Goal: Task Accomplishment & Management: Complete application form

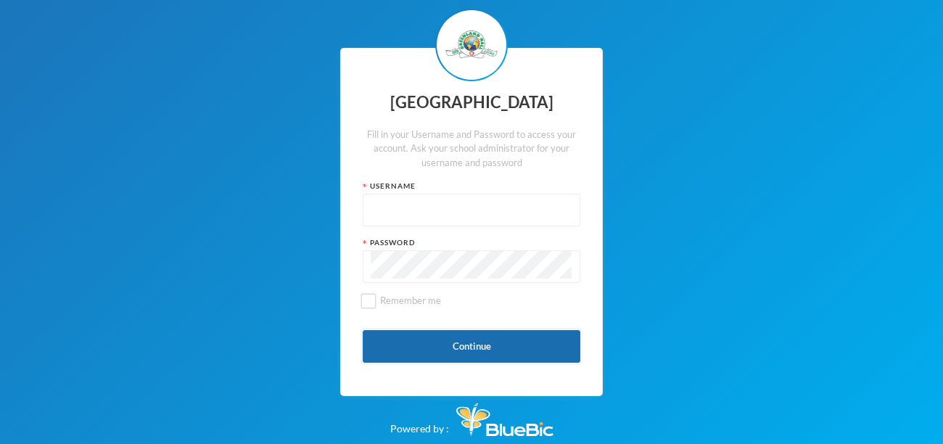
type input "glh24cs42"
click at [437, 341] on button "Continue" at bounding box center [472, 346] width 218 height 33
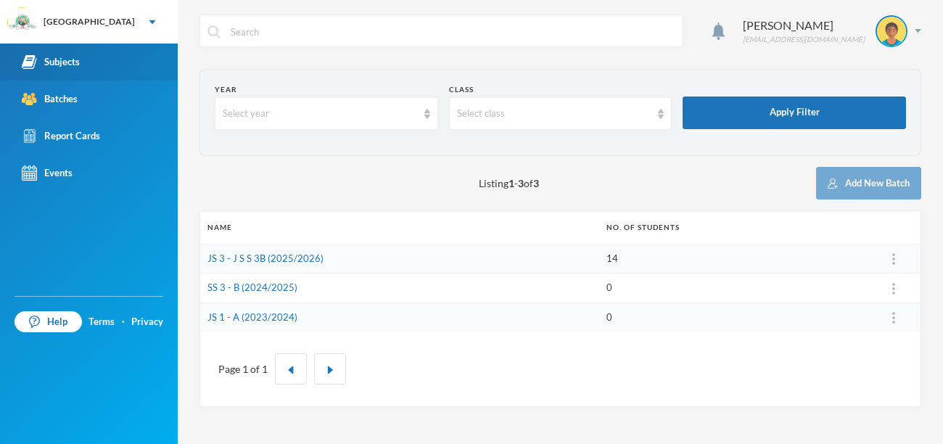
click at [65, 67] on div "Subjects" at bounding box center [51, 61] width 58 height 15
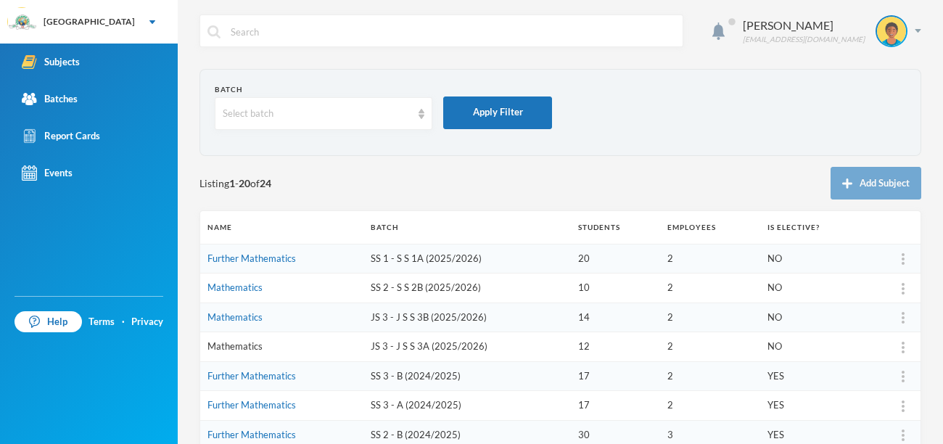
click at [250, 347] on link "Mathematics" at bounding box center [235, 346] width 55 height 12
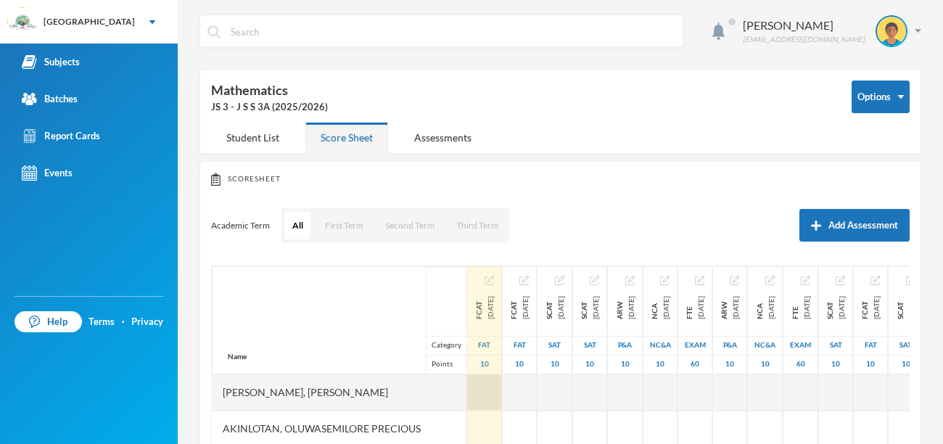
click at [492, 388] on div at bounding box center [484, 392] width 35 height 36
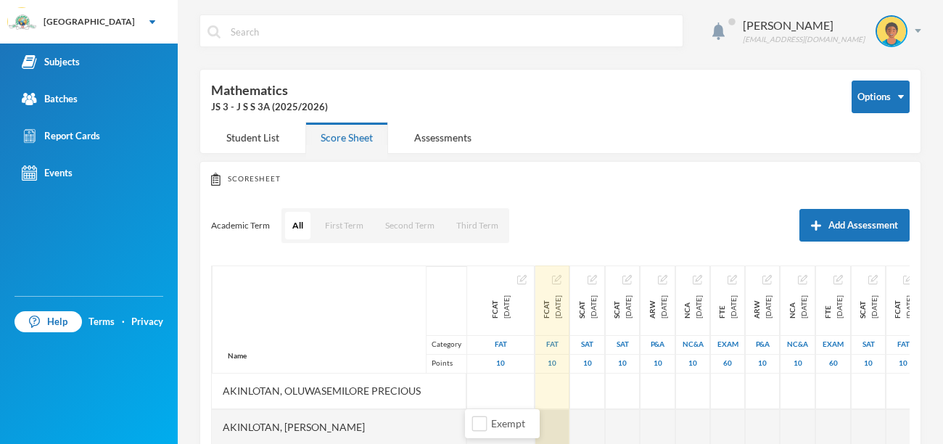
scroll to position [33, 0]
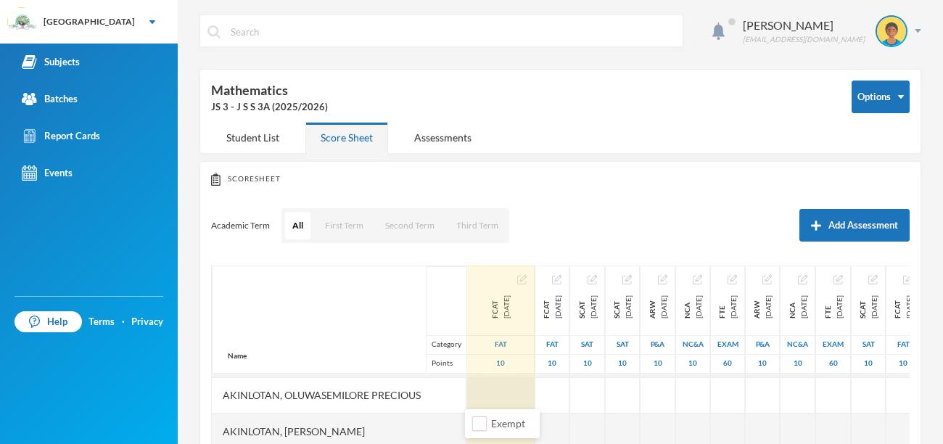
click at [486, 398] on div at bounding box center [500, 395] width 67 height 36
type input "7"
click at [467, 422] on div at bounding box center [500, 432] width 67 height 36
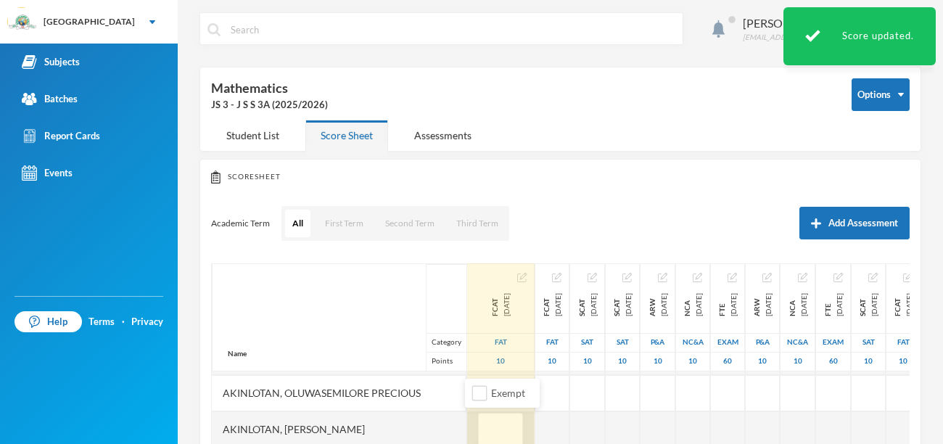
type input "5"
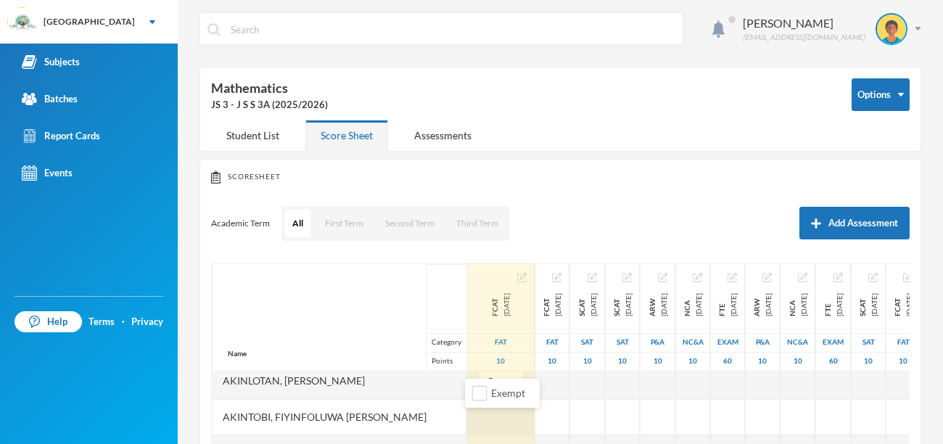
click at [476, 419] on div at bounding box center [500, 417] width 67 height 36
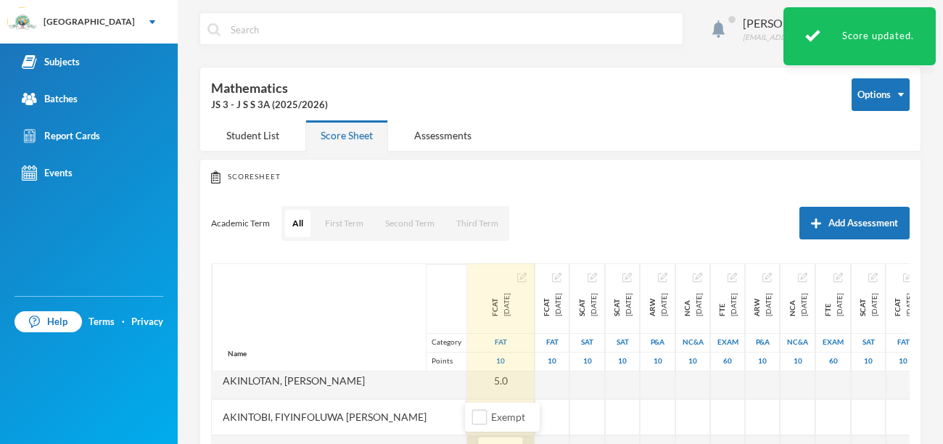
type input "8"
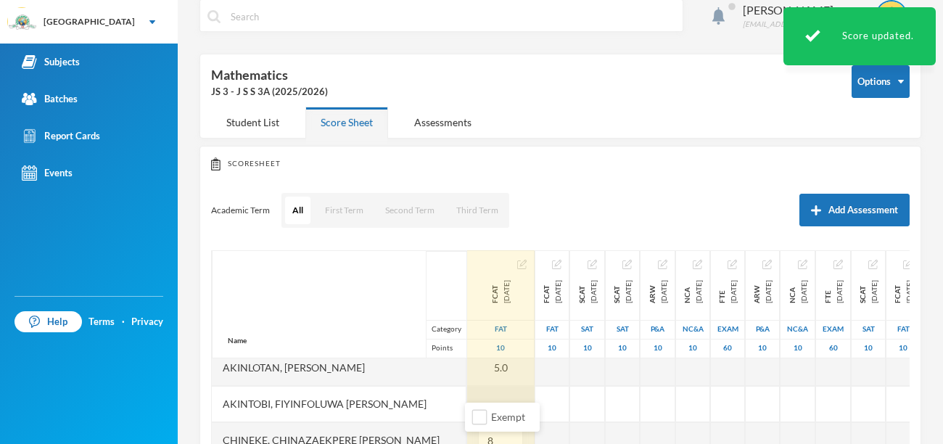
click at [490, 393] on div at bounding box center [500, 404] width 67 height 36
type input "8"
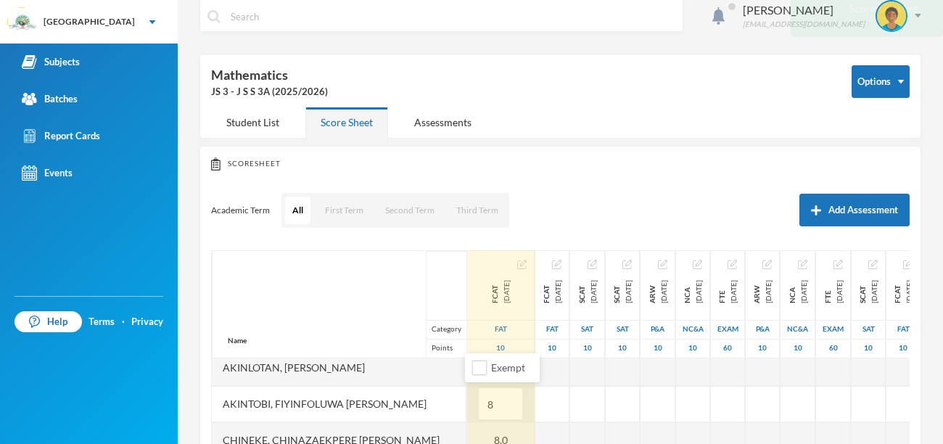
scroll to position [128, 0]
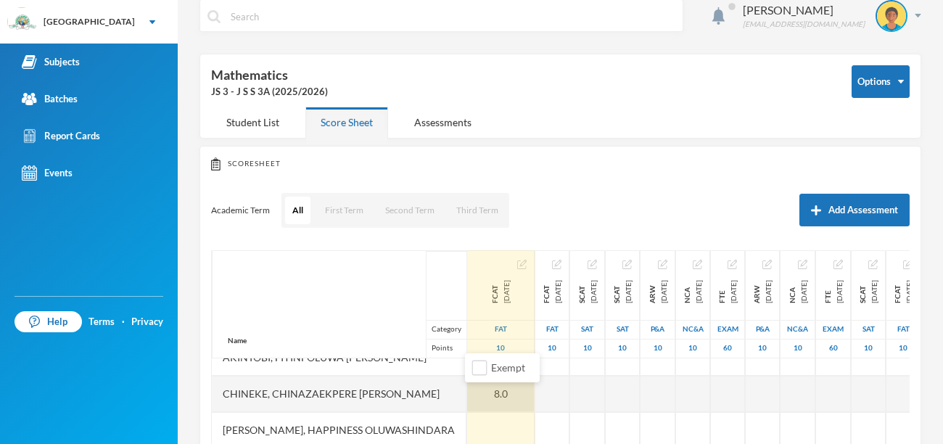
click at [484, 395] on div "8.0" at bounding box center [500, 394] width 67 height 36
type input "8"
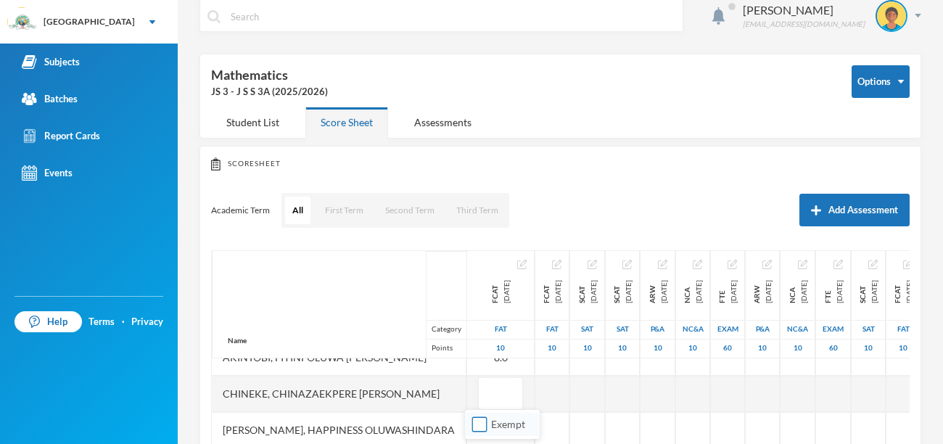
click at [480, 424] on input "Exempt" at bounding box center [479, 424] width 15 height 15
checkbox input "true"
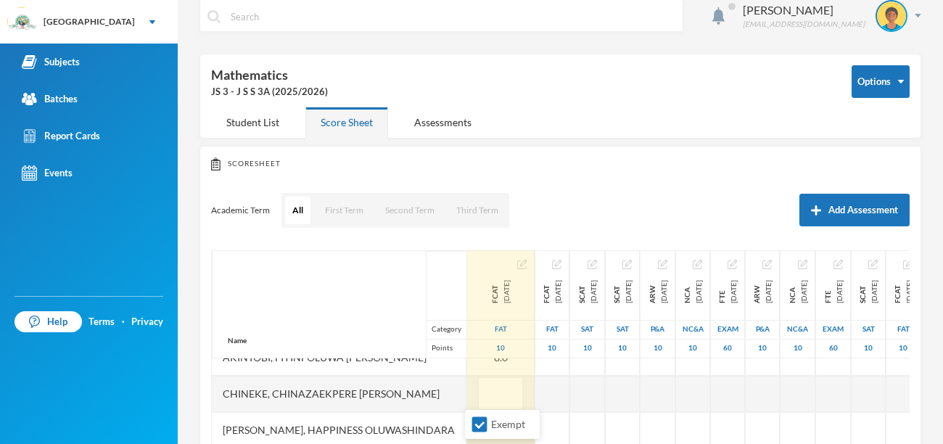
click at [467, 422] on div at bounding box center [500, 430] width 67 height 36
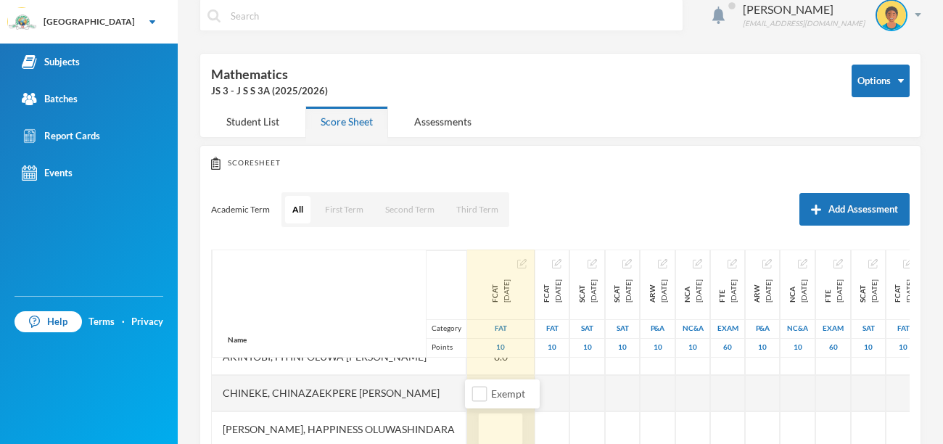
type input "7"
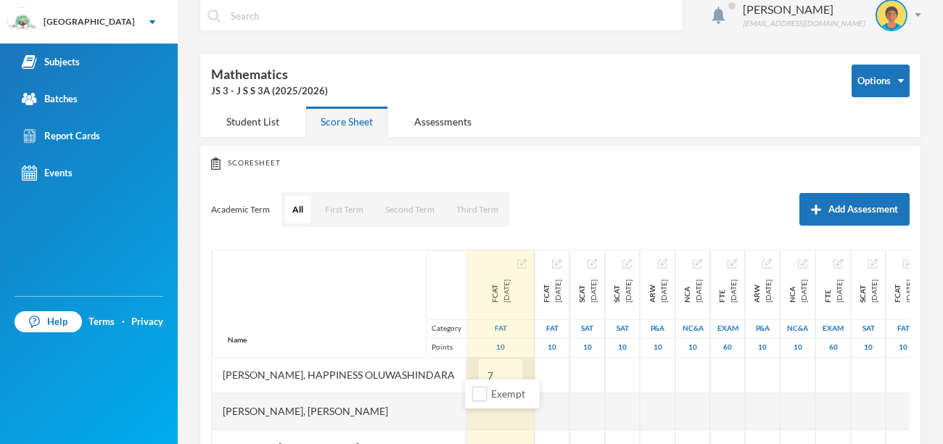
scroll to position [189, 0]
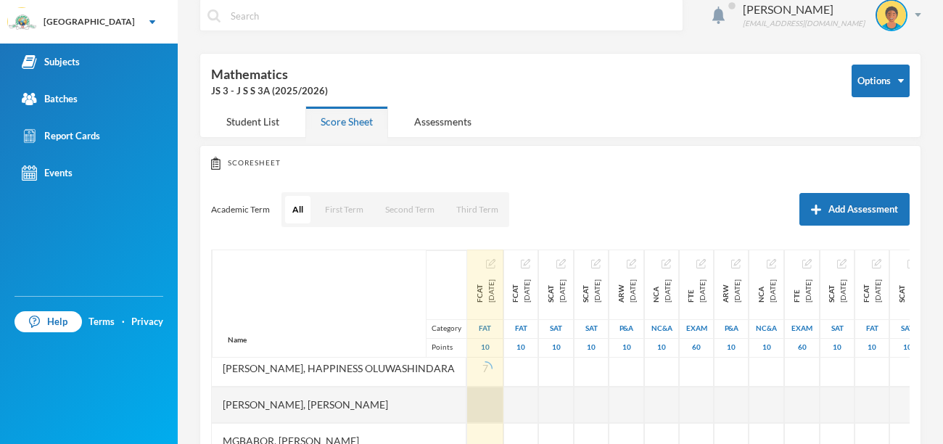
click at [484, 398] on div at bounding box center [485, 405] width 36 height 36
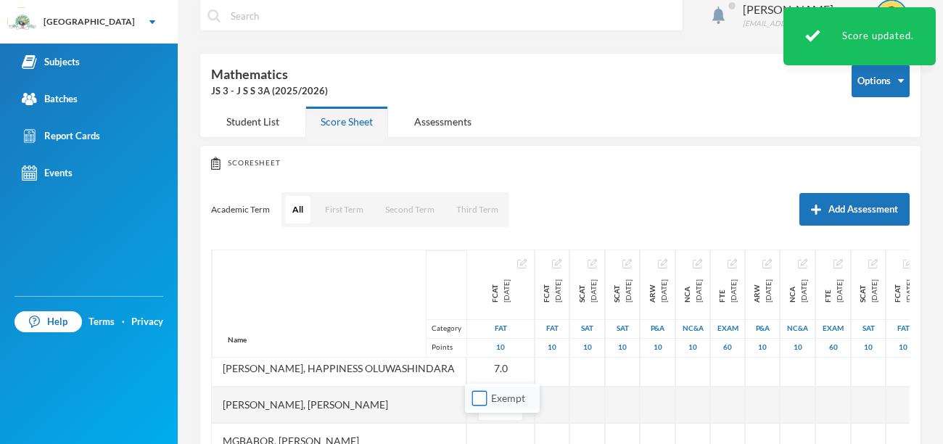
click at [484, 398] on input "Exempt" at bounding box center [479, 398] width 15 height 15
checkbox input "true"
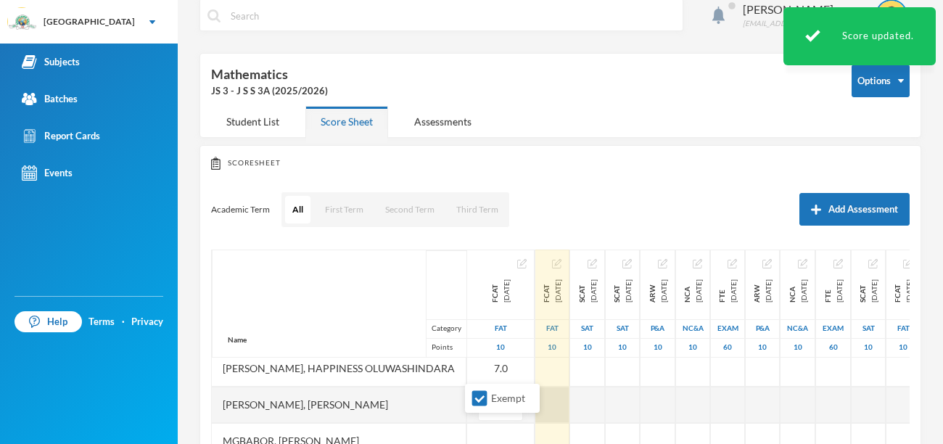
scroll to position [218, 0]
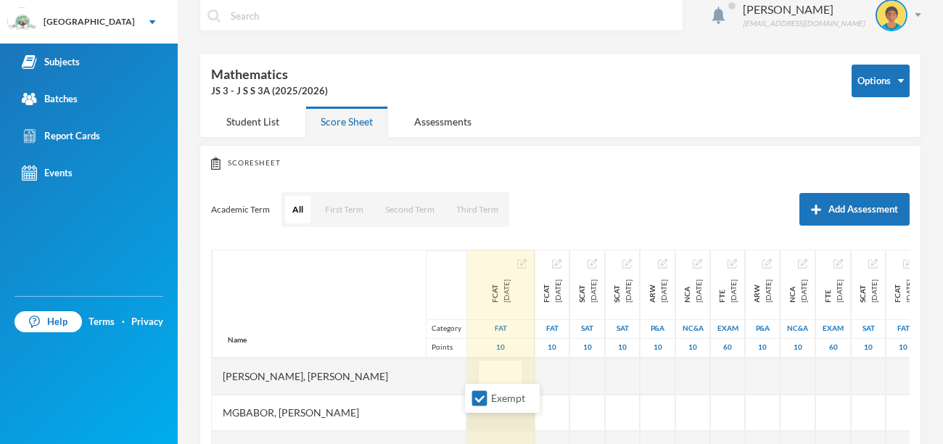
click at [477, 423] on div at bounding box center [500, 413] width 67 height 36
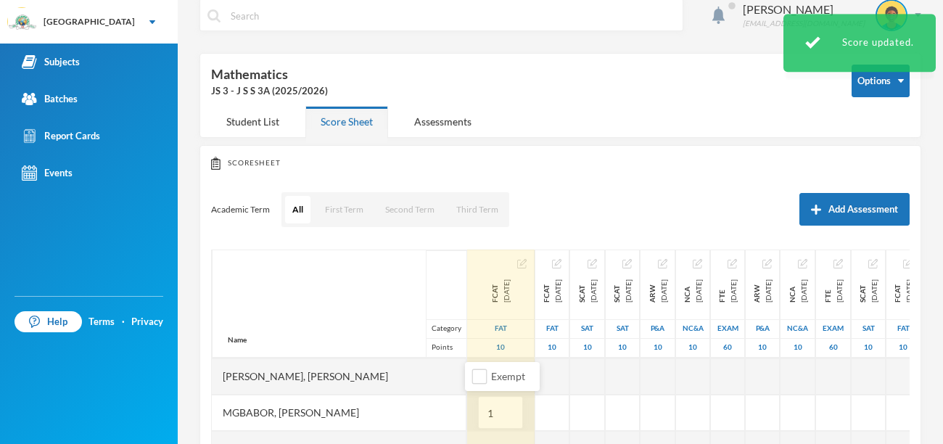
type input "1"
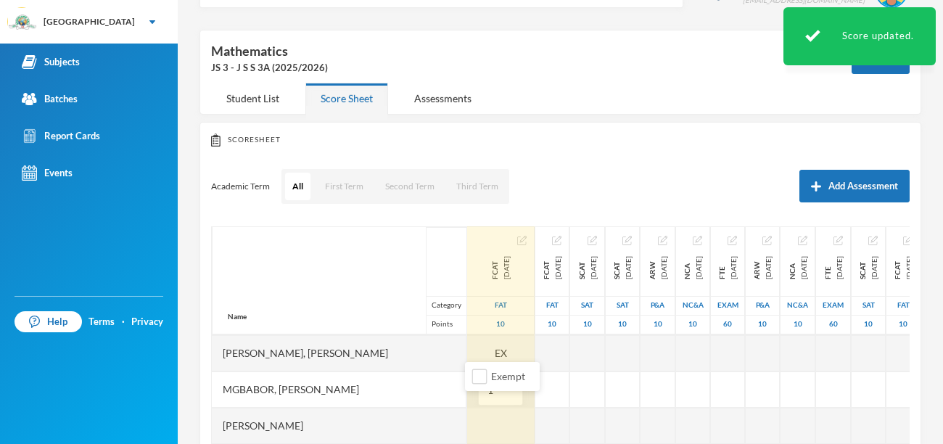
scroll to position [52, 0]
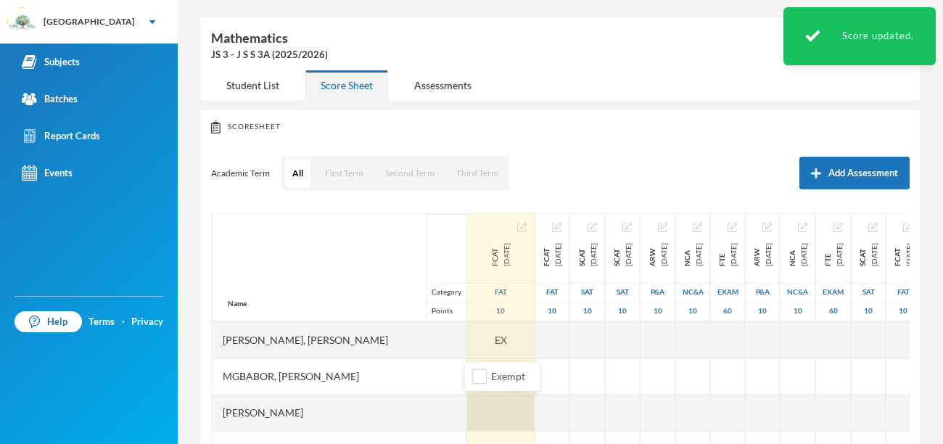
click at [483, 411] on div at bounding box center [500, 413] width 67 height 36
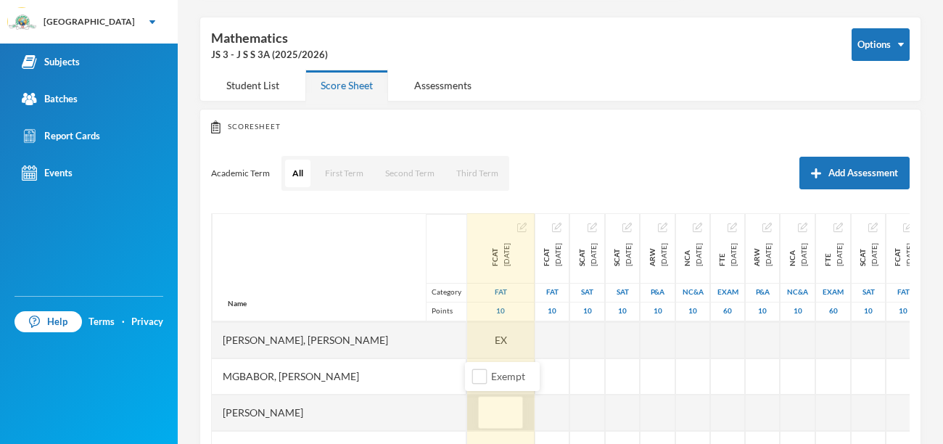
type input "4"
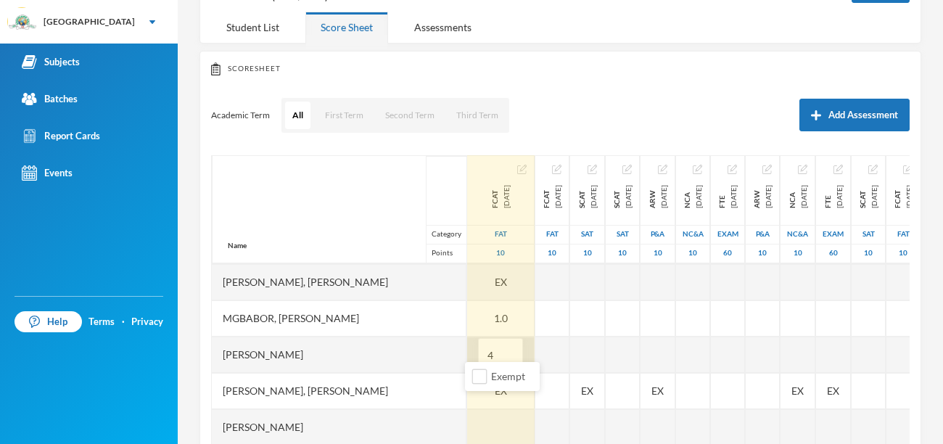
scroll to position [120, 0]
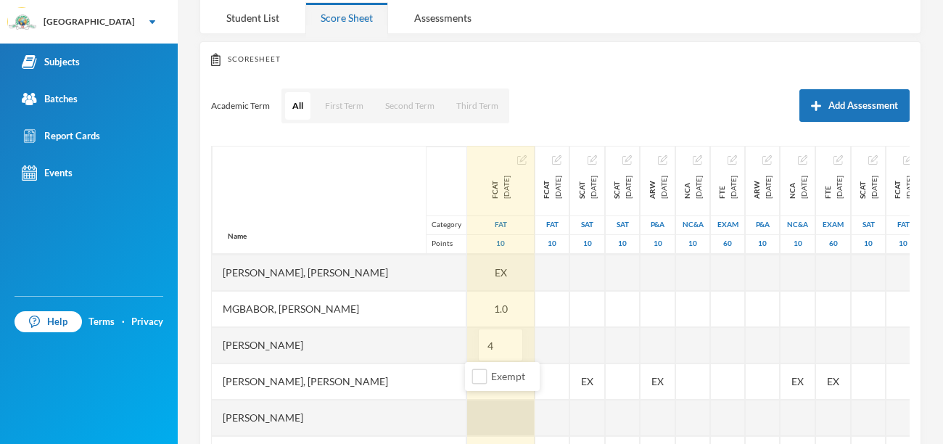
click at [478, 419] on div at bounding box center [500, 418] width 67 height 36
type input "7"
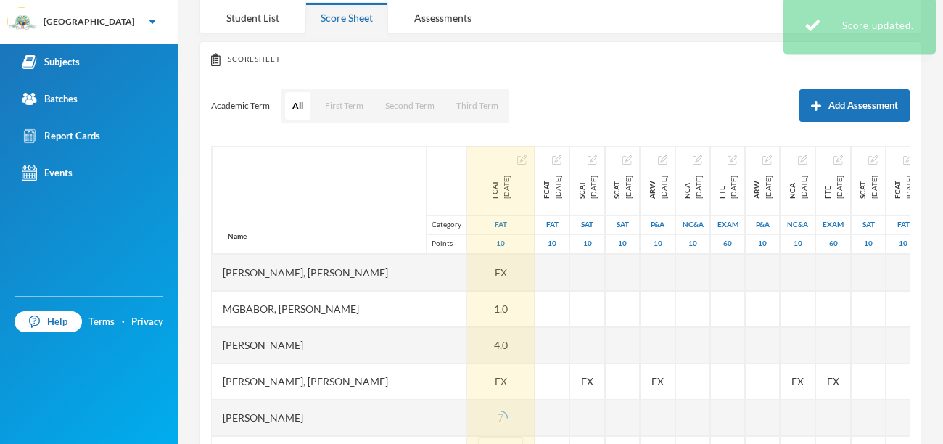
scroll to position [215, 0]
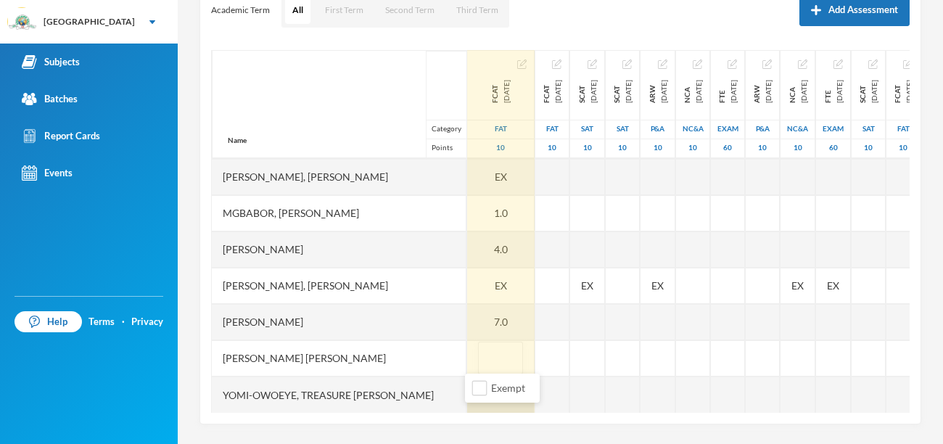
type input "4"
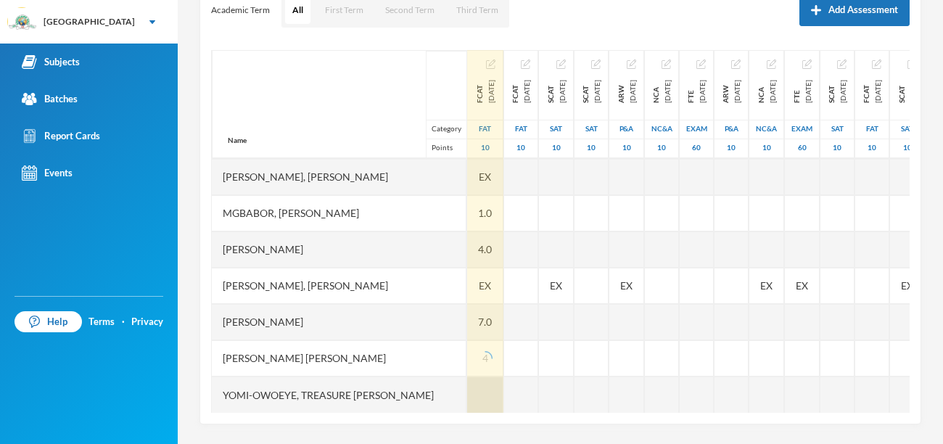
click at [474, 389] on div at bounding box center [485, 395] width 36 height 36
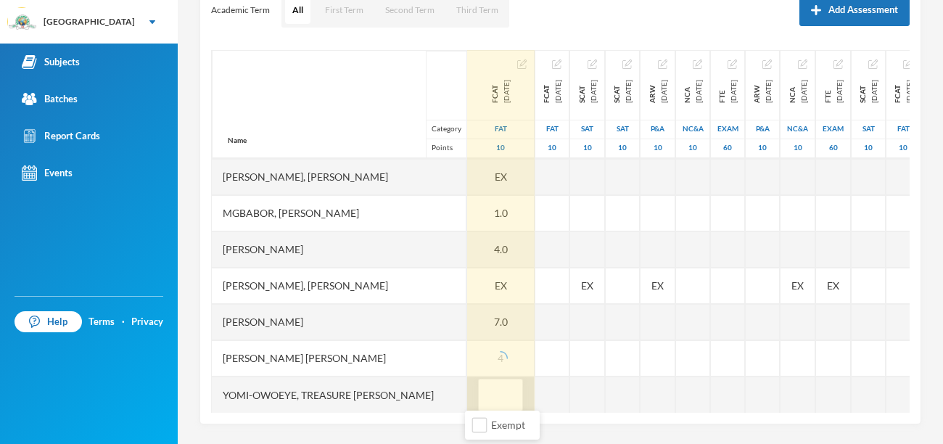
type input "8"
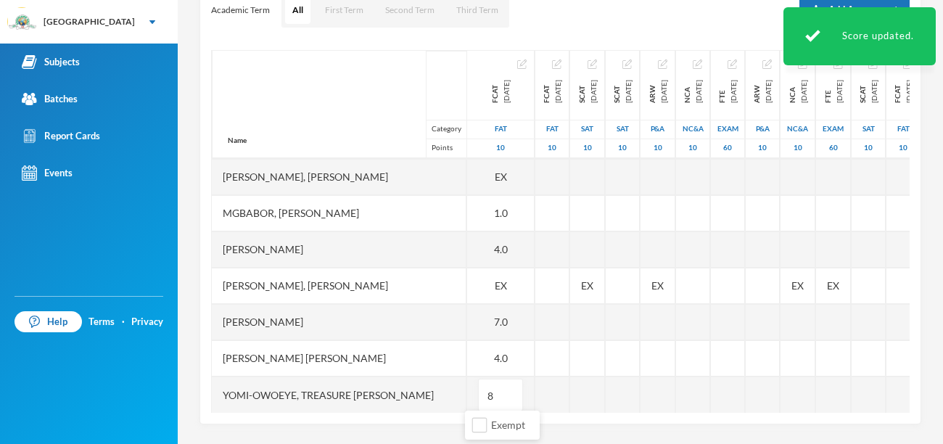
scroll to position [0, 0]
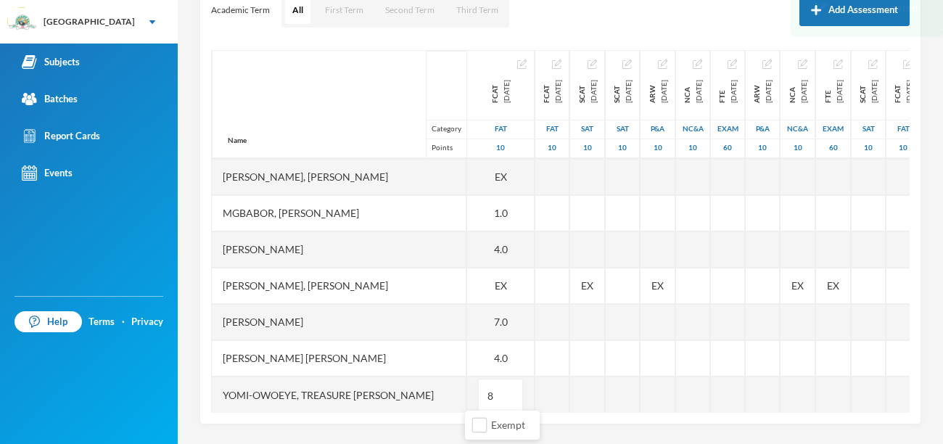
click at [421, 416] on div "Scoresheet Academic Term All First Term Second Term Third Term Add Assessment N…" at bounding box center [561, 185] width 722 height 479
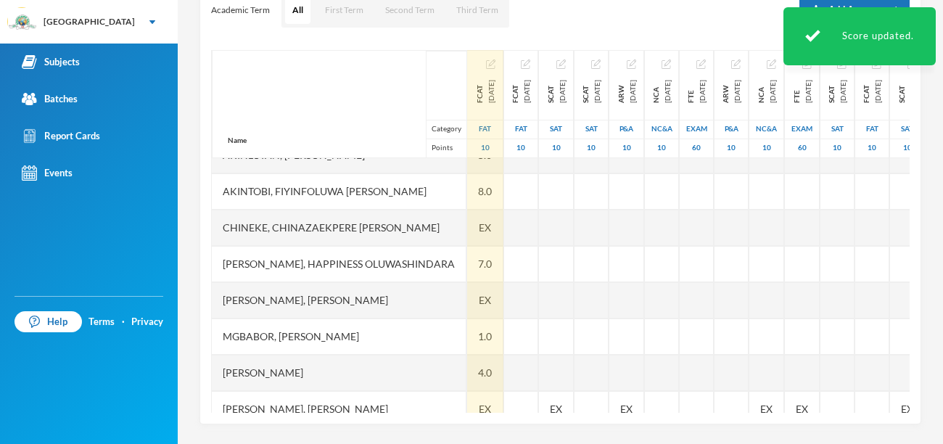
scroll to position [218, 0]
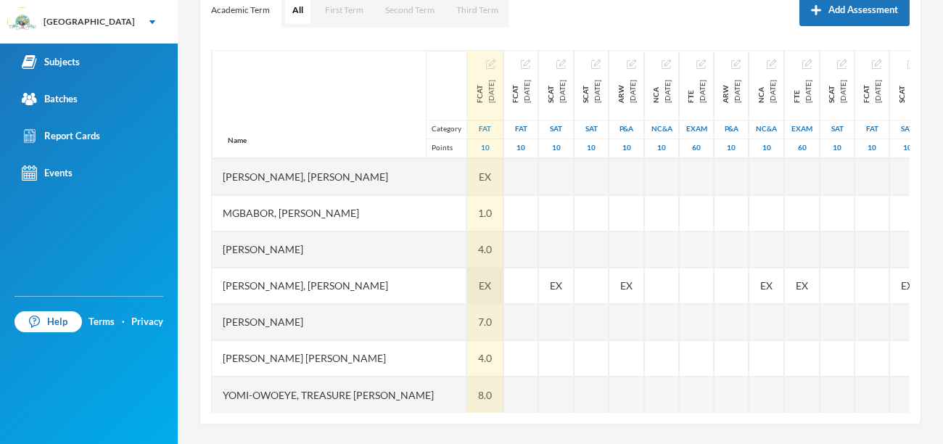
click at [479, 285] on span "EX" at bounding box center [485, 285] width 12 height 15
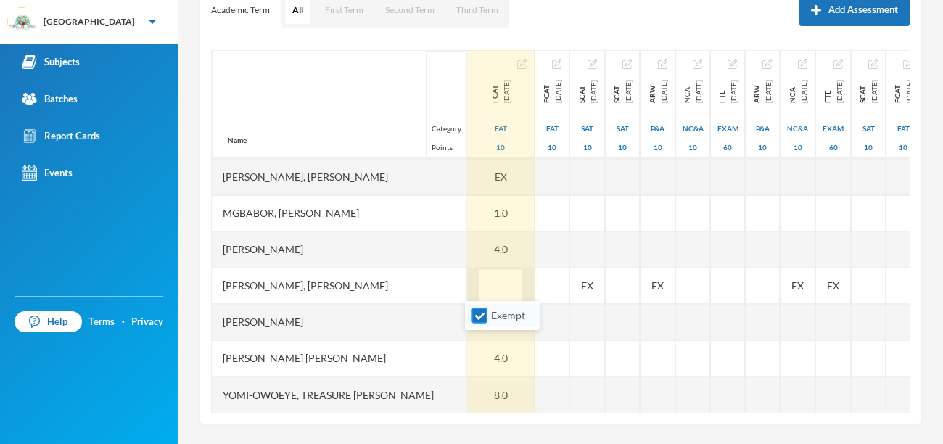
click at [479, 321] on input "Exempt" at bounding box center [479, 315] width 15 height 15
checkbox input "false"
click at [486, 290] on input "text" at bounding box center [500, 286] width 29 height 33
type input "6"
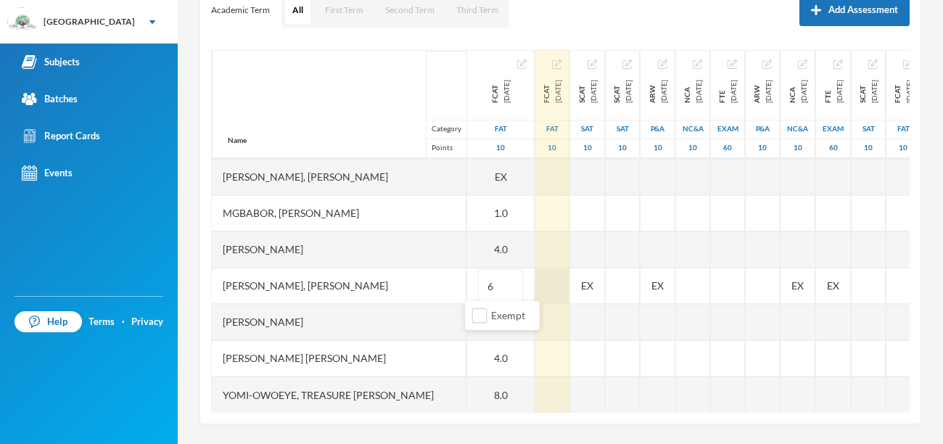
click at [541, 289] on div at bounding box center [552, 286] width 34 height 36
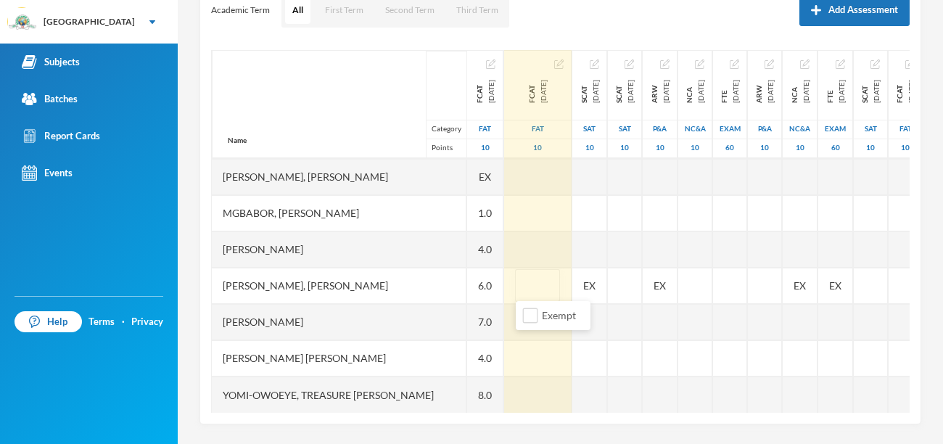
click at [564, 62] on div "Name Category Points [PERSON_NAME] [PERSON_NAME], Oluwasemilore [PERSON_NAME], …" at bounding box center [560, 231] width 699 height 363
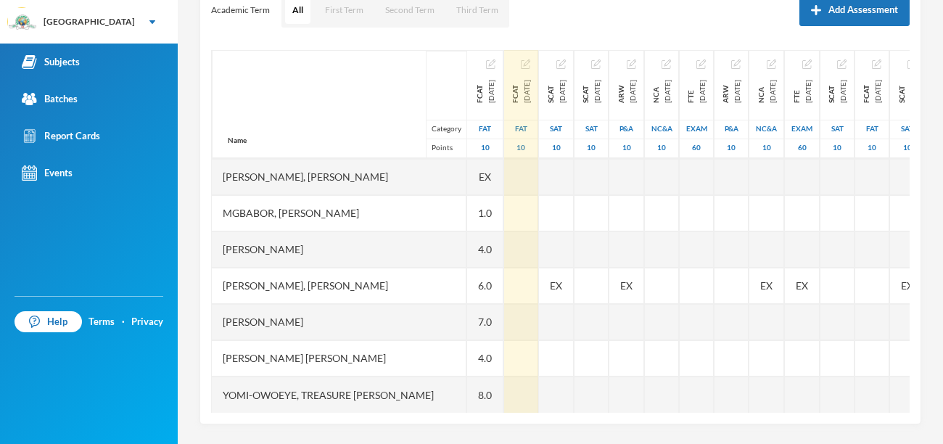
click at [530, 59] on img "button" at bounding box center [525, 63] width 9 height 9
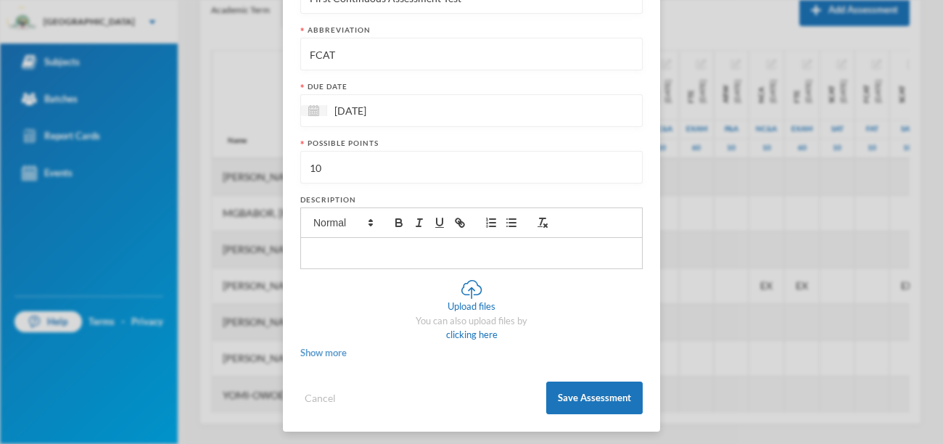
click at [316, 348] on span "Show more" at bounding box center [323, 353] width 46 height 12
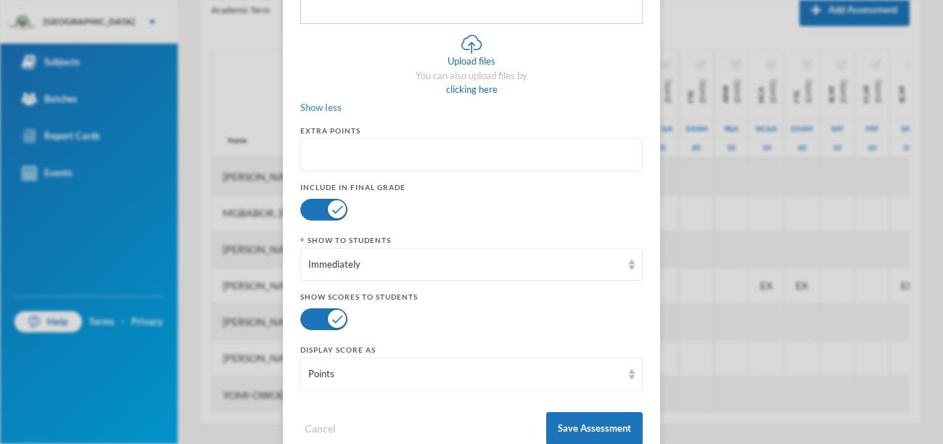
scroll to position [490, 0]
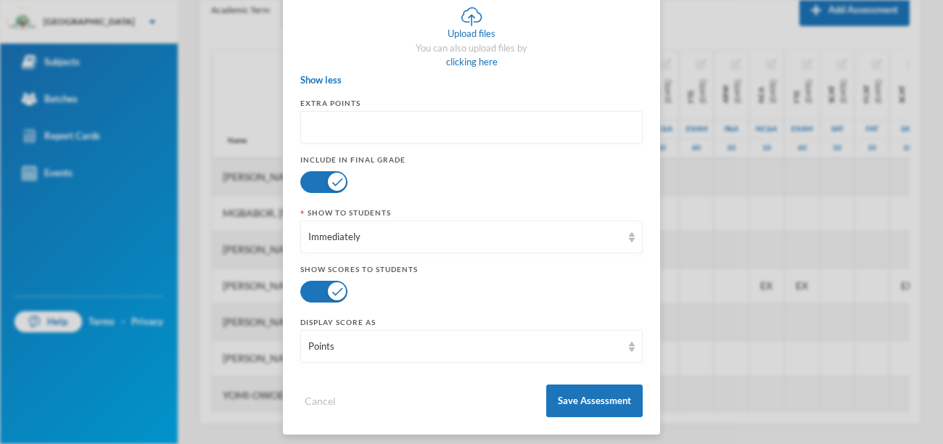
click at [315, 176] on button "button" at bounding box center [323, 182] width 47 height 22
click at [309, 287] on button "button" at bounding box center [323, 292] width 47 height 22
click at [580, 395] on button "Save Assessment" at bounding box center [594, 401] width 96 height 33
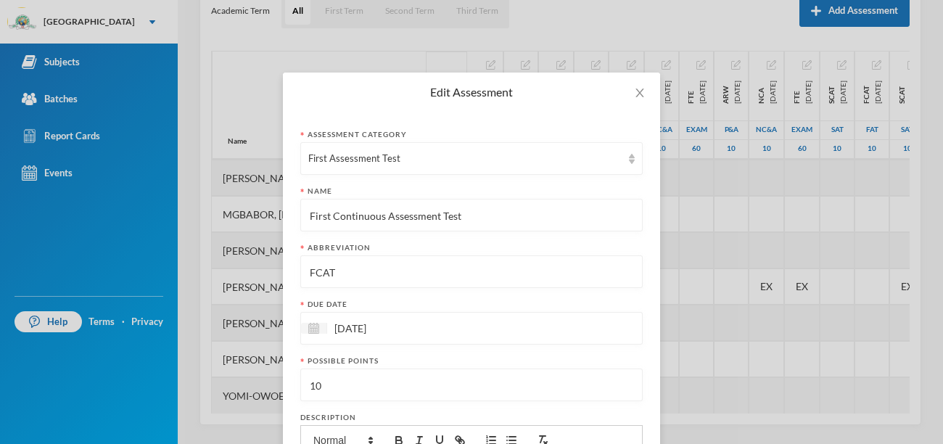
scroll to position [215, 0]
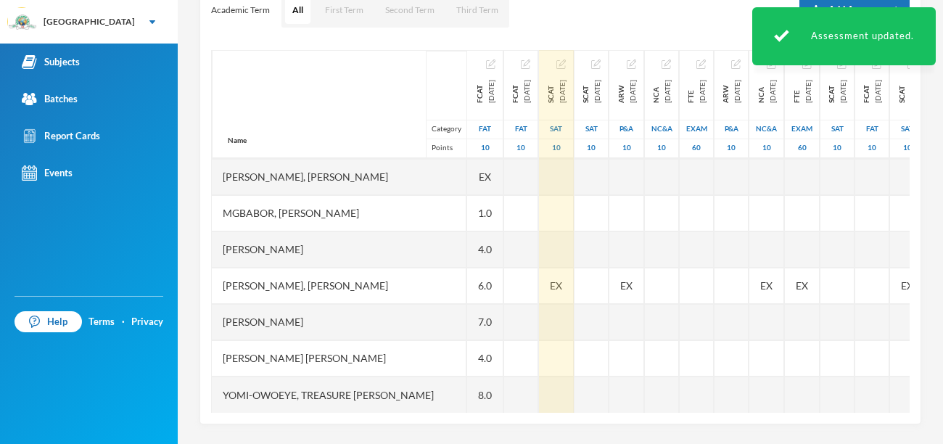
click at [566, 64] on img "button" at bounding box center [560, 63] width 9 height 9
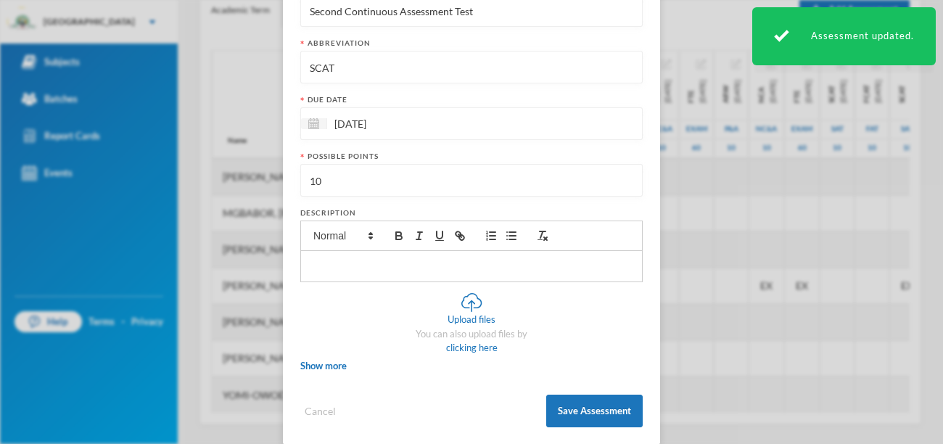
scroll to position [218, 0]
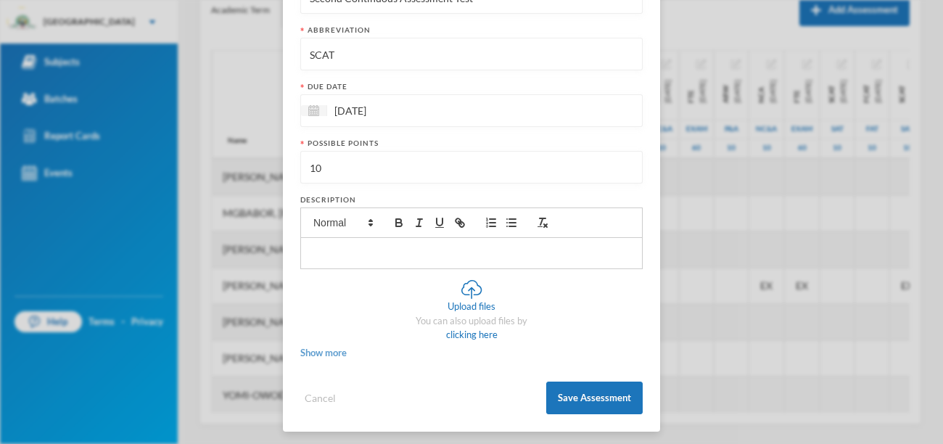
click at [331, 349] on span "Show more" at bounding box center [323, 353] width 46 height 12
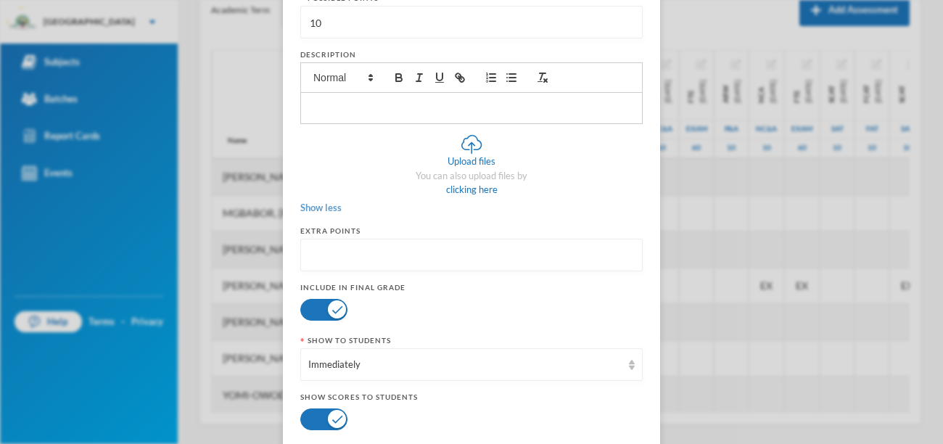
scroll to position [364, 0]
click at [308, 310] on button "button" at bounding box center [323, 308] width 47 height 22
click at [312, 414] on button "button" at bounding box center [323, 418] width 47 height 22
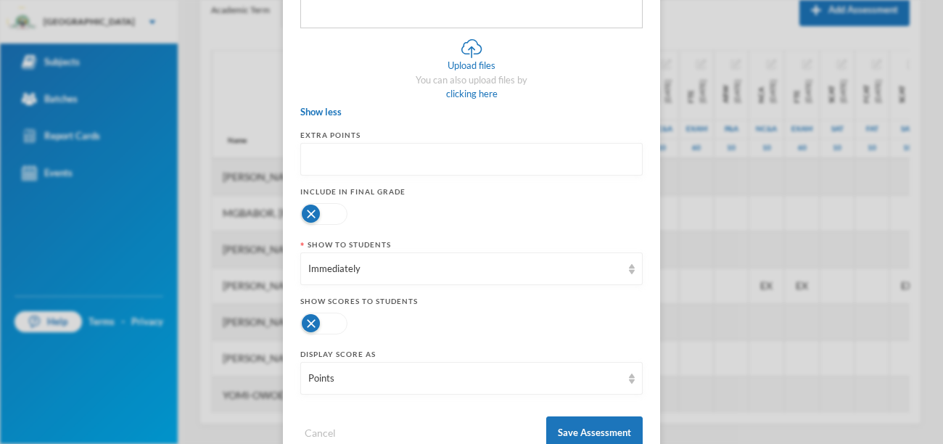
scroll to position [490, 0]
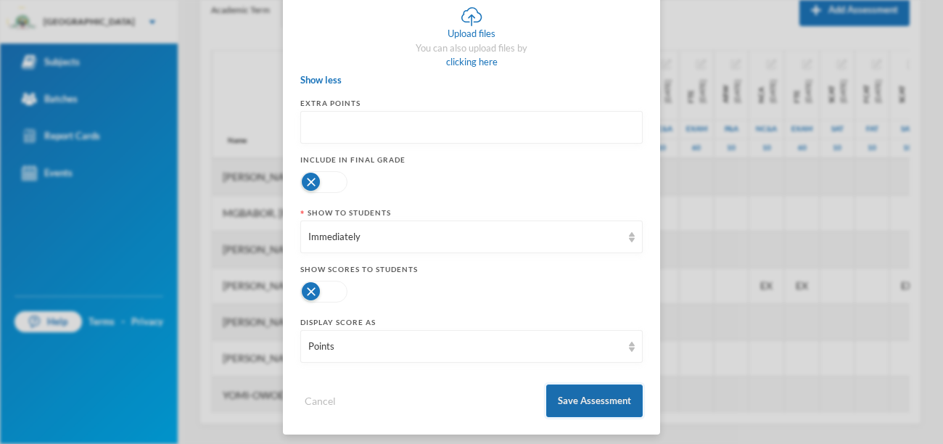
click at [580, 400] on button "Save Assessment" at bounding box center [594, 401] width 96 height 33
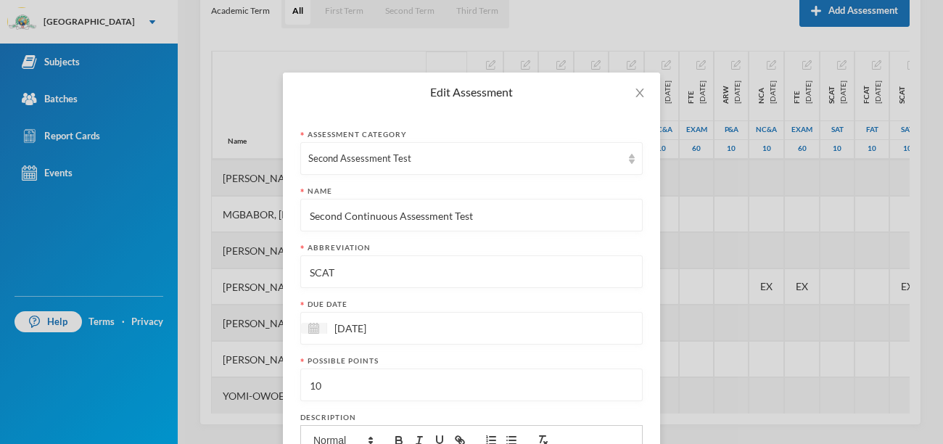
scroll to position [215, 0]
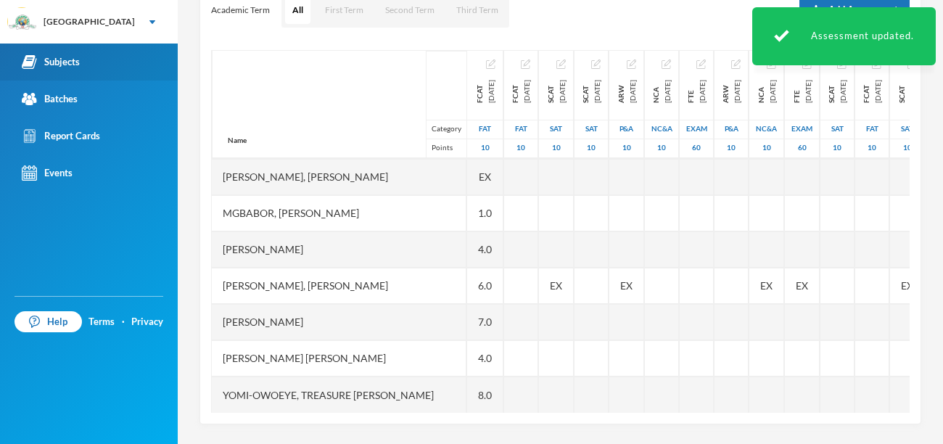
click at [60, 63] on div "Subjects" at bounding box center [51, 61] width 58 height 15
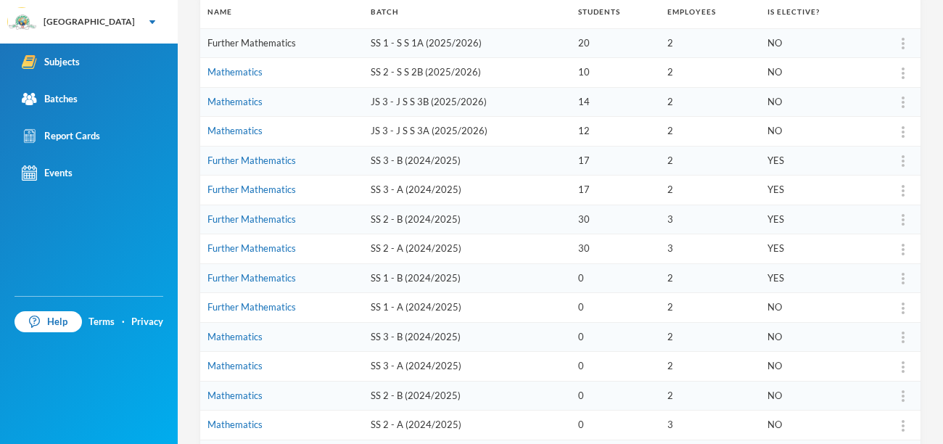
click at [272, 40] on link "Further Mathematics" at bounding box center [252, 43] width 89 height 12
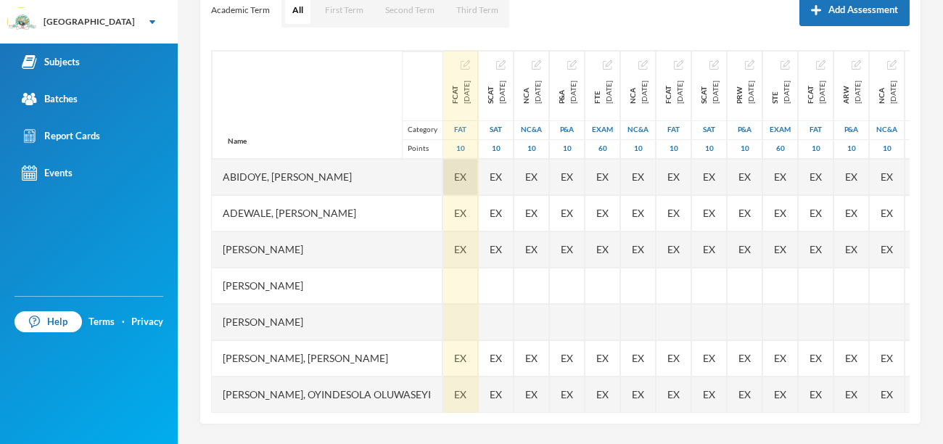
click at [467, 176] on span "EX" at bounding box center [460, 176] width 12 height 15
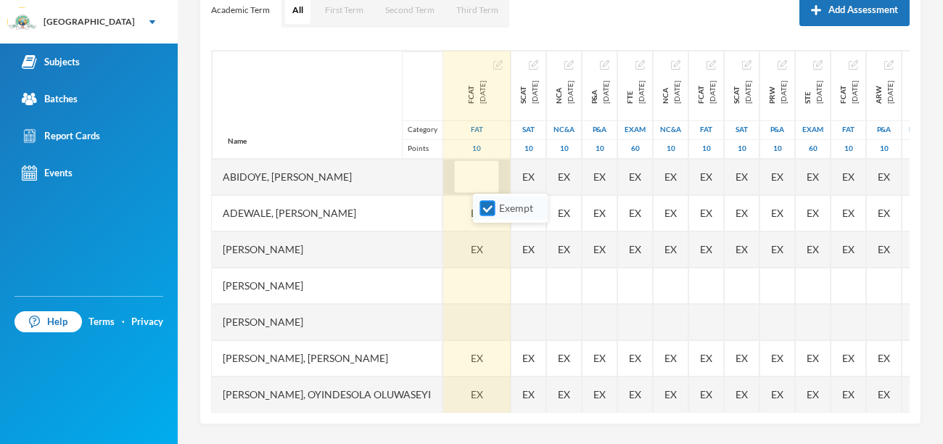
click at [488, 208] on input "Exempt" at bounding box center [487, 208] width 15 height 15
checkbox input "false"
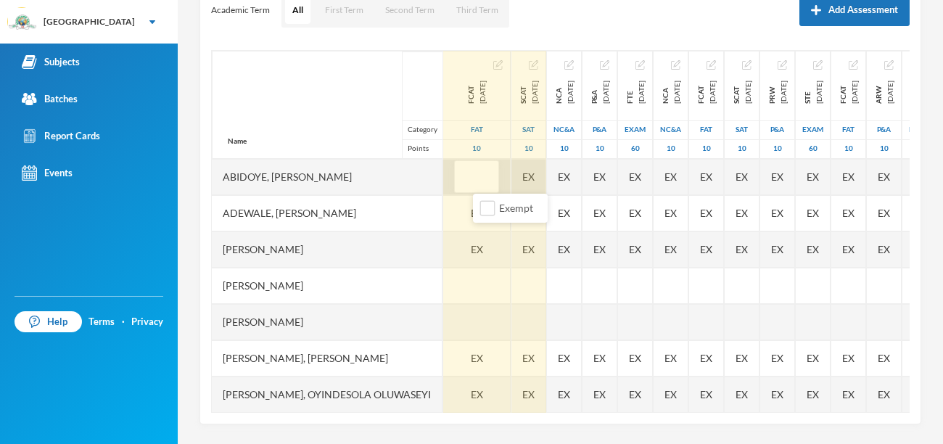
click at [546, 170] on div "EX" at bounding box center [528, 177] width 35 height 36
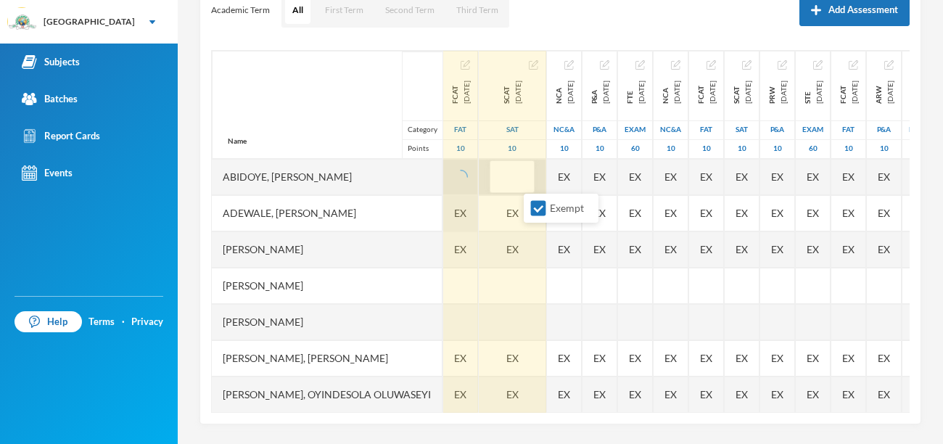
click at [538, 208] on input "Exempt" at bounding box center [538, 208] width 15 height 15
checkbox input "false"
click at [467, 242] on span "EX" at bounding box center [460, 249] width 12 height 15
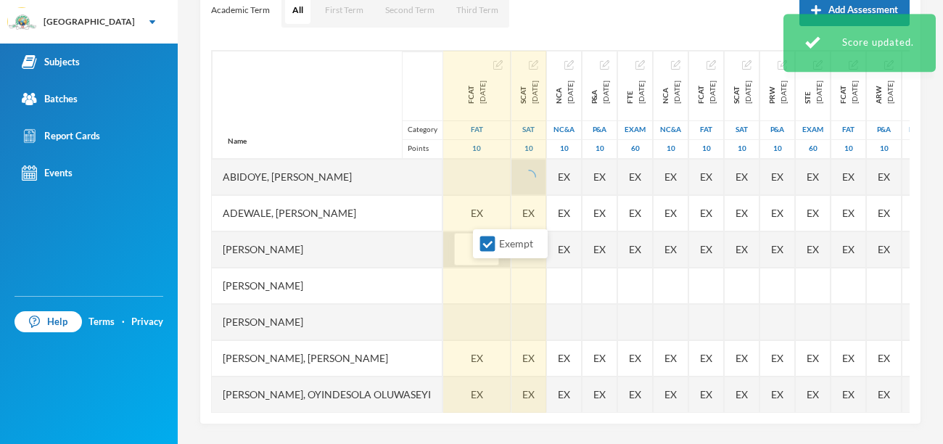
click at [489, 247] on input "text" at bounding box center [476, 250] width 29 height 33
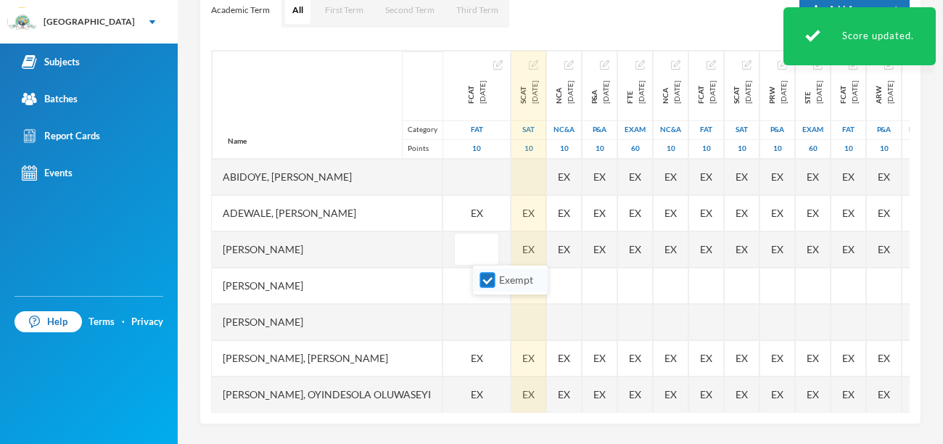
click at [482, 276] on input "Exempt" at bounding box center [487, 280] width 15 height 15
checkbox input "false"
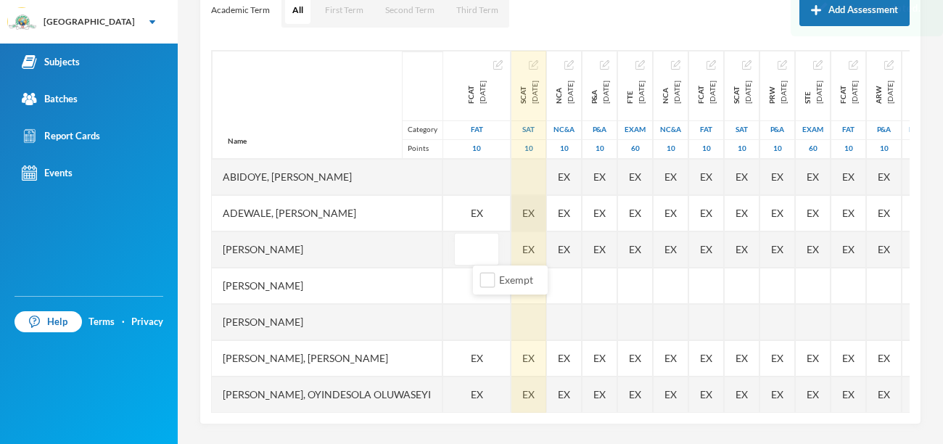
click at [546, 210] on div "EX" at bounding box center [528, 213] width 35 height 36
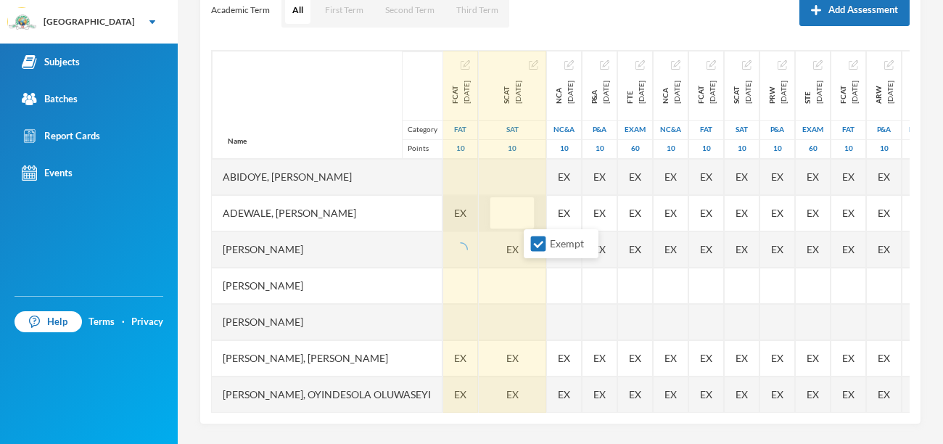
click at [535, 240] on input "Exempt" at bounding box center [538, 244] width 15 height 15
checkbox input "false"
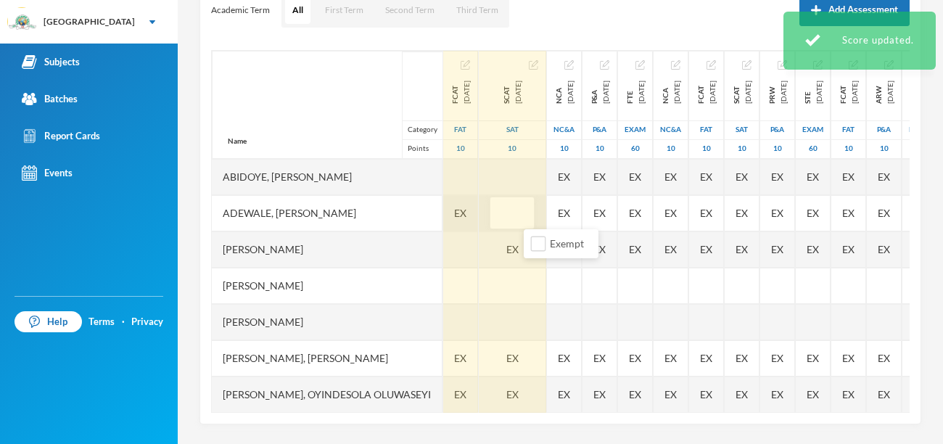
click at [467, 213] on span "EX" at bounding box center [460, 212] width 12 height 15
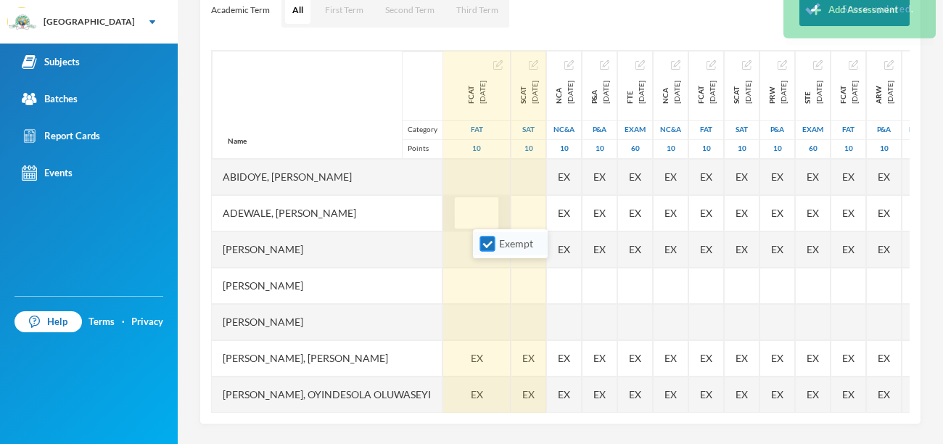
click at [490, 244] on input "Exempt" at bounding box center [487, 244] width 15 height 15
checkbox input "false"
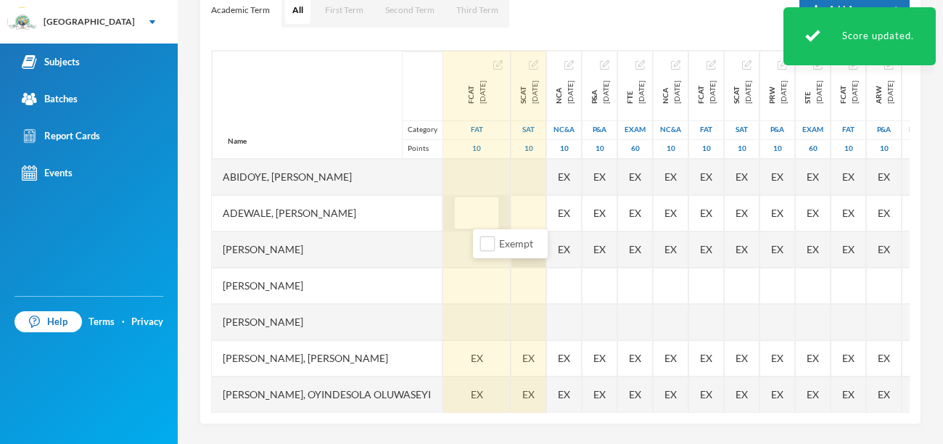
click at [546, 245] on div "EX" at bounding box center [528, 249] width 35 height 36
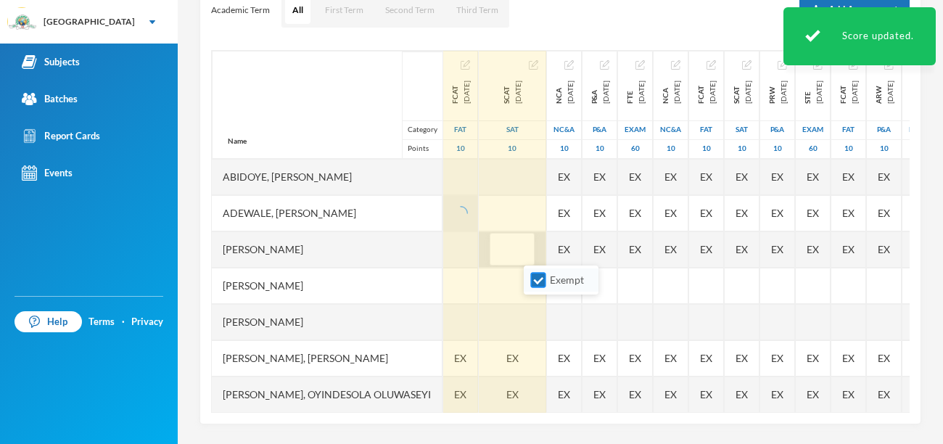
click at [538, 280] on input "Exempt" at bounding box center [538, 280] width 15 height 15
checkbox input "false"
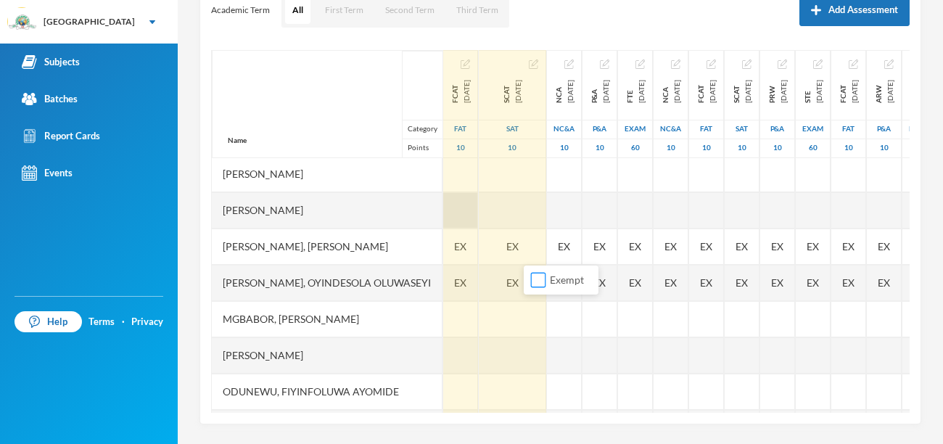
scroll to position [155, 0]
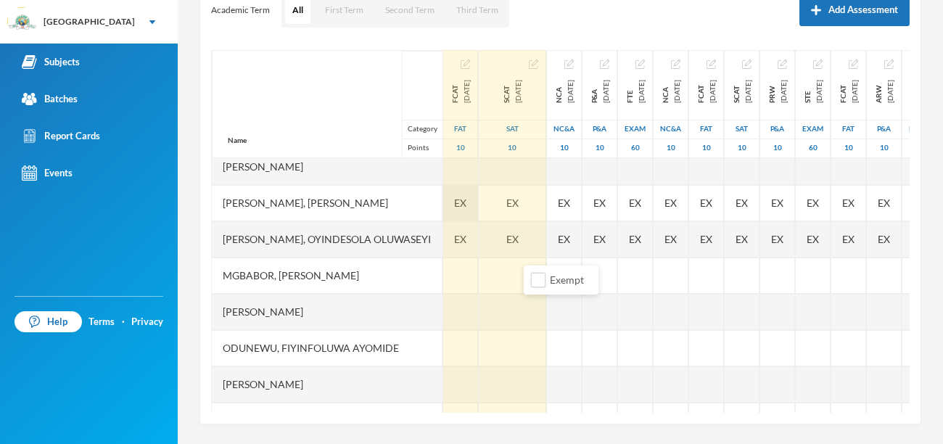
click at [467, 201] on span "EX" at bounding box center [460, 202] width 12 height 15
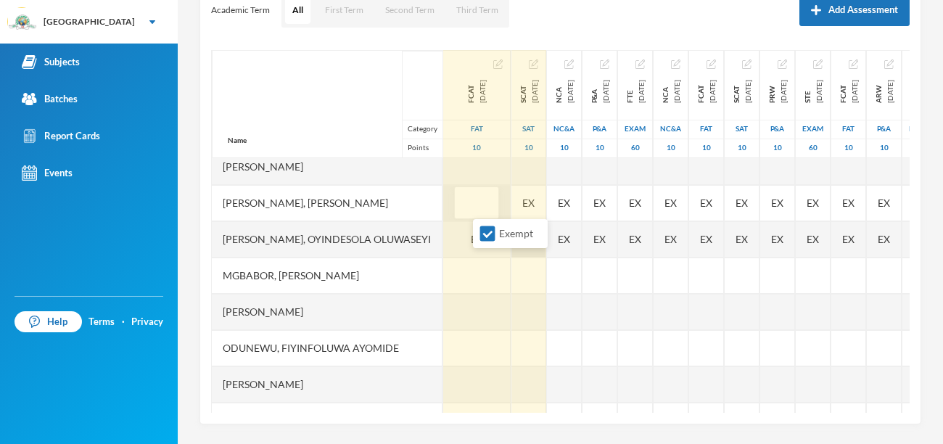
click at [485, 232] on input "Exempt" at bounding box center [487, 233] width 15 height 15
checkbox input "false"
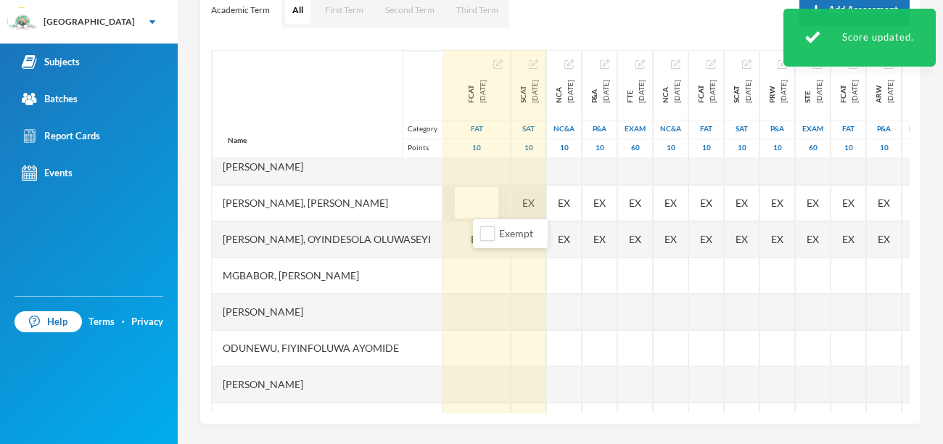
click at [546, 203] on div "EX" at bounding box center [528, 203] width 35 height 36
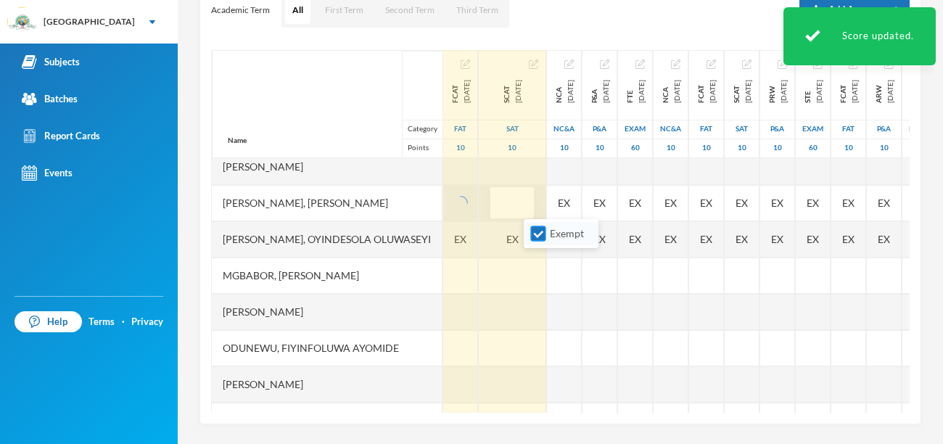
click at [531, 234] on input "Exempt" at bounding box center [538, 233] width 15 height 15
checkbox input "false"
click at [467, 236] on span "EX" at bounding box center [460, 238] width 12 height 15
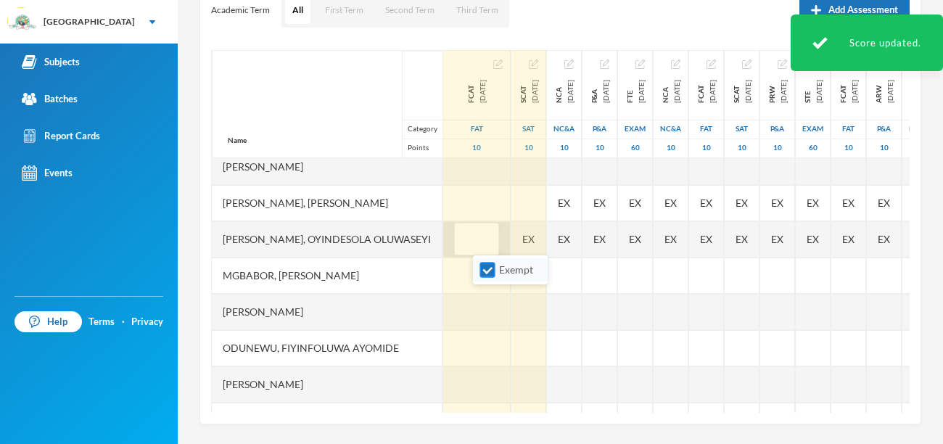
click at [484, 276] on input "Exempt" at bounding box center [487, 270] width 15 height 15
checkbox input "false"
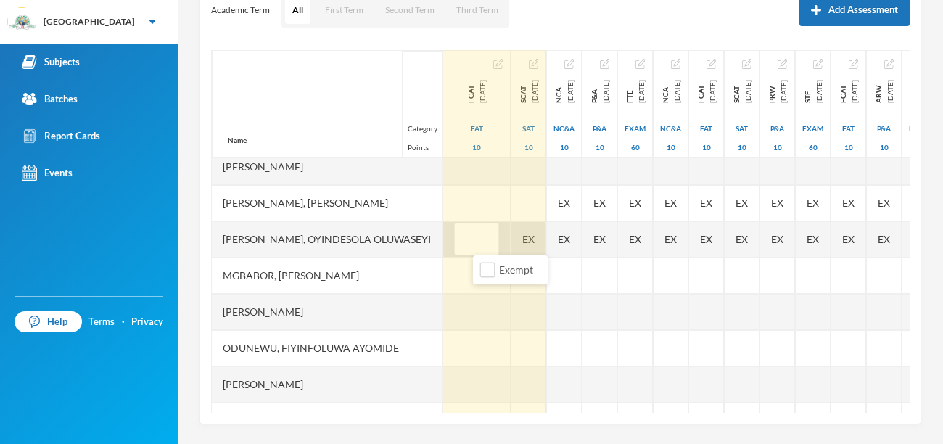
click at [546, 237] on div "EX" at bounding box center [528, 239] width 35 height 36
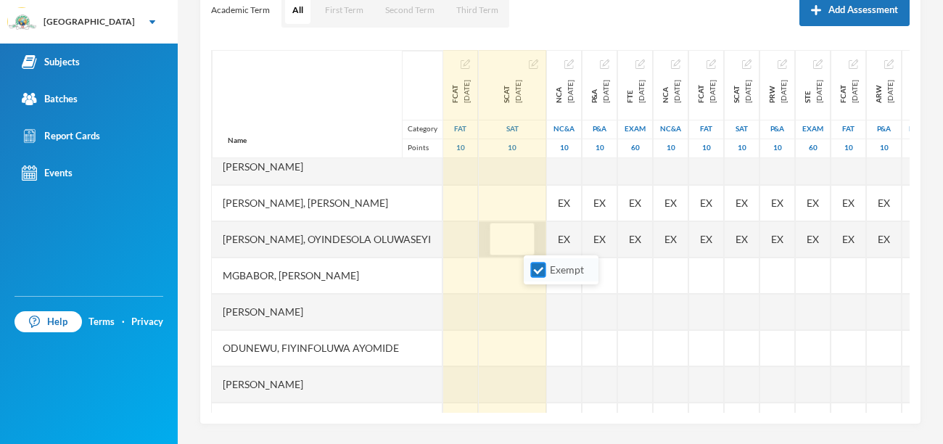
click at [538, 274] on input "Exempt" at bounding box center [538, 270] width 15 height 15
checkbox input "false"
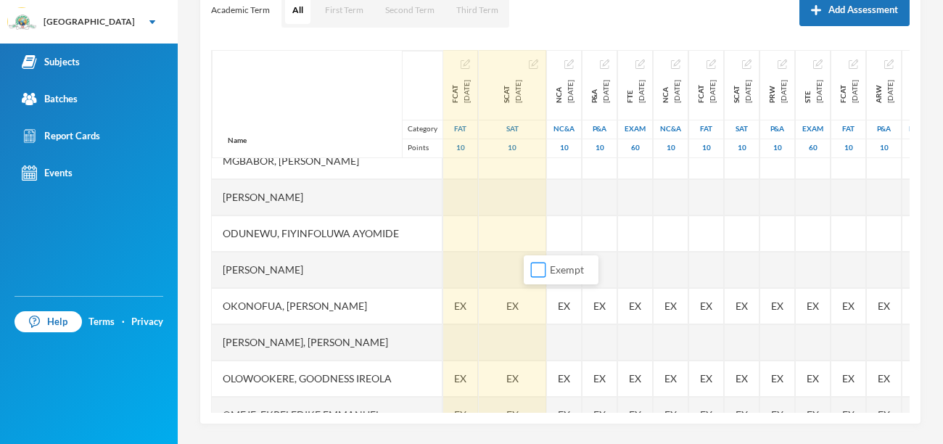
scroll to position [271, 0]
click at [478, 271] on div at bounding box center [460, 269] width 35 height 36
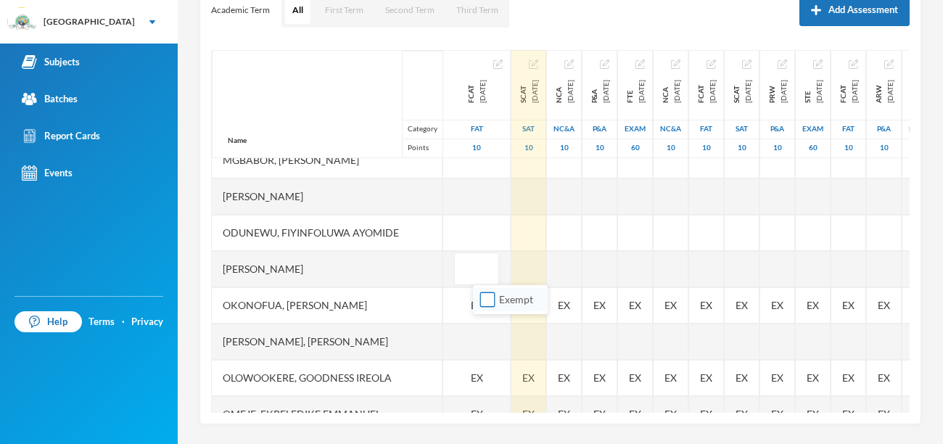
click at [488, 303] on input "Exempt" at bounding box center [487, 299] width 15 height 15
checkbox input "true"
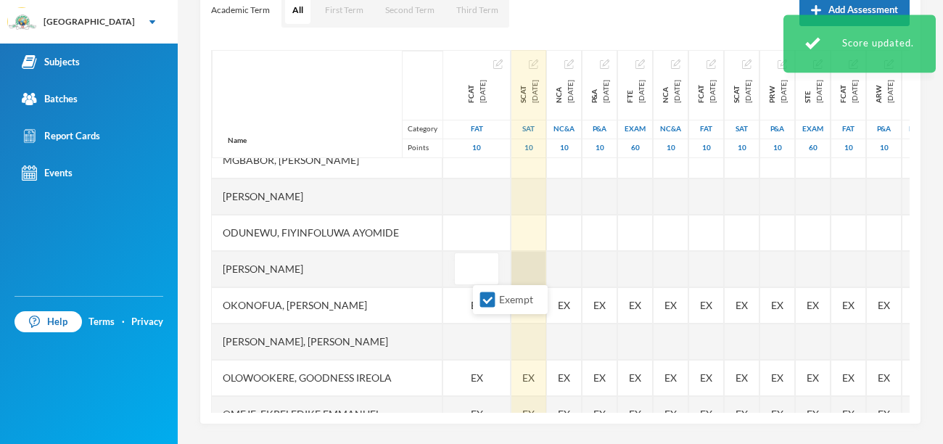
click at [546, 270] on div at bounding box center [528, 269] width 35 height 36
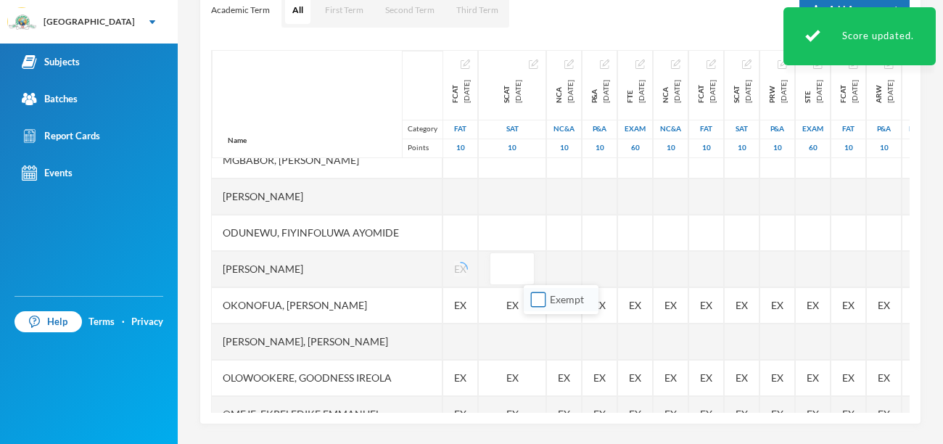
click at [537, 305] on input "Exempt" at bounding box center [538, 299] width 15 height 15
checkbox input "true"
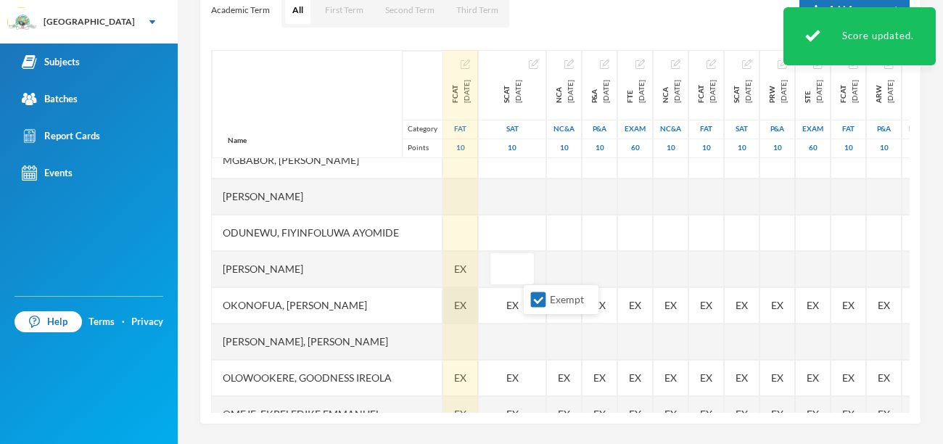
click at [467, 306] on span "EX" at bounding box center [460, 304] width 12 height 15
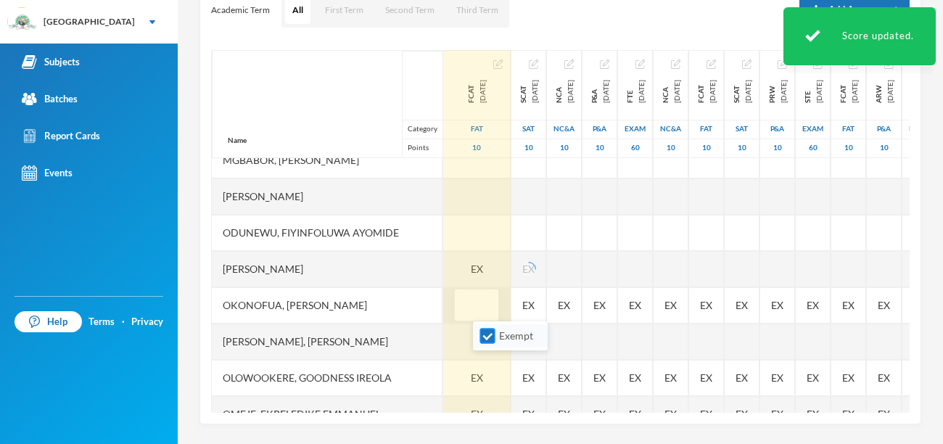
click at [488, 337] on input "Exempt" at bounding box center [487, 336] width 15 height 15
checkbox input "false"
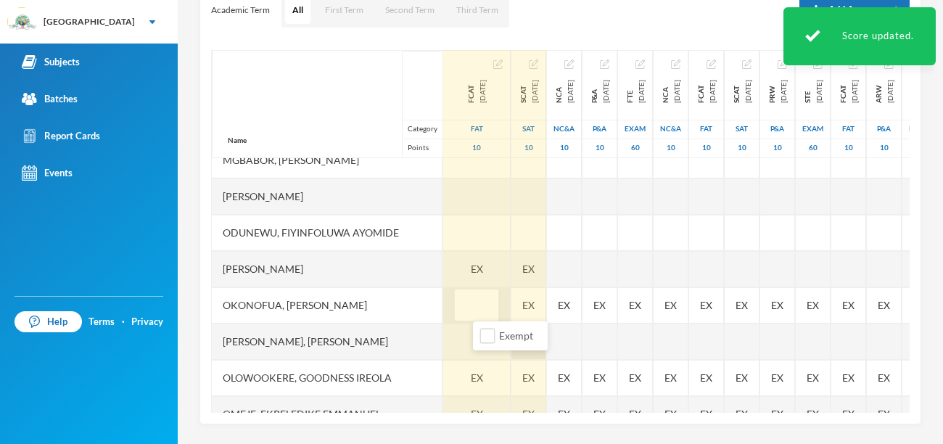
click at [546, 305] on div "EX" at bounding box center [528, 305] width 35 height 36
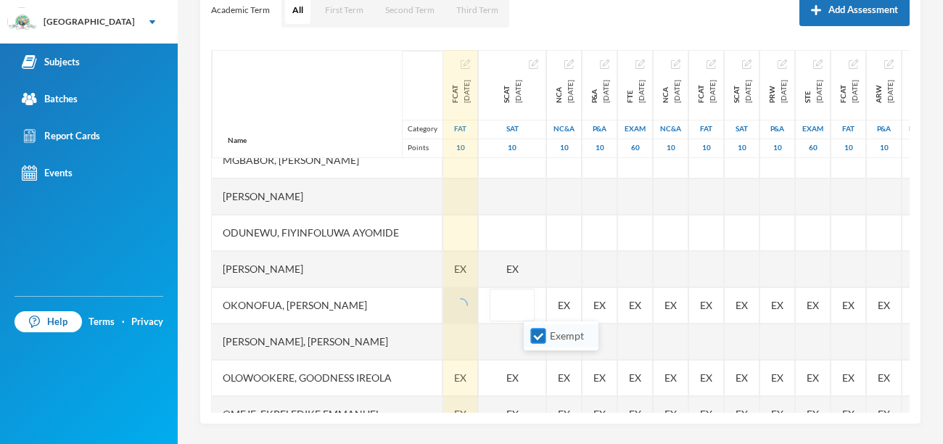
click at [543, 337] on input "Exempt" at bounding box center [538, 336] width 15 height 15
checkbox input "false"
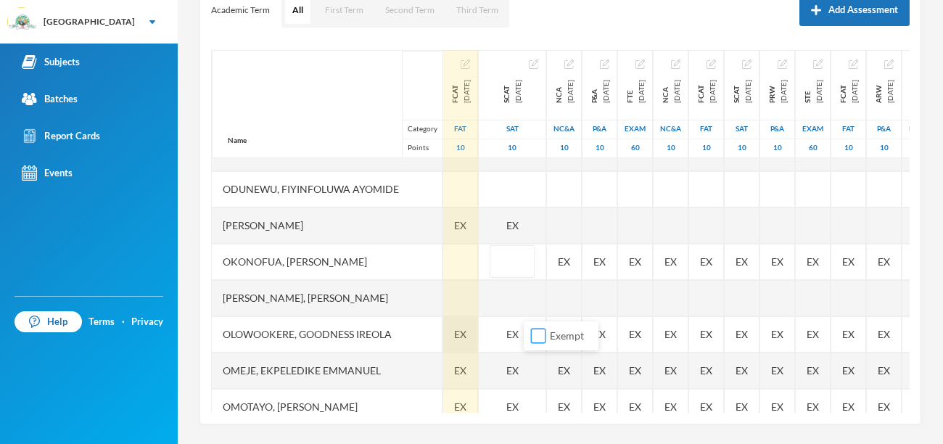
scroll to position [368, 0]
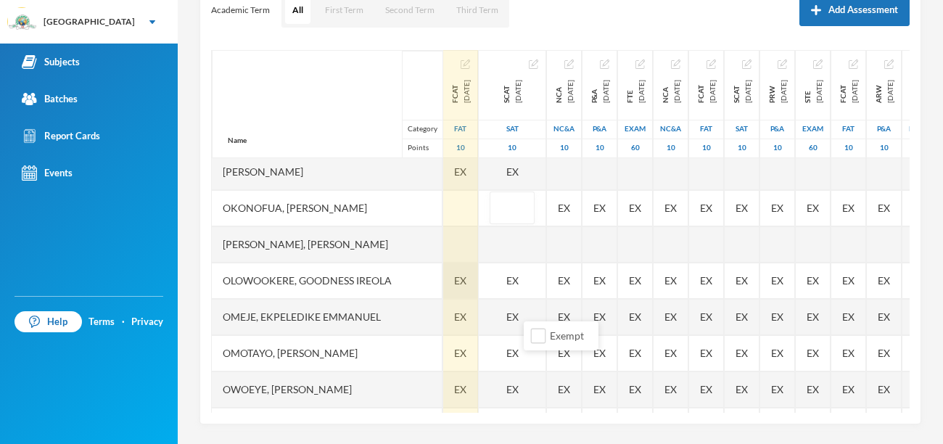
click at [467, 279] on span "EX" at bounding box center [460, 280] width 12 height 15
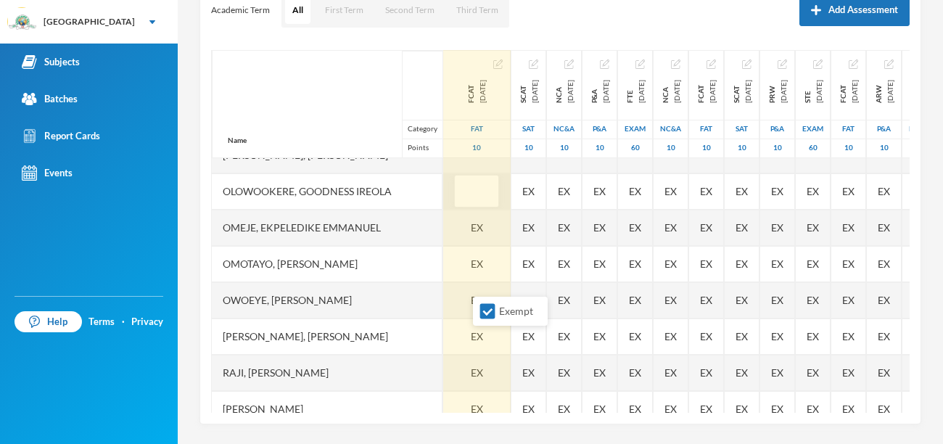
scroll to position [461, 0]
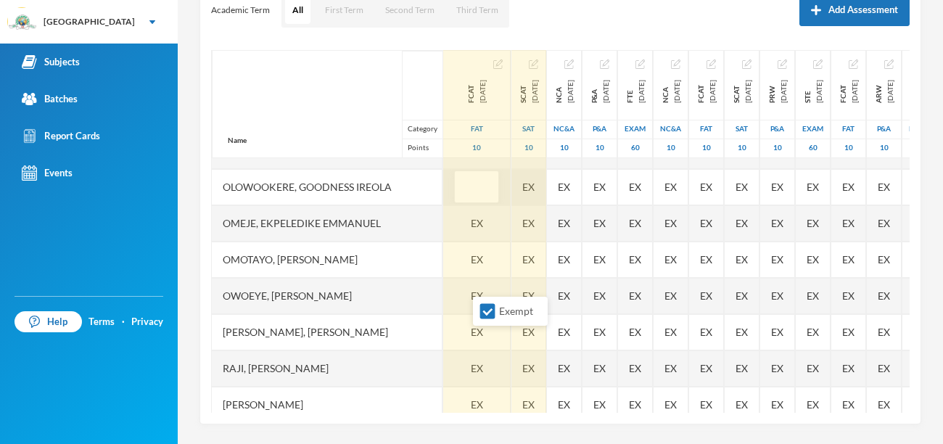
click at [546, 186] on div "EX" at bounding box center [528, 187] width 35 height 36
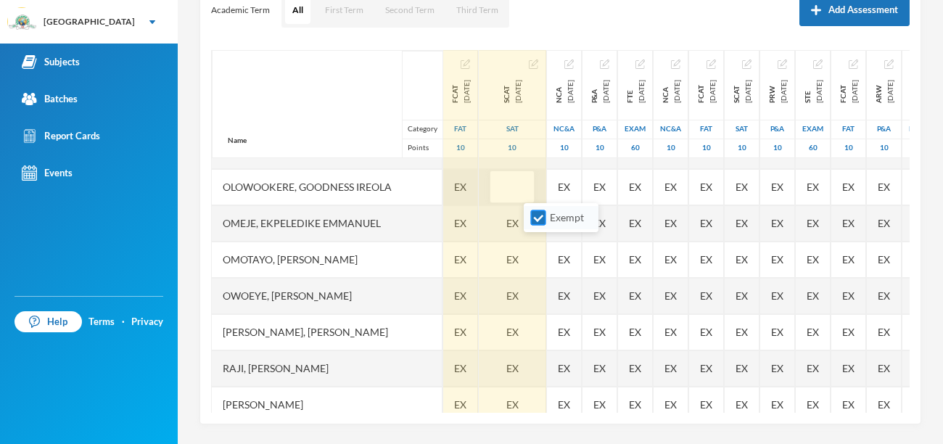
click at [533, 215] on input "Exempt" at bounding box center [538, 217] width 15 height 15
checkbox input "false"
click at [467, 181] on span "EX" at bounding box center [460, 186] width 12 height 15
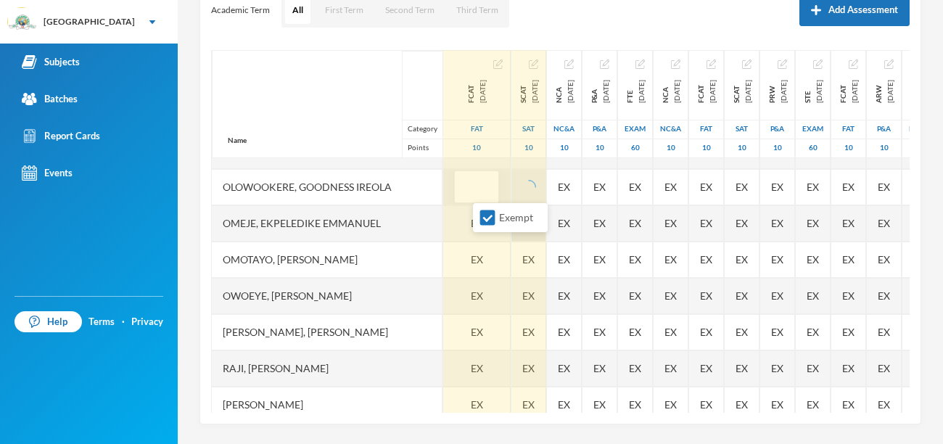
click at [485, 220] on input "Exempt" at bounding box center [487, 217] width 15 height 15
click at [565, 223] on div "Name Category Points [PERSON_NAME], [PERSON_NAME], [PERSON_NAME] [PERSON_NAME] …" at bounding box center [560, 231] width 699 height 363
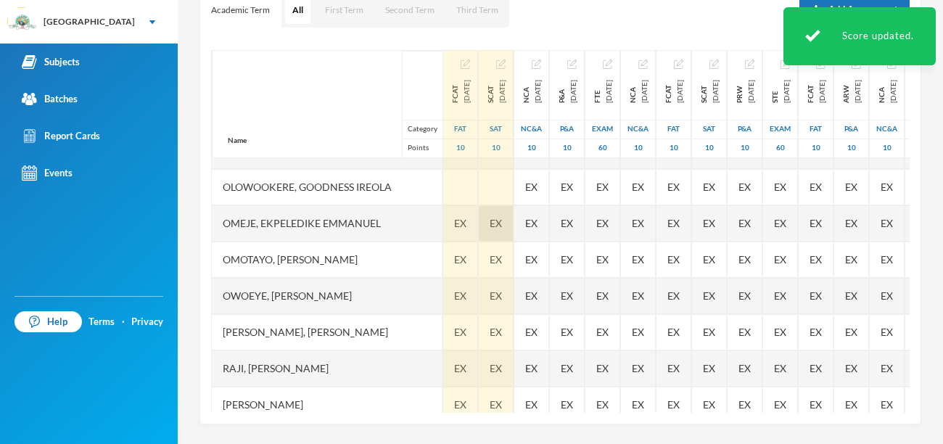
click at [502, 219] on span "EX" at bounding box center [496, 222] width 12 height 15
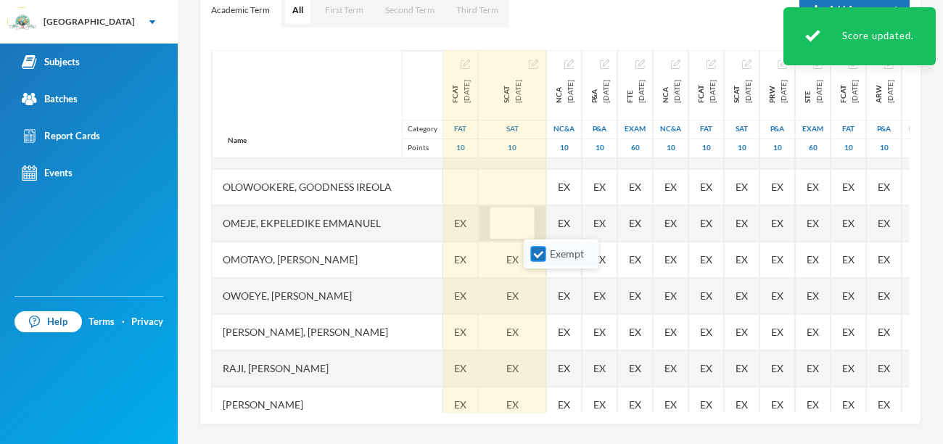
click at [538, 250] on input "Exempt" at bounding box center [538, 254] width 15 height 15
checkbox input "false"
click at [478, 223] on div "EX" at bounding box center [460, 223] width 35 height 36
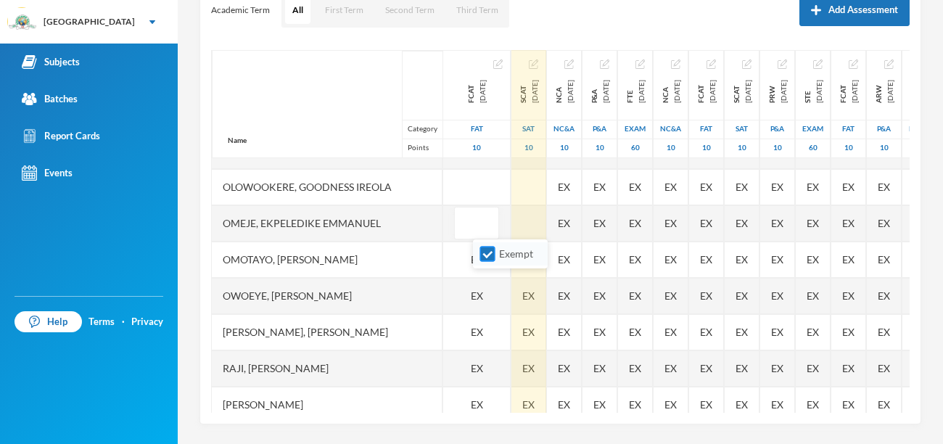
click at [488, 256] on input "Exempt" at bounding box center [487, 254] width 15 height 15
checkbox input "false"
click at [569, 258] on div "Name Category Points [PERSON_NAME], [PERSON_NAME], [PERSON_NAME] [PERSON_NAME] …" at bounding box center [560, 231] width 699 height 363
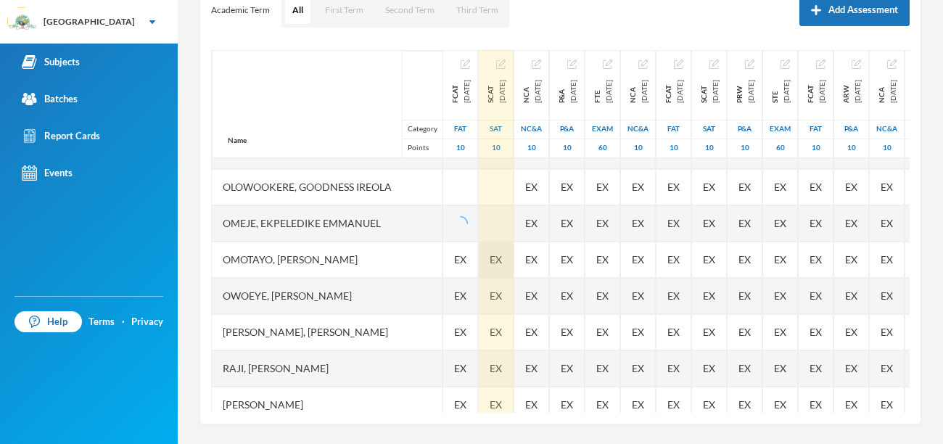
click at [514, 262] on div "EX" at bounding box center [496, 260] width 35 height 36
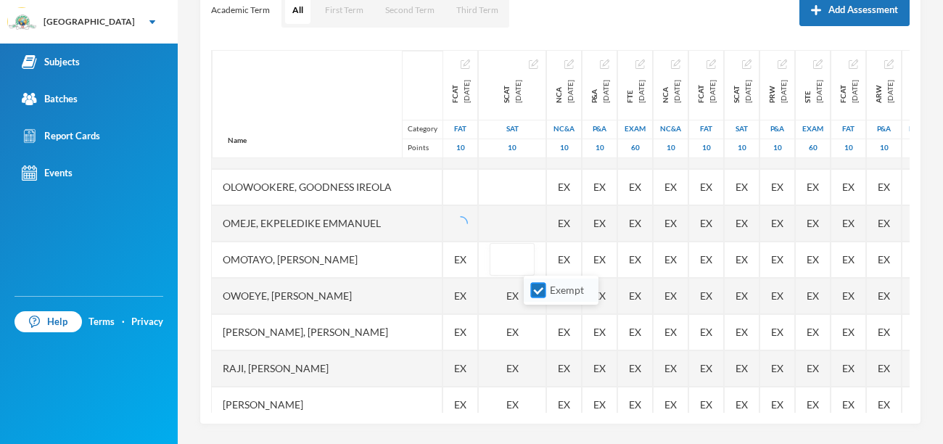
click at [541, 289] on input "Exempt" at bounding box center [538, 290] width 15 height 15
checkbox input "false"
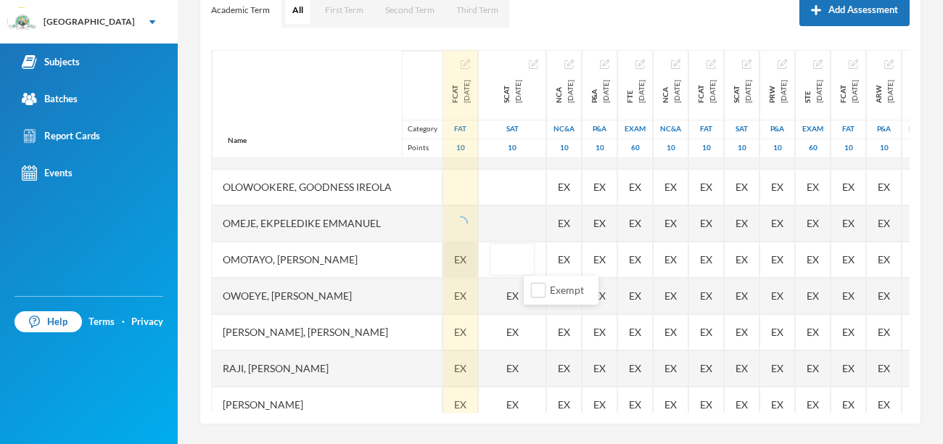
click at [478, 262] on div "EX" at bounding box center [460, 260] width 35 height 36
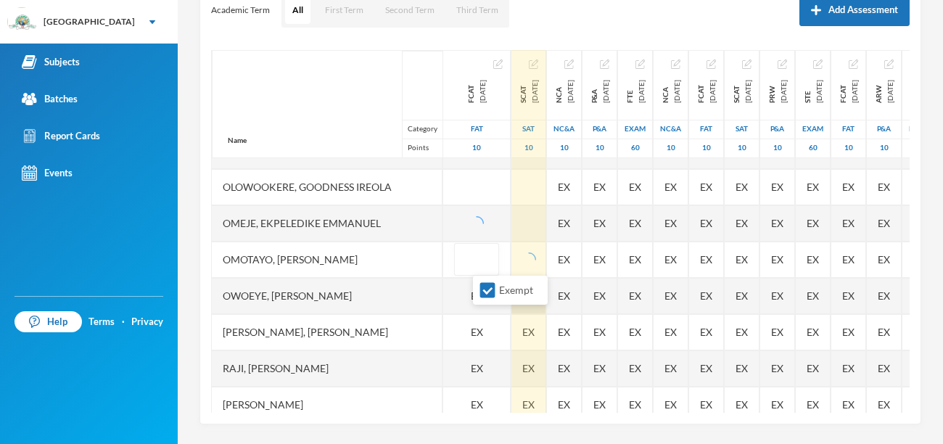
click at [482, 293] on input "Exempt" at bounding box center [487, 290] width 15 height 15
click at [546, 314] on div "EX" at bounding box center [528, 332] width 35 height 36
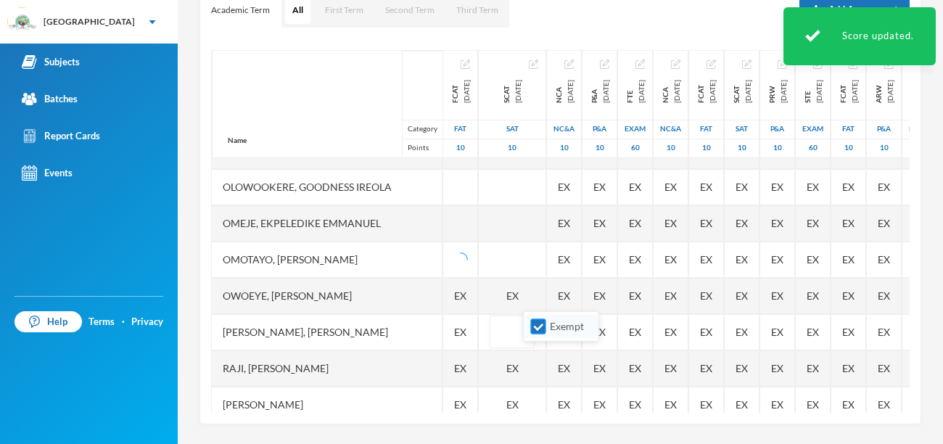
click at [538, 327] on body "Greenland Hall Your Bluebic Account Greenland Hall Add a New School Subjects Ba…" at bounding box center [471, 222] width 943 height 444
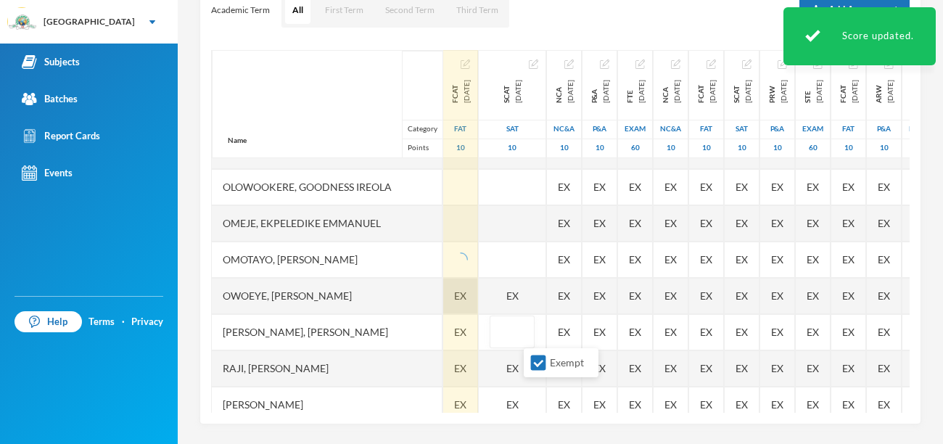
click at [467, 293] on span "EX" at bounding box center [460, 295] width 12 height 15
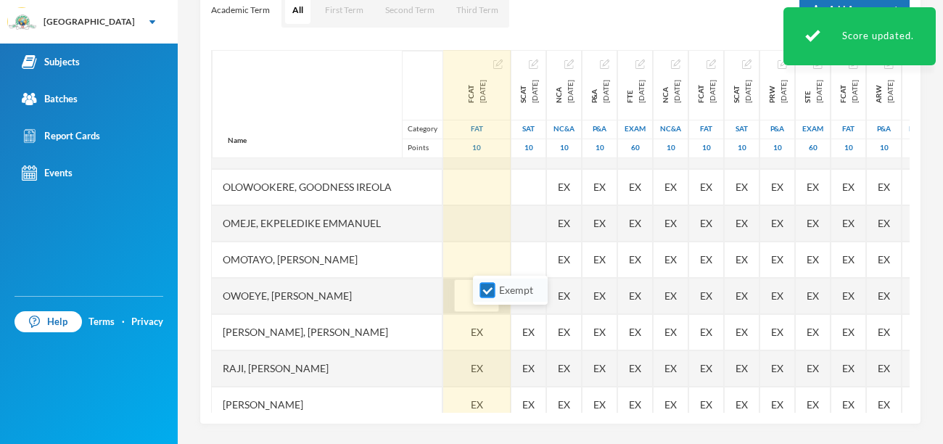
click at [485, 294] on input "Exempt" at bounding box center [487, 290] width 15 height 15
checkbox input "false"
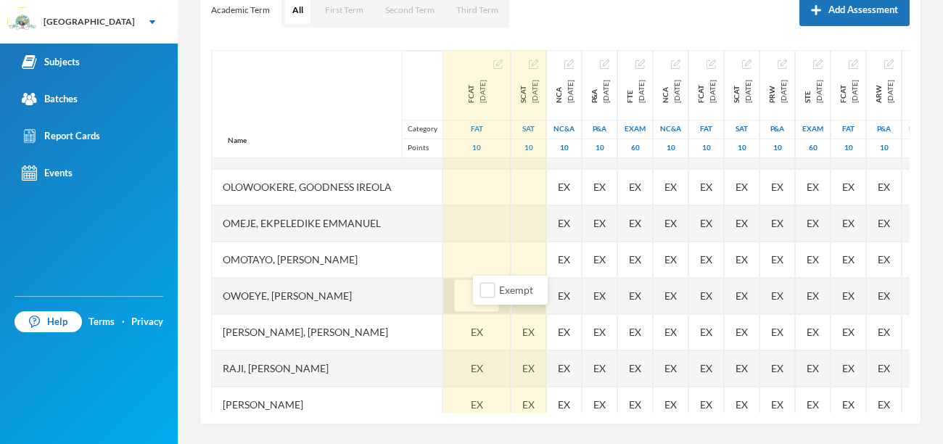
click at [567, 295] on div "Name Category Points [PERSON_NAME], [PERSON_NAME], [PERSON_NAME] [PERSON_NAME] …" at bounding box center [560, 231] width 699 height 363
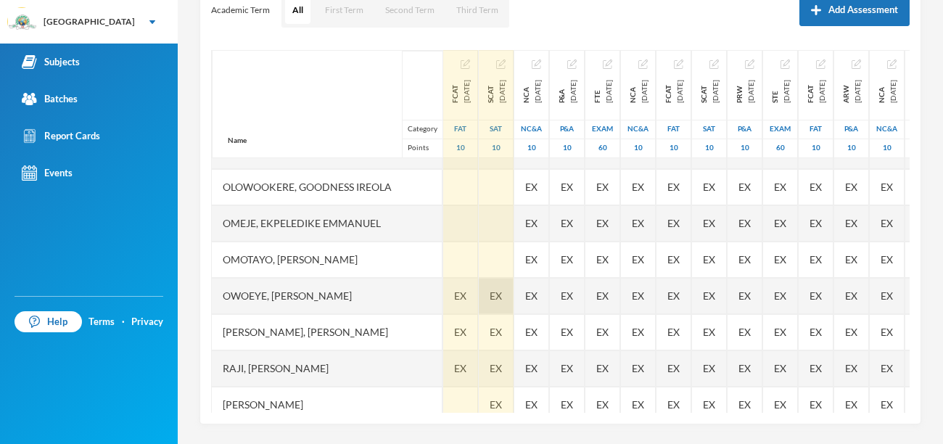
click at [514, 297] on div "EX" at bounding box center [496, 296] width 35 height 36
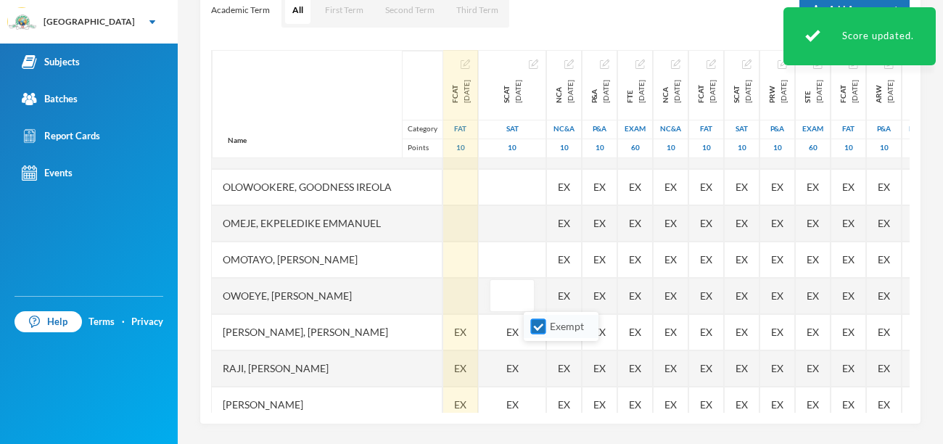
click at [538, 326] on input "Exempt" at bounding box center [538, 326] width 15 height 15
checkbox input "false"
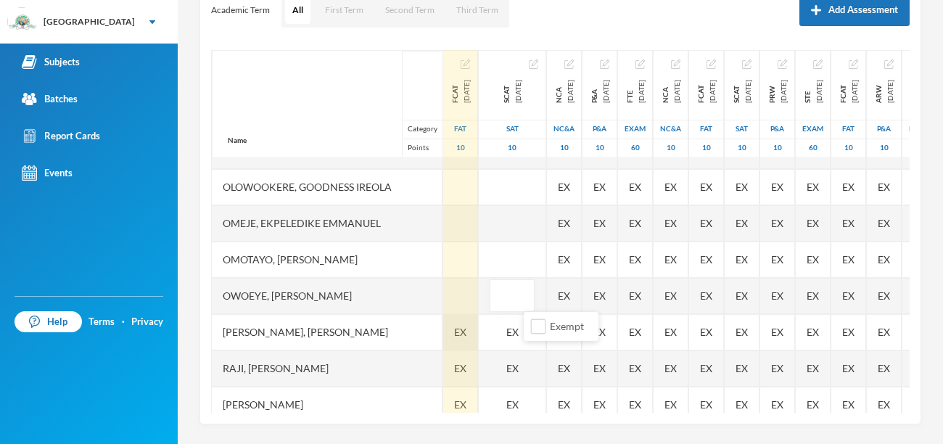
click at [467, 332] on span "EX" at bounding box center [460, 331] width 12 height 15
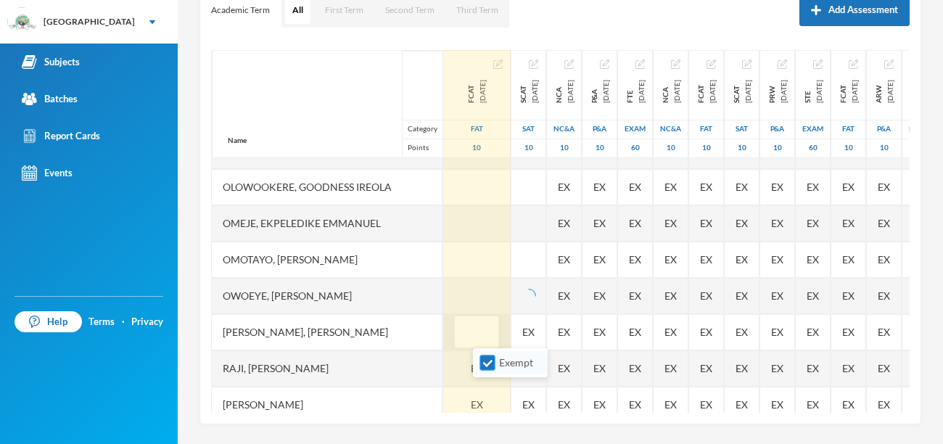
click at [488, 362] on input "Exempt" at bounding box center [487, 363] width 15 height 15
checkbox input "false"
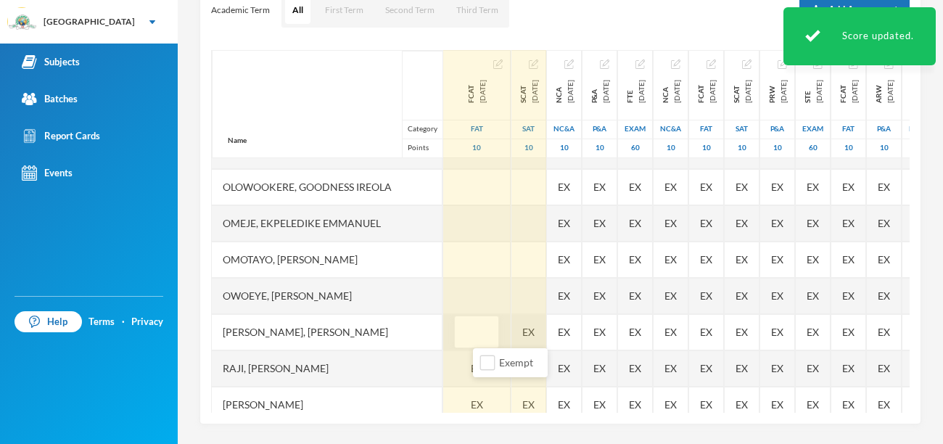
click at [546, 325] on div "EX" at bounding box center [528, 332] width 35 height 36
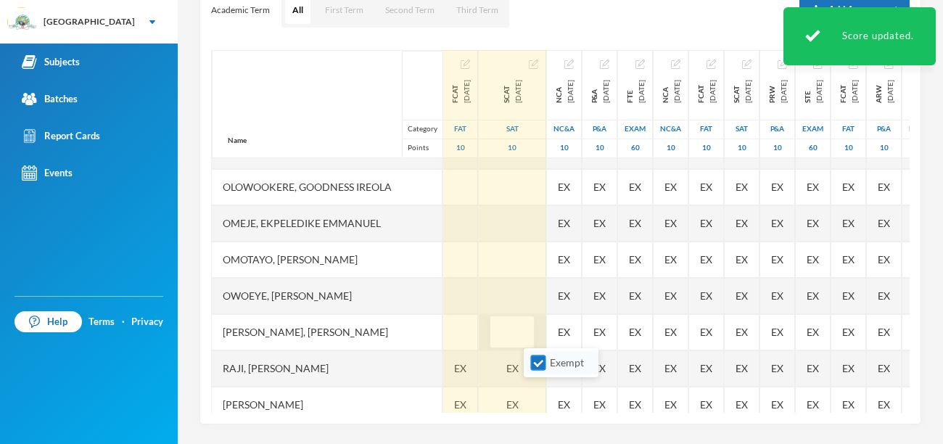
click at [540, 361] on input "Exempt" at bounding box center [538, 363] width 15 height 15
checkbox input "false"
click at [467, 369] on span "EX" at bounding box center [460, 368] width 12 height 15
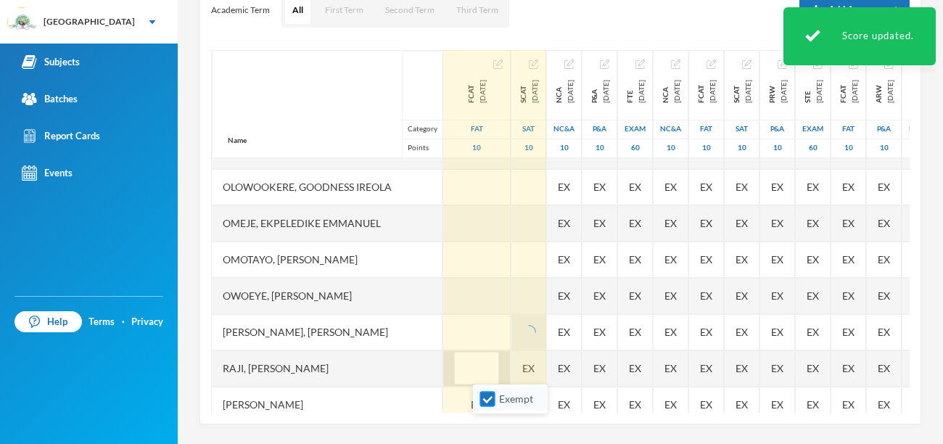
click at [489, 400] on input "Exempt" at bounding box center [487, 399] width 15 height 15
checkbox input "false"
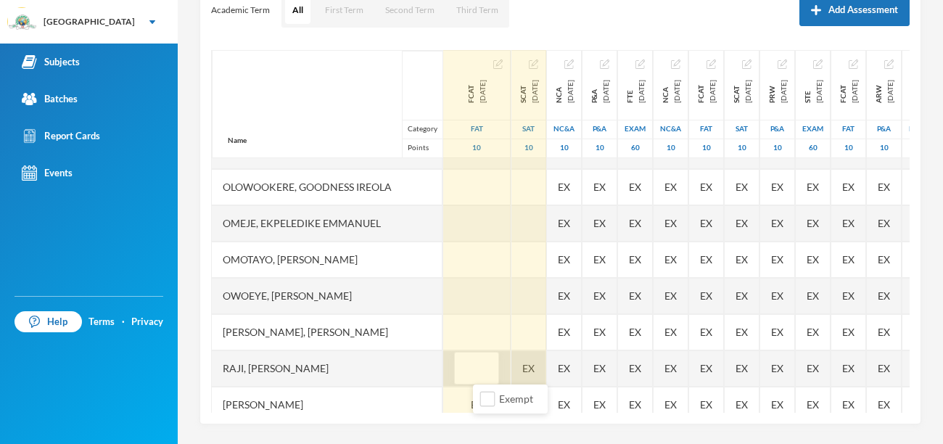
click at [546, 367] on div "EX" at bounding box center [528, 368] width 35 height 36
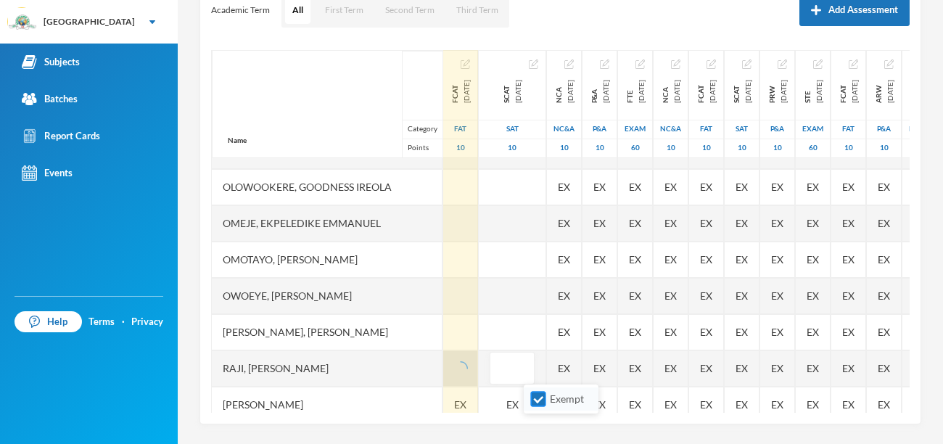
click at [541, 400] on input "Exempt" at bounding box center [538, 399] width 15 height 15
checkbox input "false"
click at [467, 399] on span "EX" at bounding box center [460, 404] width 12 height 15
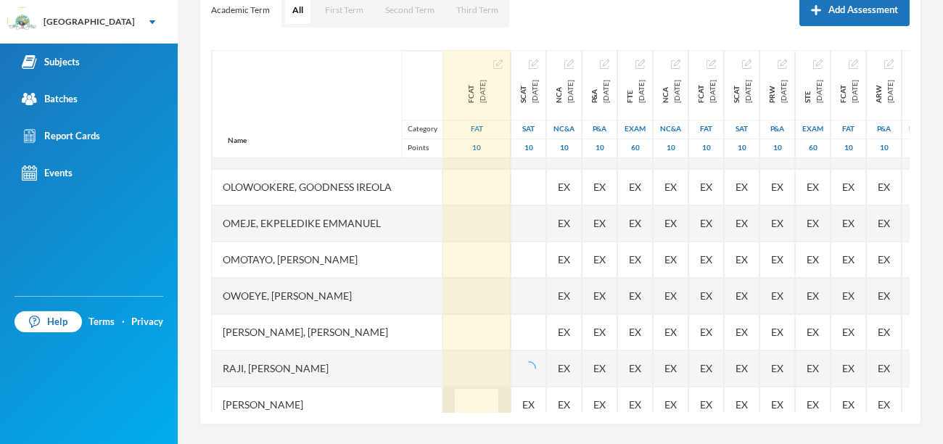
scroll to position [470, 0]
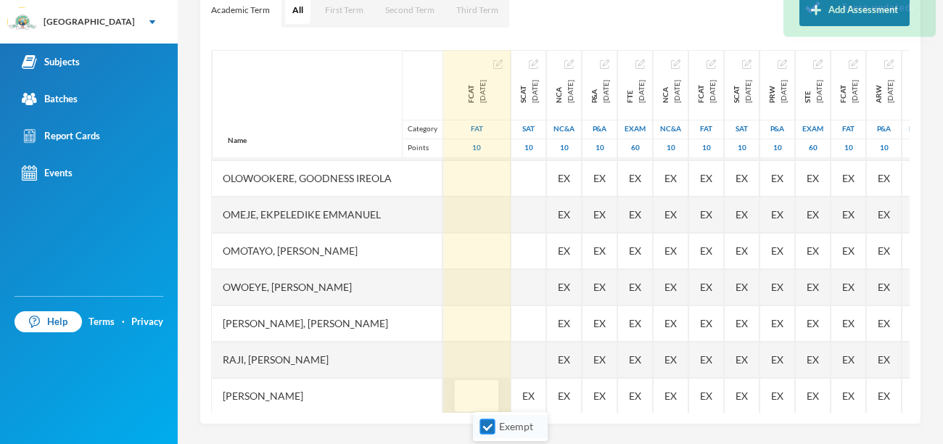
click at [485, 428] on input "Exempt" at bounding box center [487, 426] width 15 height 15
checkbox input "false"
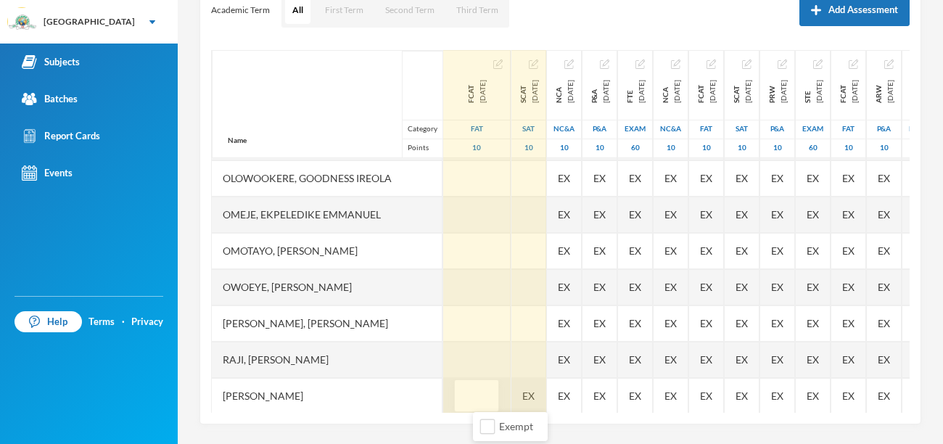
click at [546, 393] on div "EX" at bounding box center [528, 396] width 35 height 36
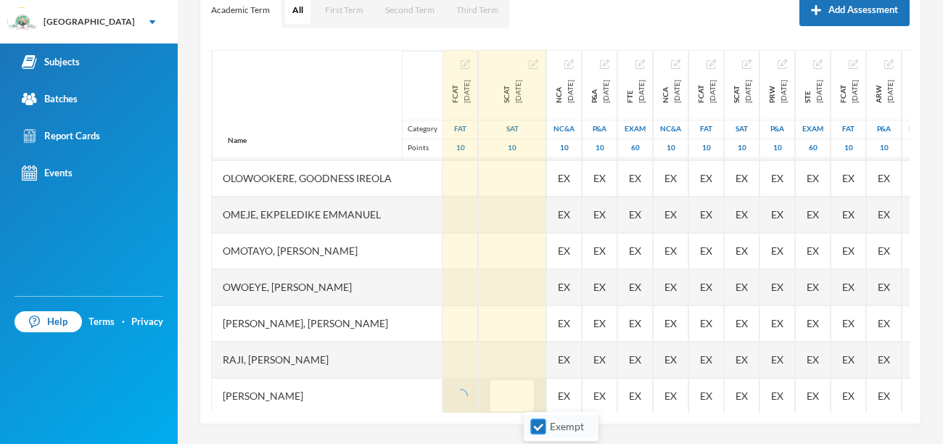
click at [543, 430] on input "Exempt" at bounding box center [538, 426] width 15 height 15
checkbox input "false"
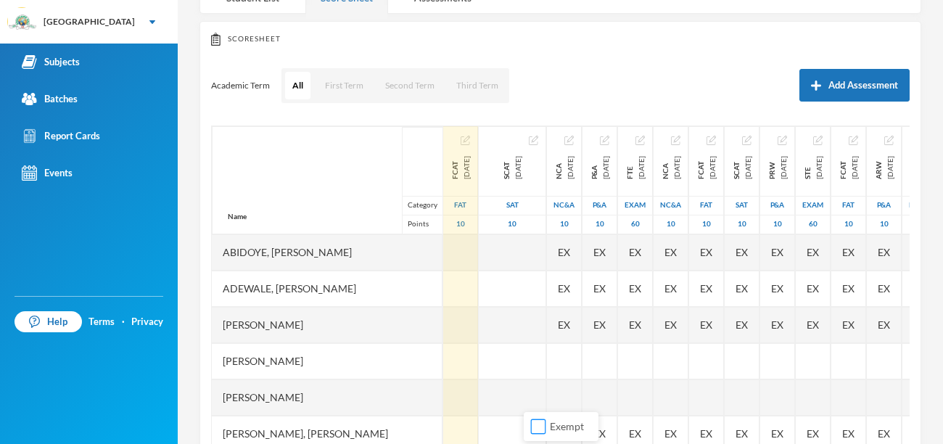
scroll to position [215, 0]
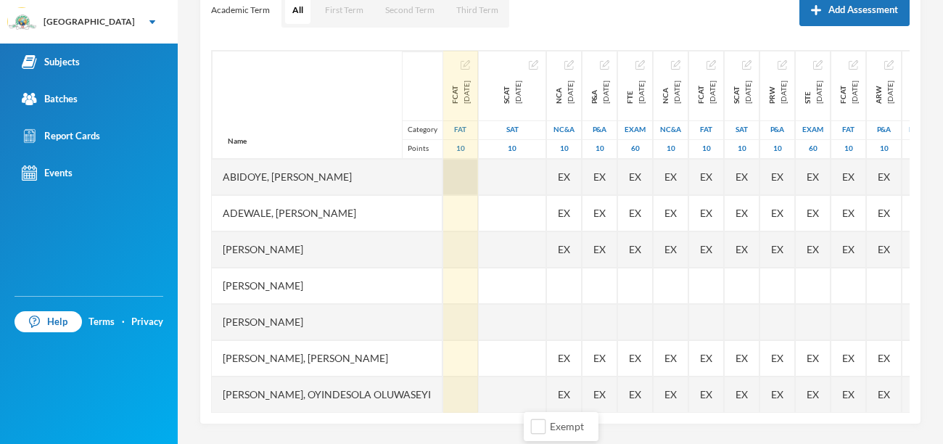
click at [478, 178] on div at bounding box center [460, 177] width 35 height 36
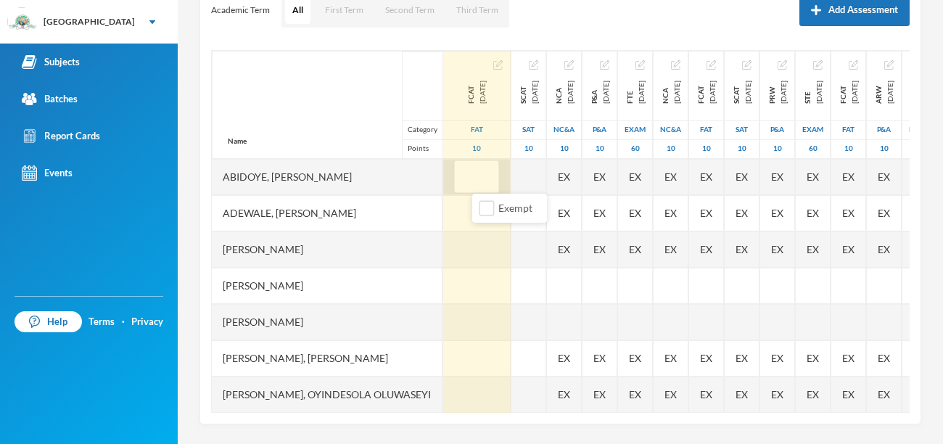
type input "8"
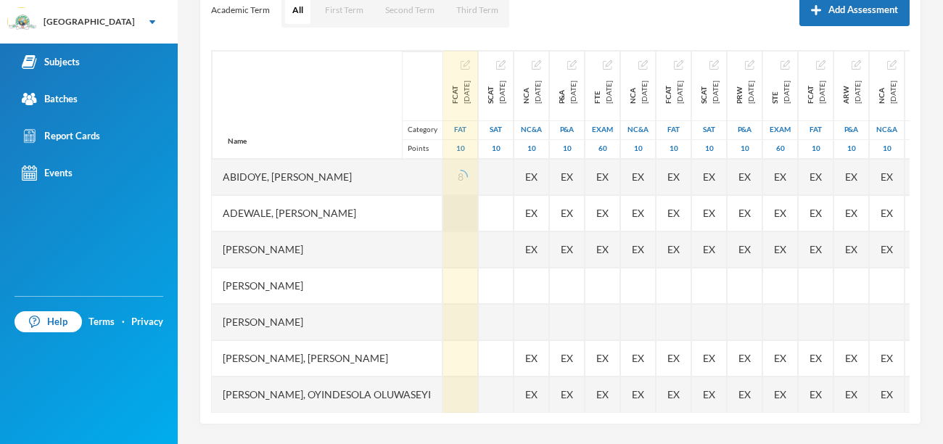
click at [478, 231] on div at bounding box center [460, 249] width 35 height 36
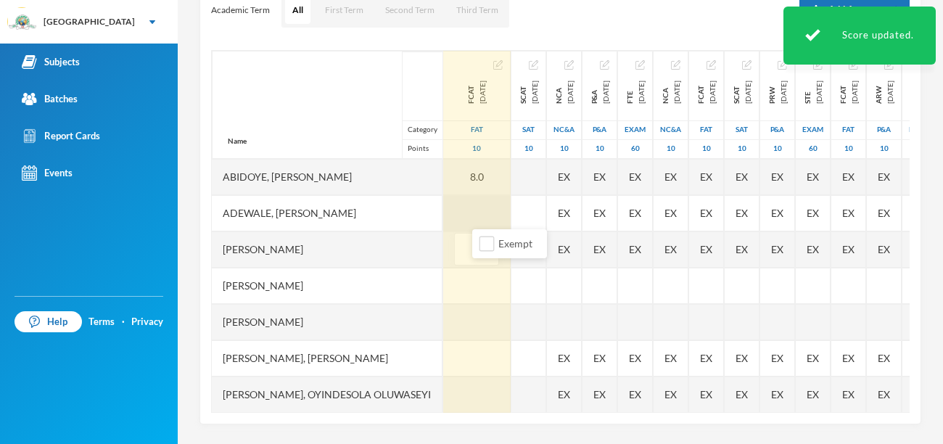
type input "8"
click at [487, 215] on div at bounding box center [476, 213] width 67 height 36
type input "8"
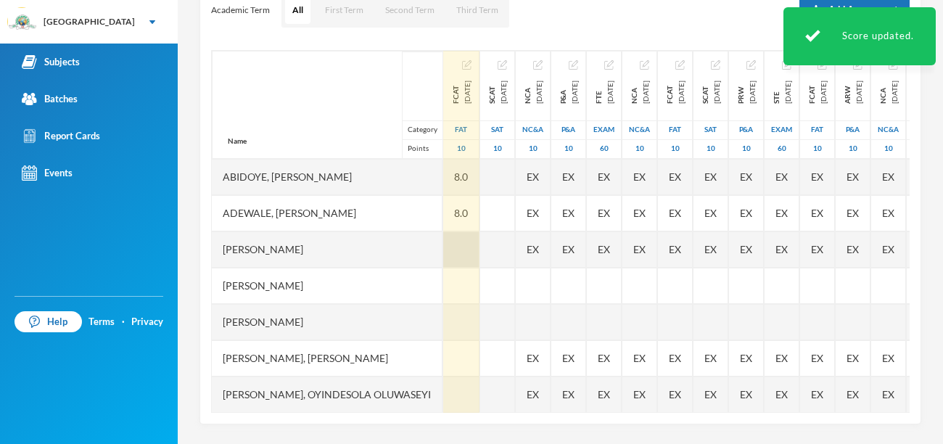
click at [480, 247] on div at bounding box center [461, 249] width 36 height 36
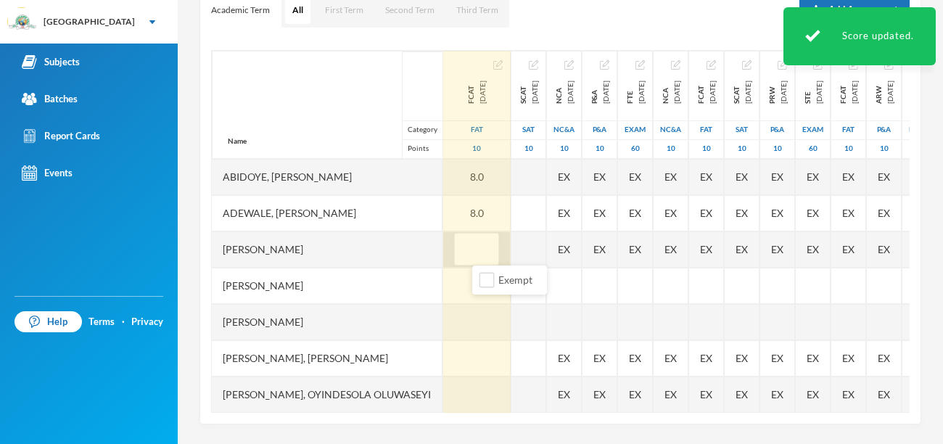
type input "8"
click at [464, 291] on div at bounding box center [476, 286] width 67 height 36
click at [490, 289] on input "text" at bounding box center [476, 286] width 29 height 33
type input "9"
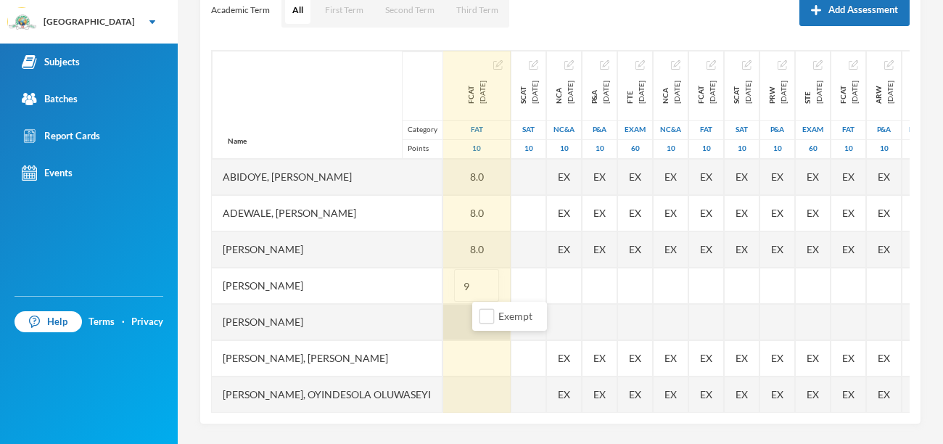
click at [466, 324] on div at bounding box center [476, 322] width 67 height 36
type input "6"
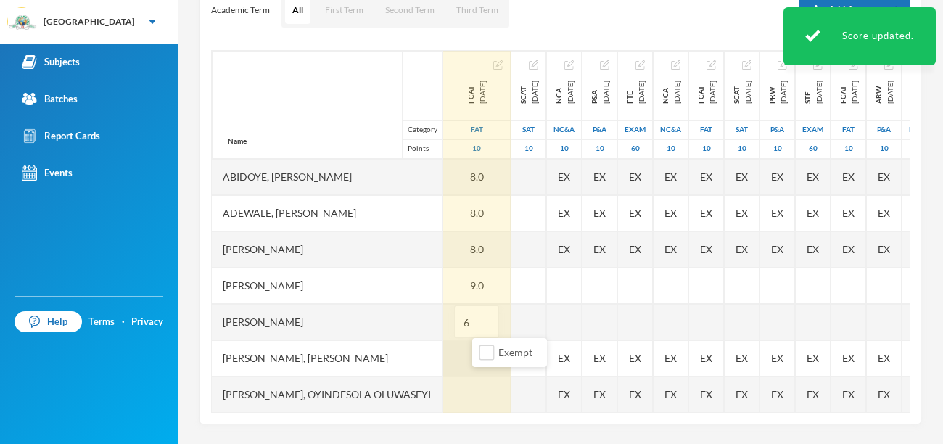
click at [466, 361] on div at bounding box center [476, 358] width 67 height 36
type input "8"
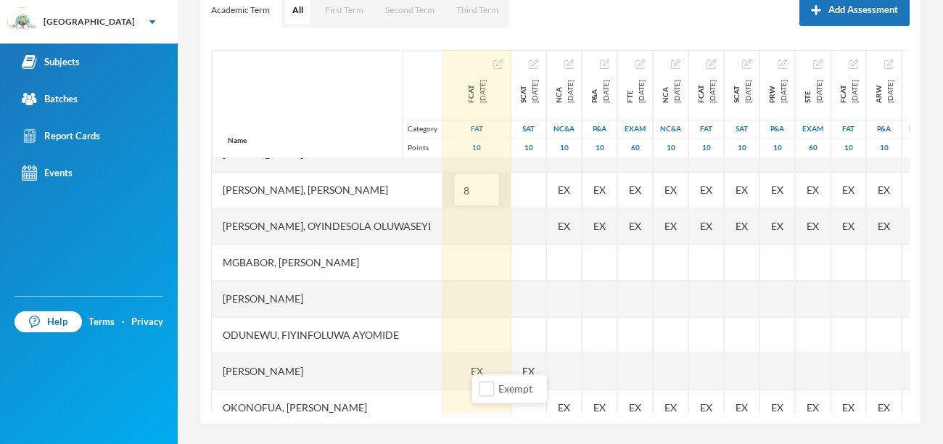
scroll to position [181, 0]
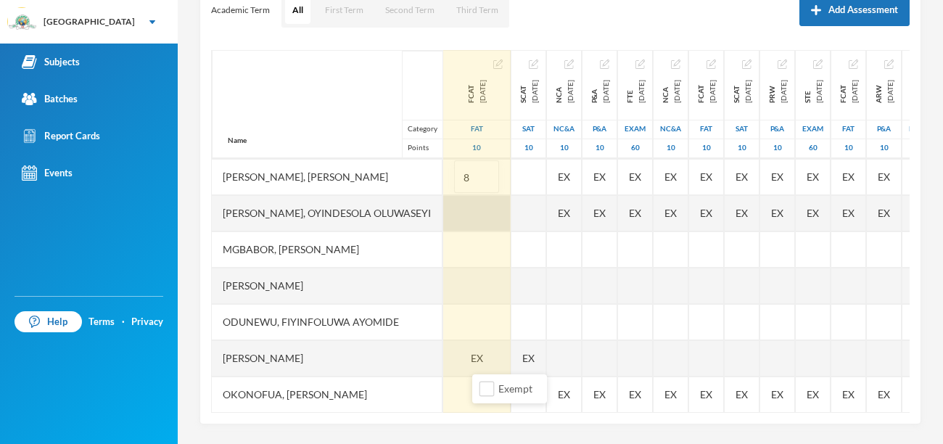
click at [482, 216] on div at bounding box center [476, 213] width 67 height 36
type input "8"
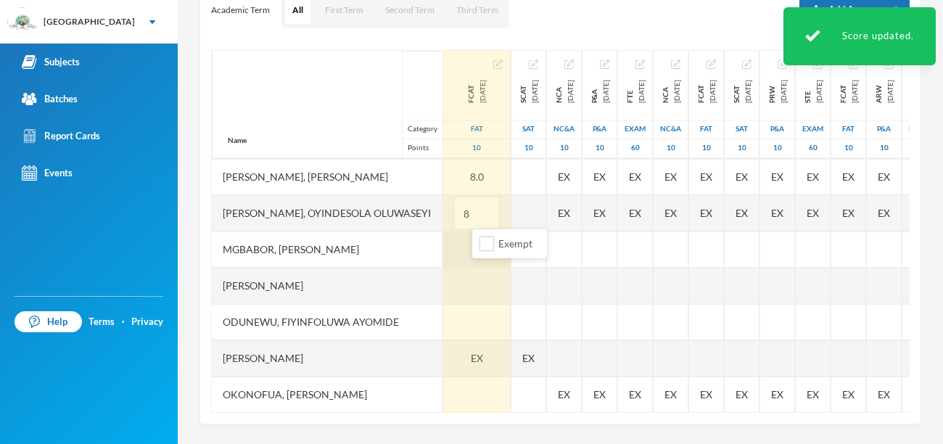
click at [464, 252] on div at bounding box center [476, 249] width 67 height 36
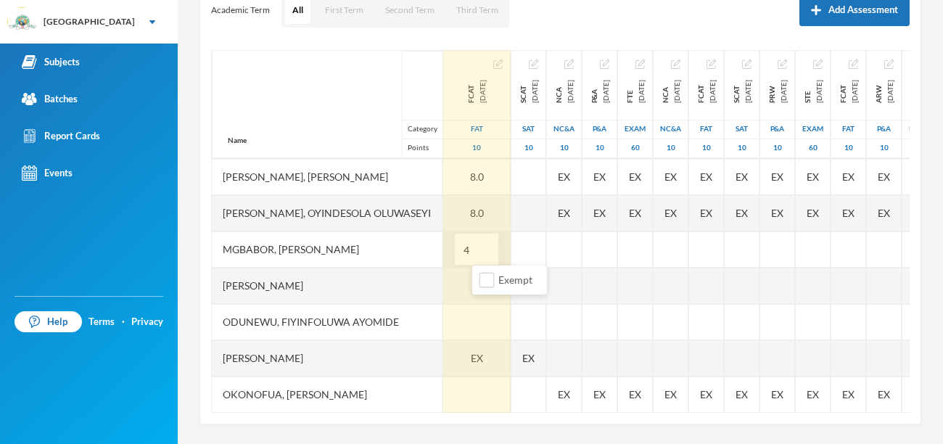
type input "4"
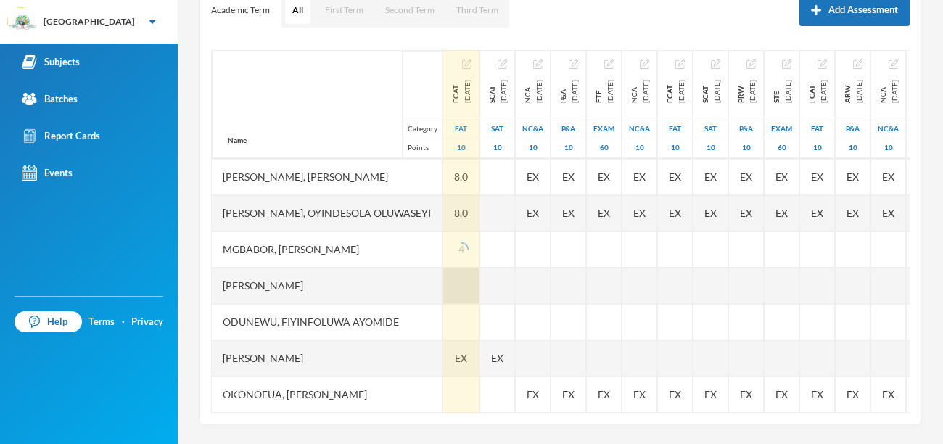
click at [480, 304] on div at bounding box center [461, 322] width 36 height 36
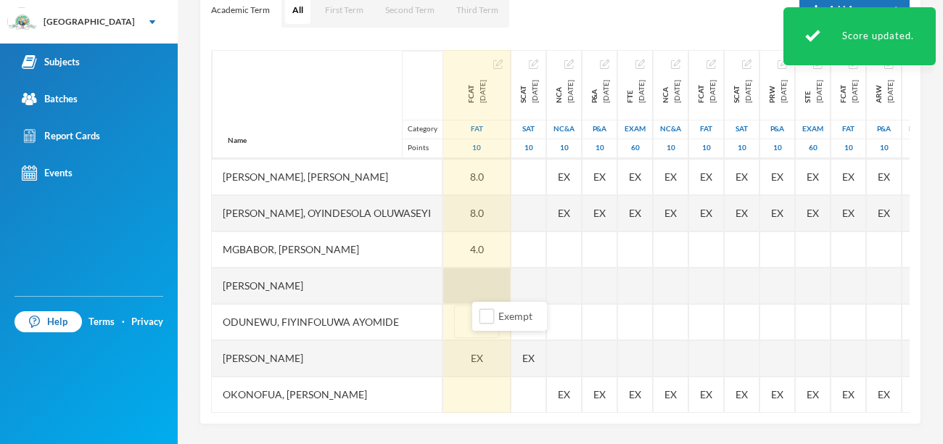
click at [498, 284] on div at bounding box center [476, 286] width 67 height 36
type input "8"
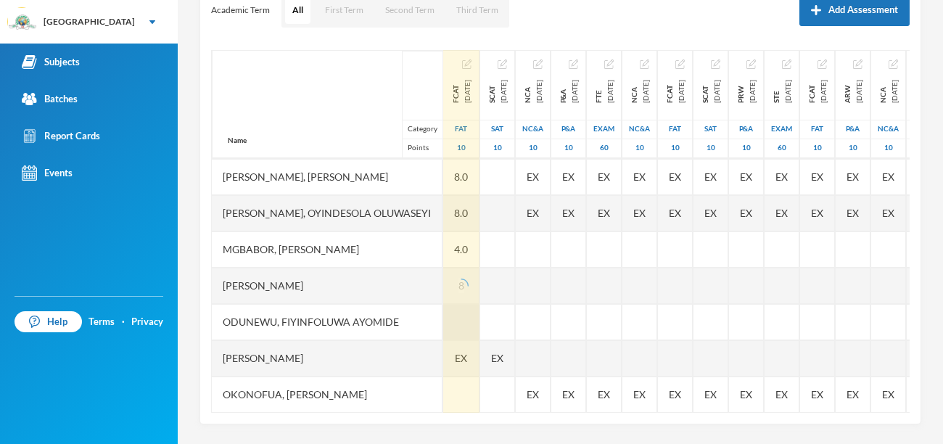
click at [475, 340] on div "EX" at bounding box center [461, 358] width 36 height 36
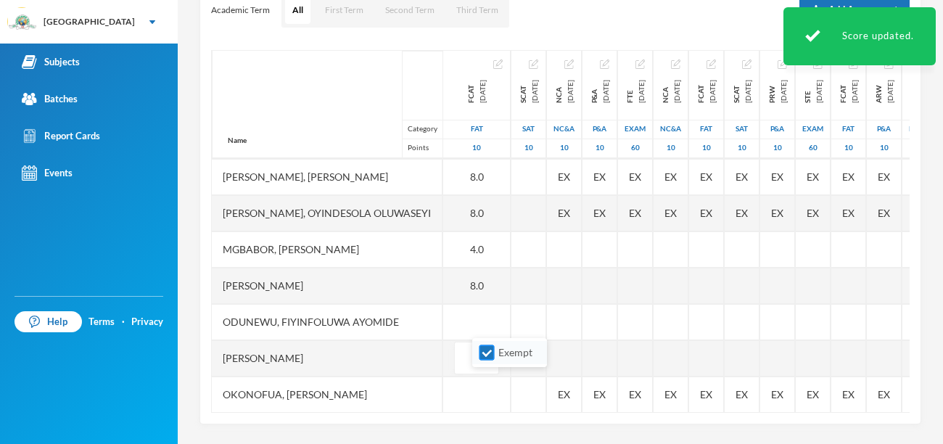
click at [484, 356] on body "Greenland Hall Your Bluebic Account Greenland Hall Add a New School Subjects Ba…" at bounding box center [471, 222] width 943 height 444
click at [485, 390] on input "Exempt" at bounding box center [487, 389] width 15 height 15
checkbox input "false"
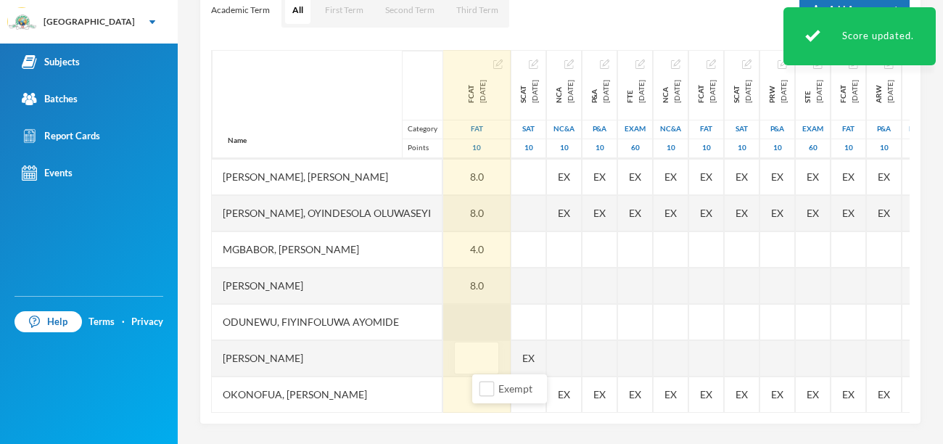
click at [493, 319] on div at bounding box center [476, 322] width 67 height 36
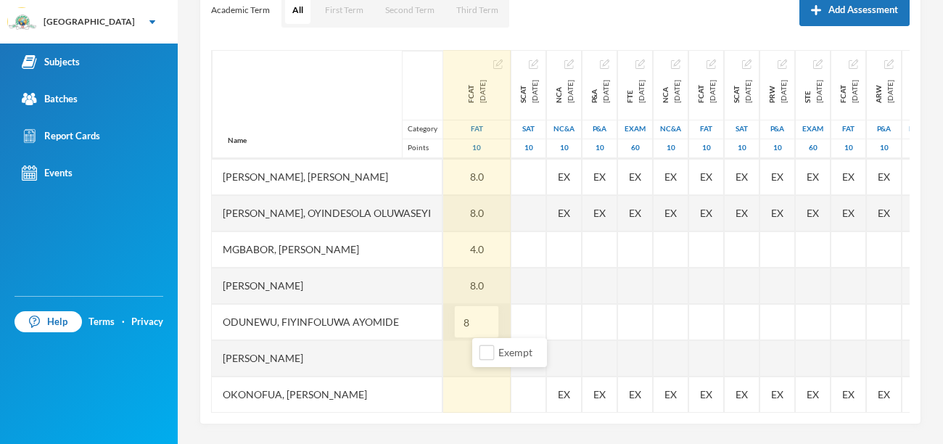
type input "8"
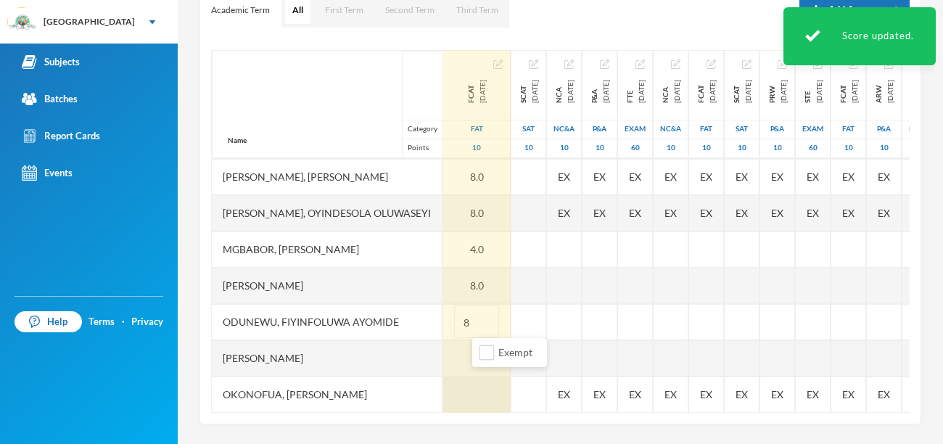
click at [482, 387] on div at bounding box center [476, 395] width 67 height 36
click at [496, 353] on div at bounding box center [476, 358] width 67 height 36
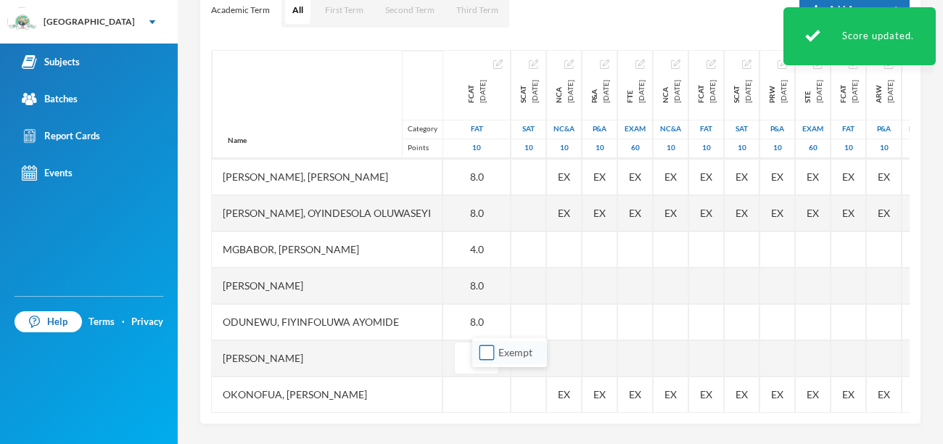
click at [488, 354] on input "Exempt" at bounding box center [487, 352] width 15 height 15
checkbox input "true"
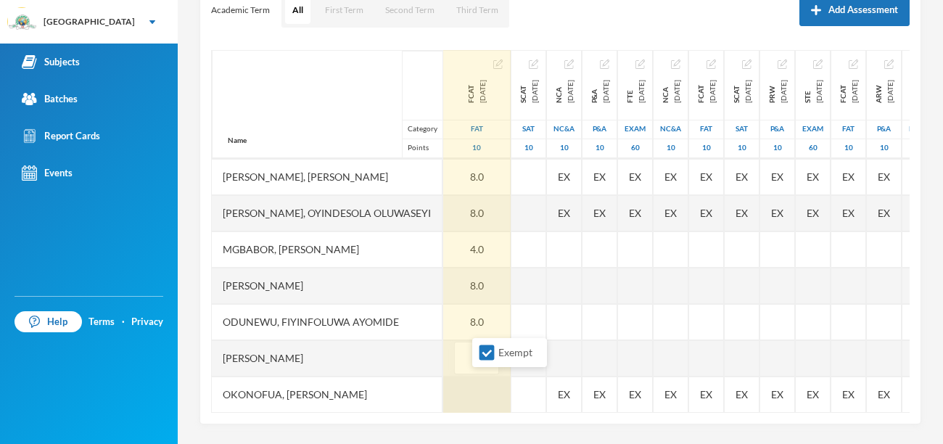
click at [486, 385] on div at bounding box center [476, 395] width 67 height 36
type input "7"
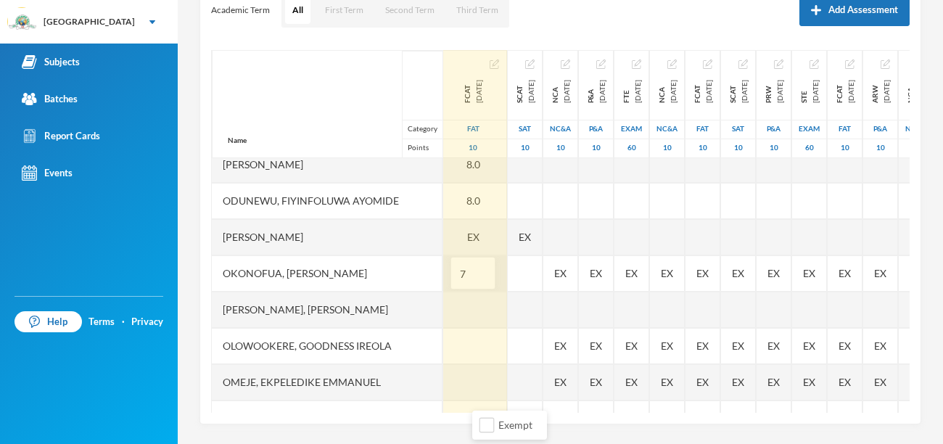
scroll to position [313, 4]
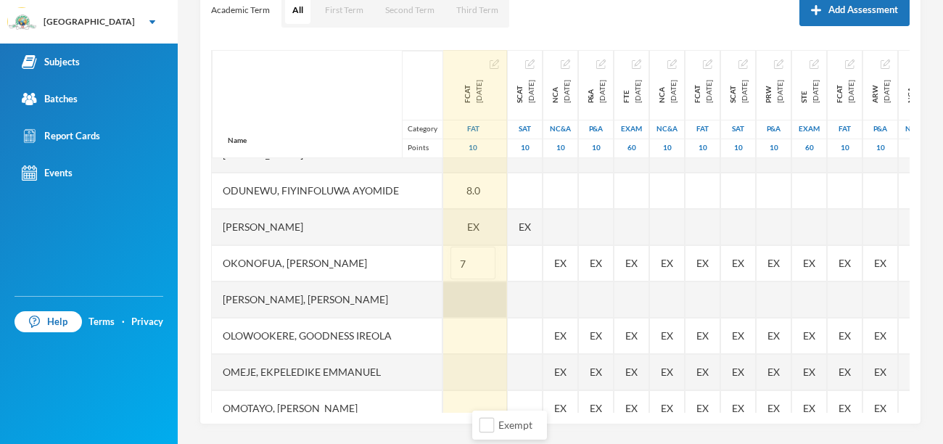
click at [488, 302] on div at bounding box center [473, 300] width 67 height 36
click at [463, 339] on div at bounding box center [473, 336] width 67 height 36
type input "8"
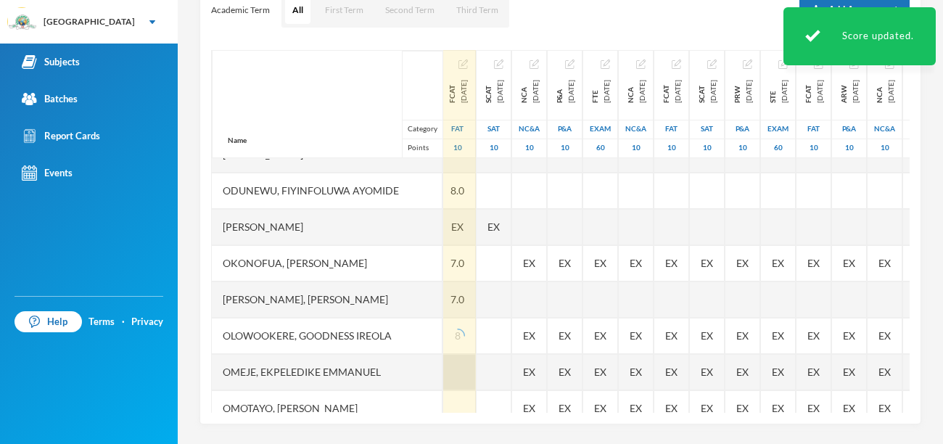
click at [476, 390] on div at bounding box center [458, 408] width 36 height 36
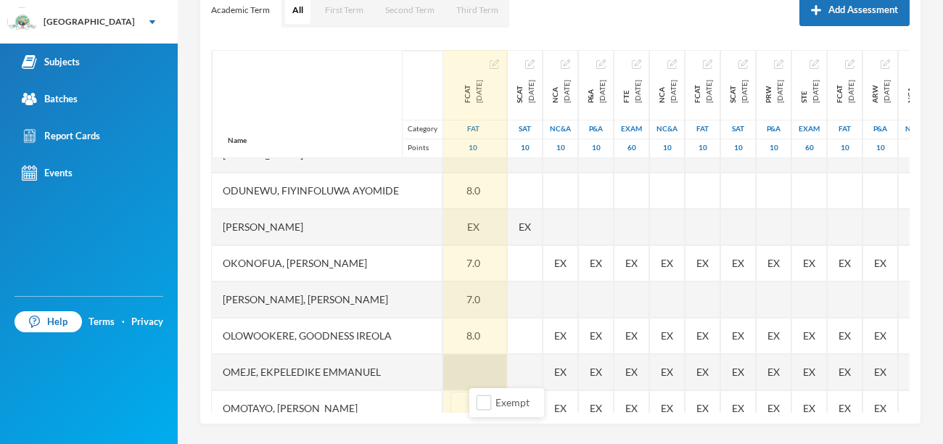
type input "7"
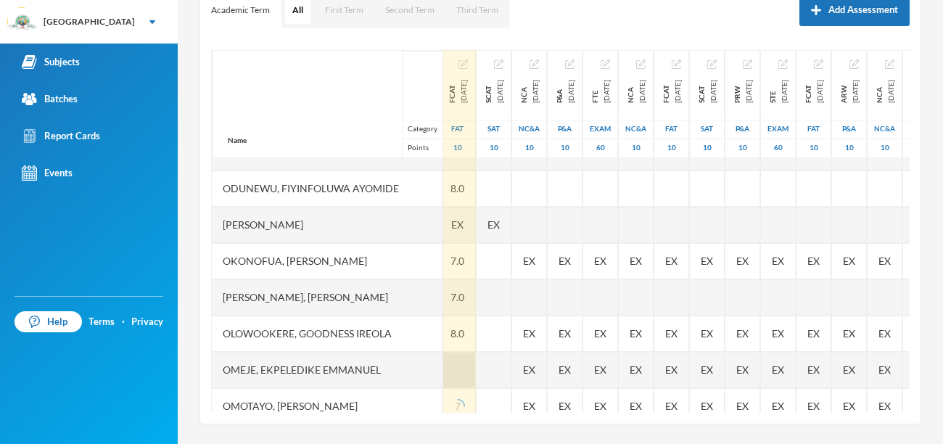
click at [476, 371] on div at bounding box center [458, 370] width 36 height 36
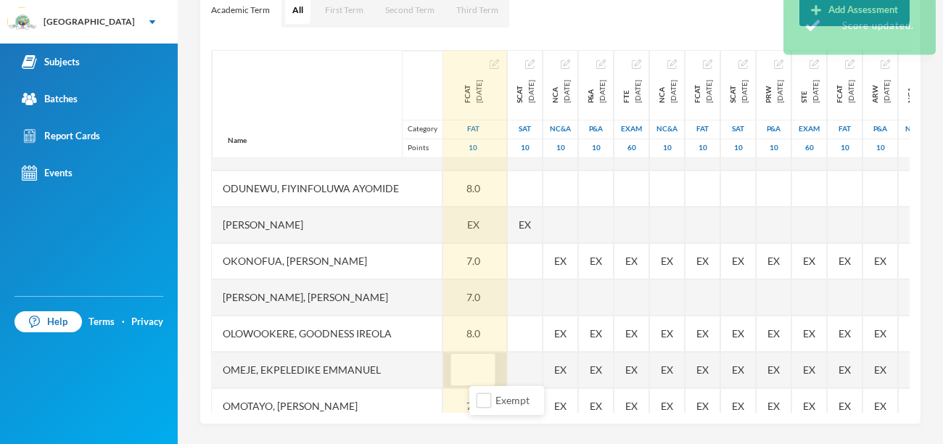
type input "7"
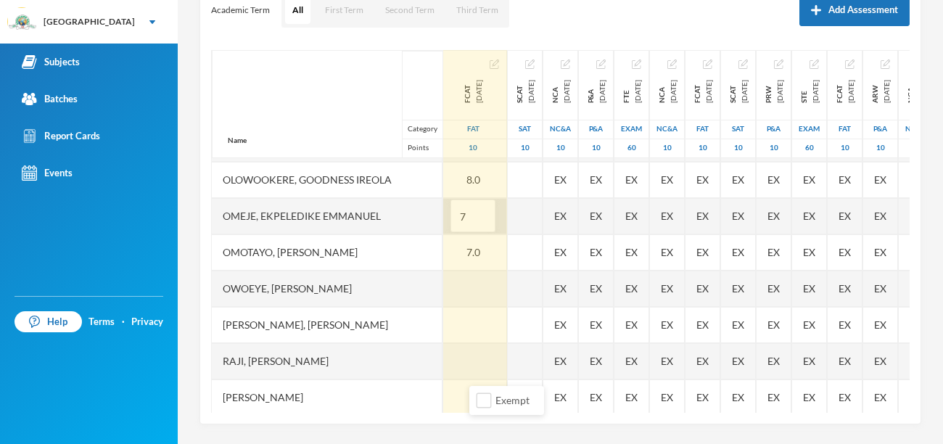
scroll to position [474, 3]
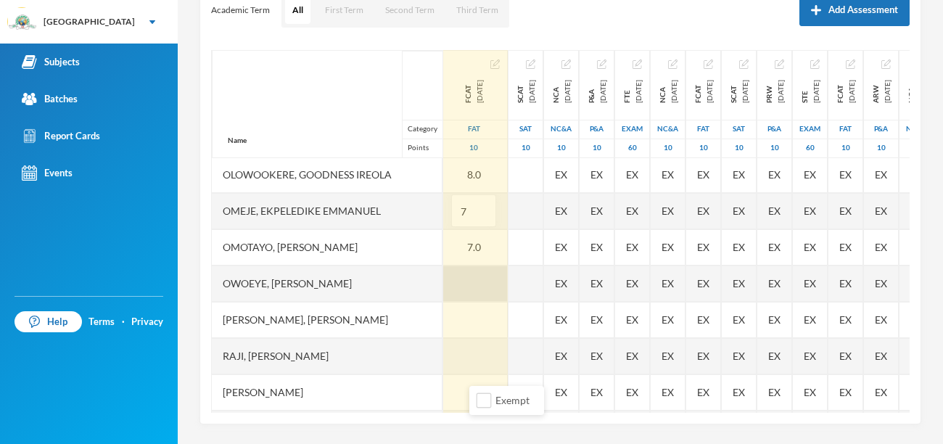
click at [488, 283] on div at bounding box center [473, 284] width 67 height 36
type input "7"
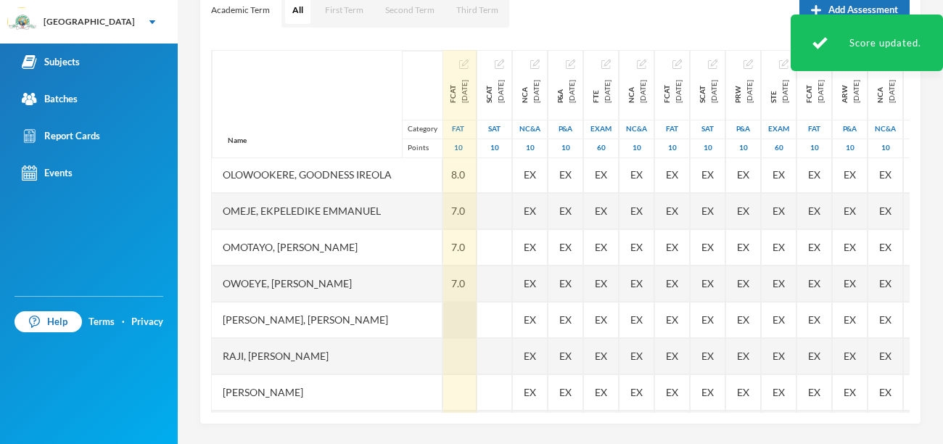
click at [477, 320] on div at bounding box center [458, 320] width 36 height 36
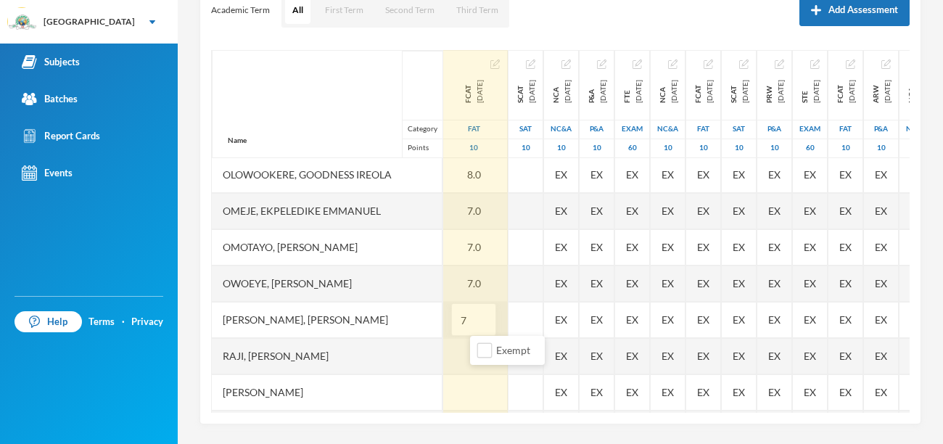
type input "7"
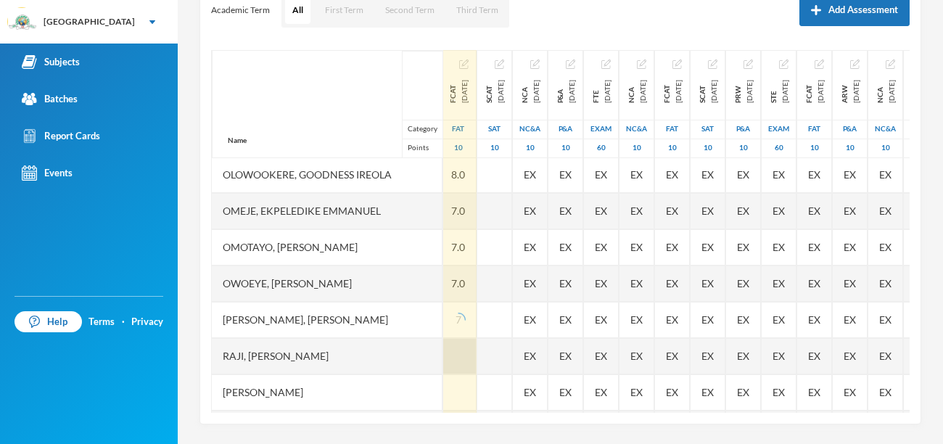
click at [477, 356] on div at bounding box center [458, 356] width 36 height 36
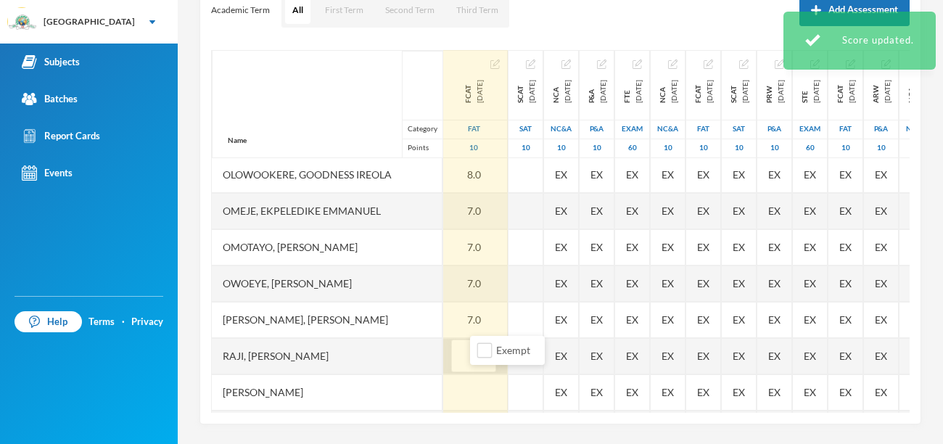
type input "8"
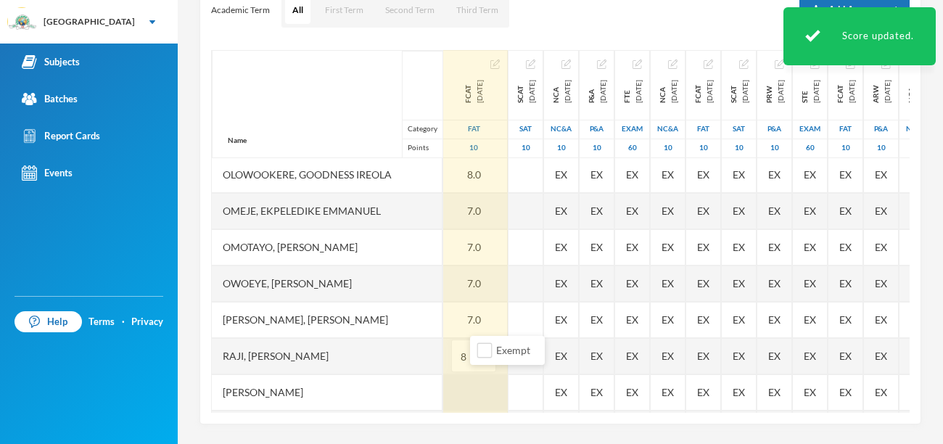
click at [493, 385] on div at bounding box center [473, 392] width 67 height 36
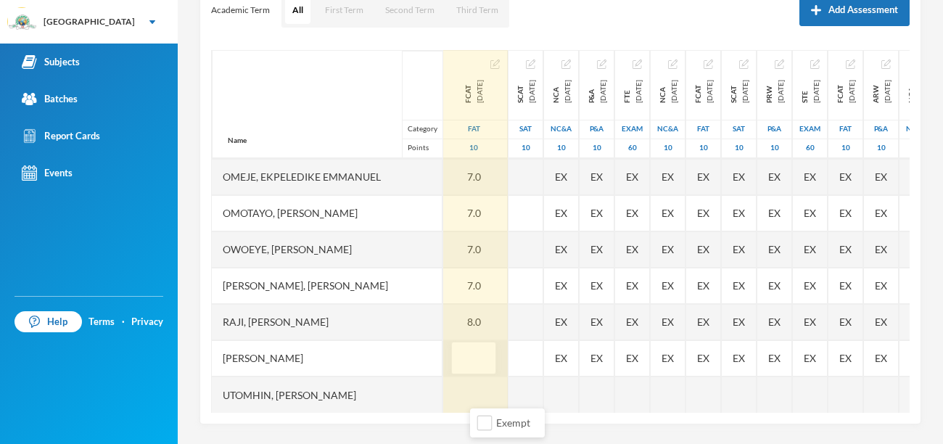
scroll to position [508, 2]
type input "7"
click at [488, 398] on div at bounding box center [474, 395] width 67 height 36
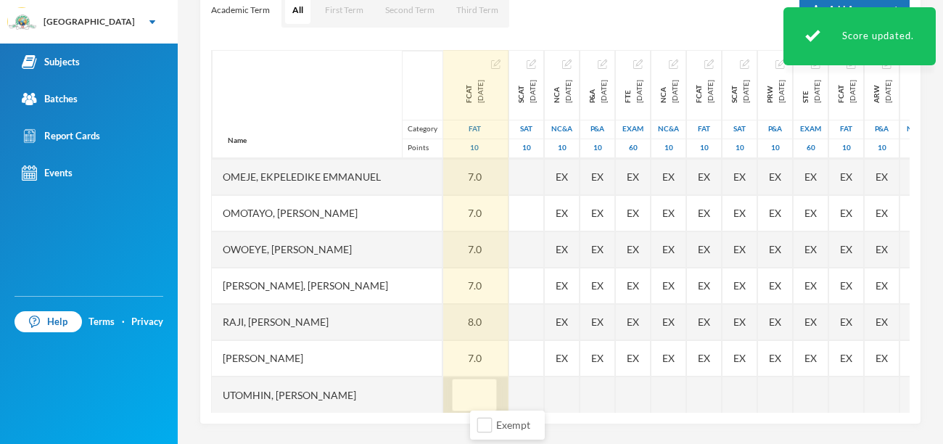
type input "7"
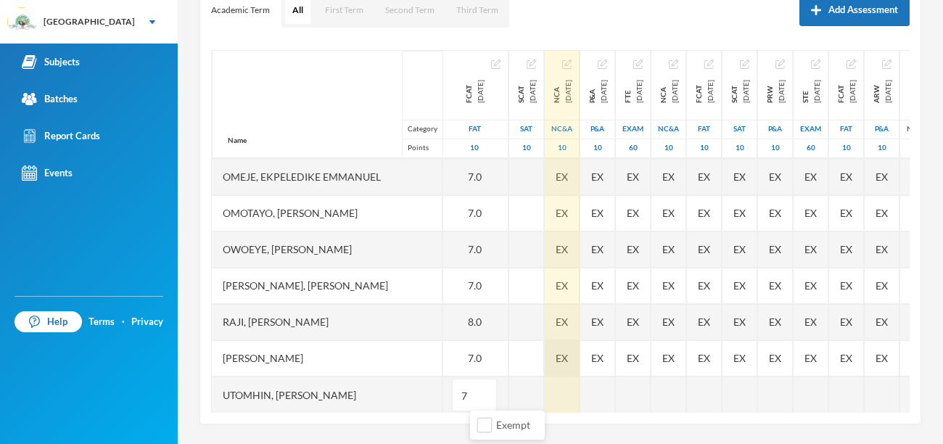
click at [580, 362] on div "EX" at bounding box center [562, 358] width 35 height 36
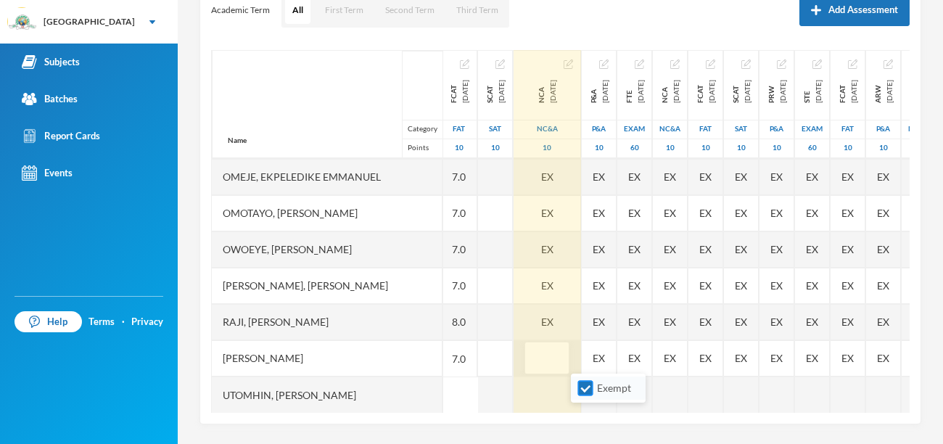
click at [585, 394] on input "Exempt" at bounding box center [585, 388] width 15 height 15
checkbox input "false"
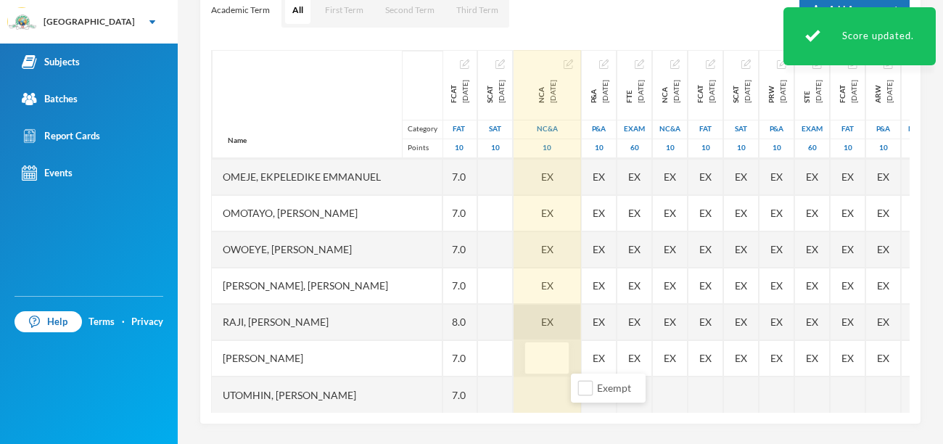
click at [581, 319] on div "EX" at bounding box center [547, 322] width 67 height 36
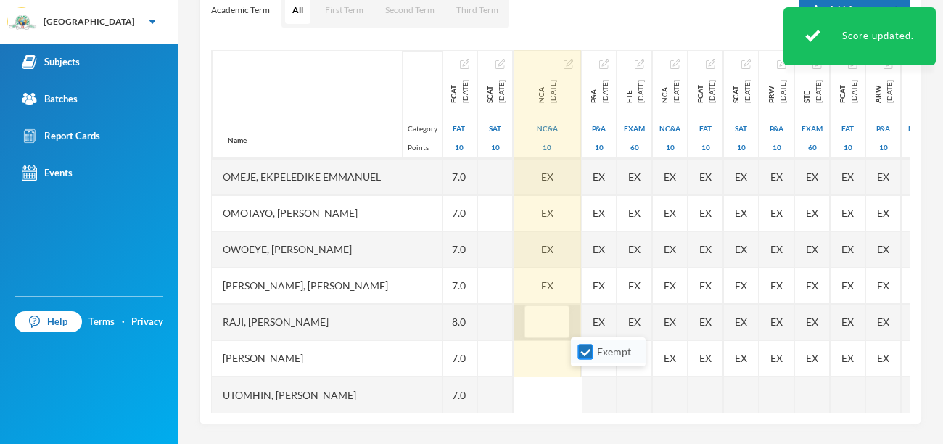
click at [586, 353] on input "Exempt" at bounding box center [585, 352] width 15 height 15
checkbox input "false"
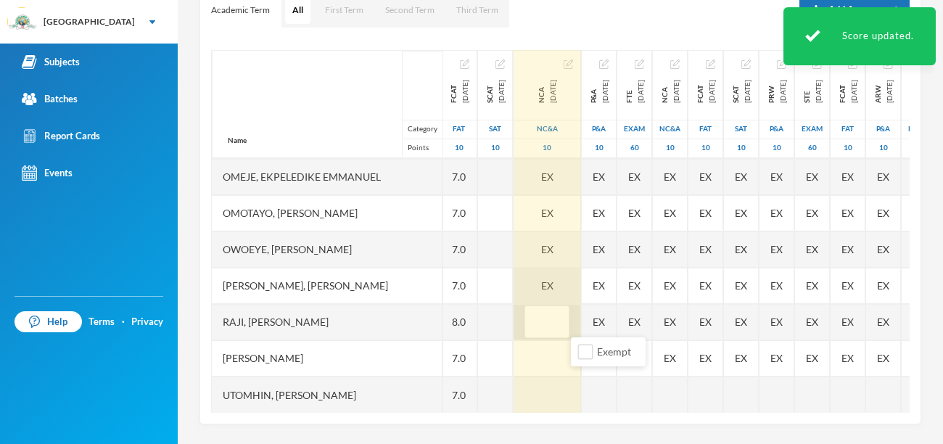
click at [581, 286] on div "EX" at bounding box center [547, 286] width 67 height 36
click at [588, 313] on input "Exempt" at bounding box center [585, 315] width 15 height 15
checkbox input "false"
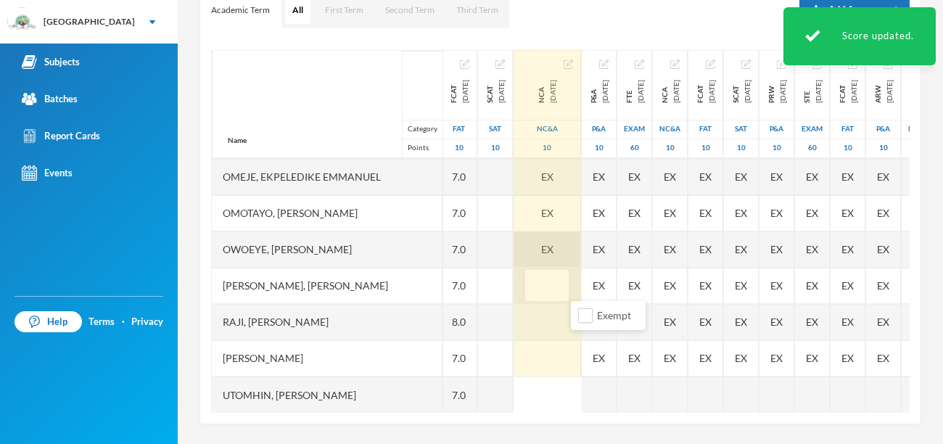
click at [581, 247] on div "EX" at bounding box center [547, 249] width 67 height 36
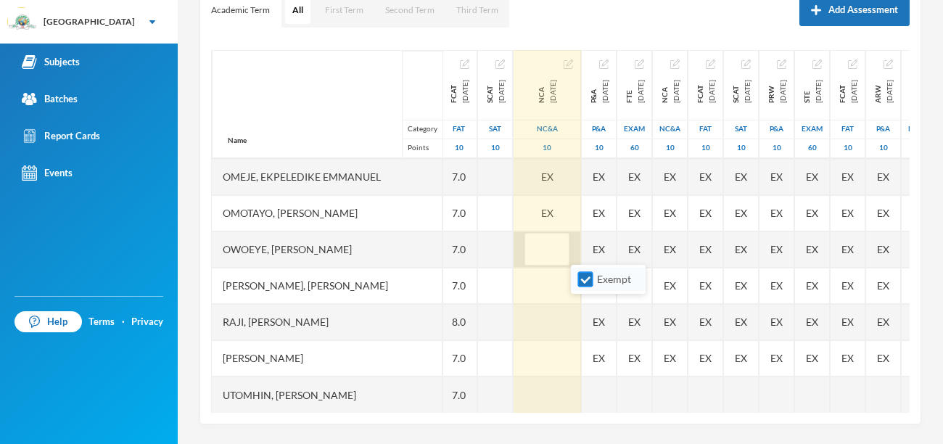
click at [586, 276] on input "Exempt" at bounding box center [585, 279] width 15 height 15
checkbox input "false"
click at [554, 212] on span "EX" at bounding box center [547, 212] width 12 height 15
click at [590, 239] on input "Exempt" at bounding box center [585, 243] width 15 height 15
checkbox input "false"
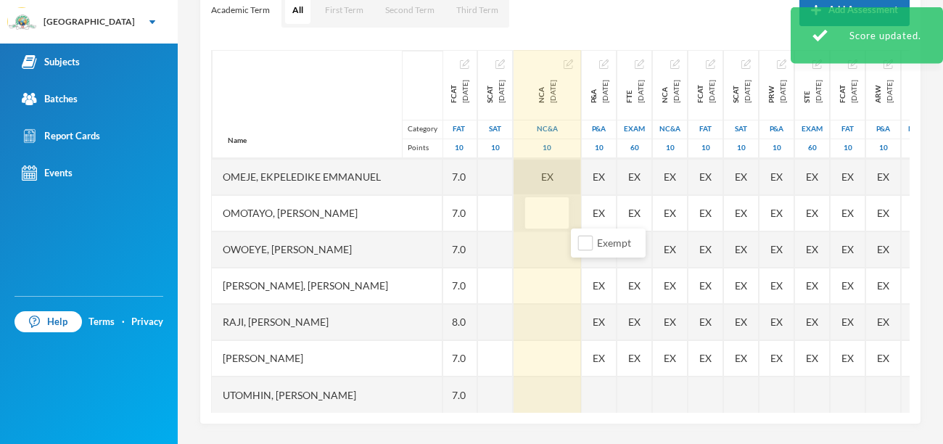
click at [581, 177] on div "EX" at bounding box center [547, 177] width 67 height 36
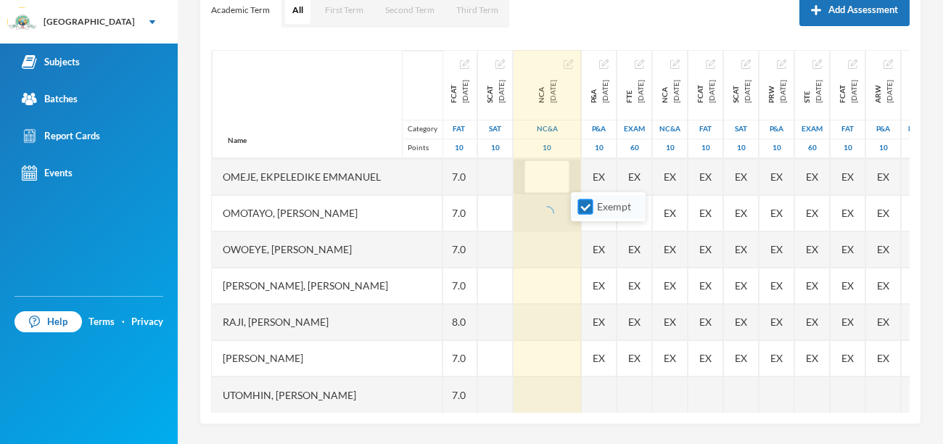
click at [589, 207] on input "Exempt" at bounding box center [585, 207] width 15 height 15
checkbox input "false"
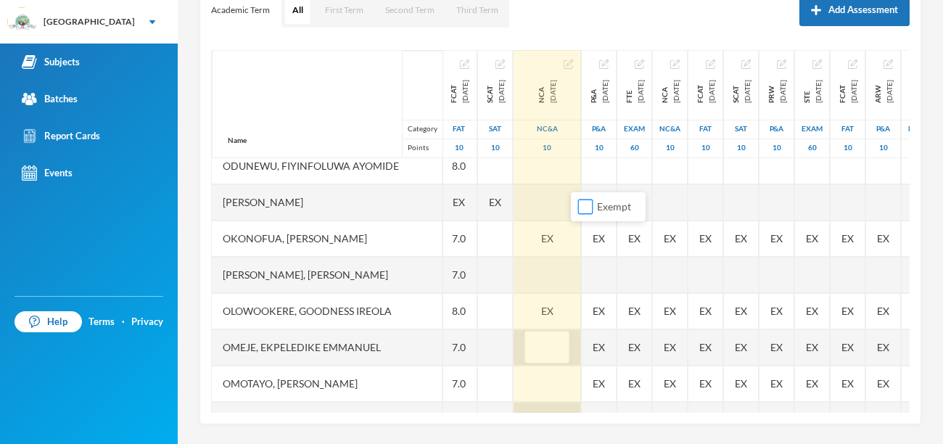
scroll to position [305, 2]
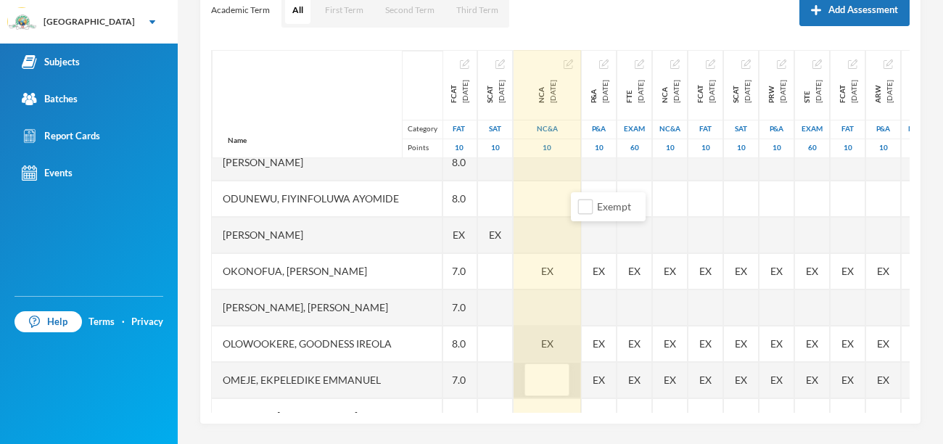
click at [581, 345] on div "EX" at bounding box center [547, 344] width 67 height 36
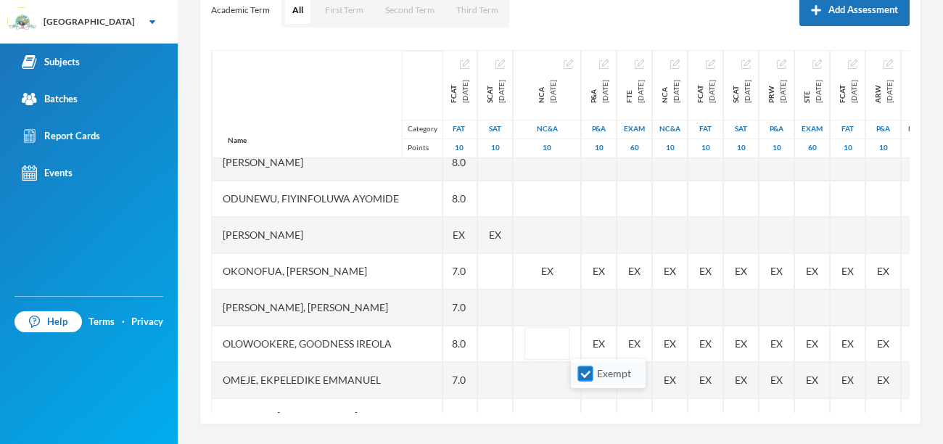
click at [585, 381] on label "Exempt" at bounding box center [608, 374] width 57 height 16
click at [585, 381] on input "Exempt" at bounding box center [585, 373] width 15 height 15
checkbox input "false"
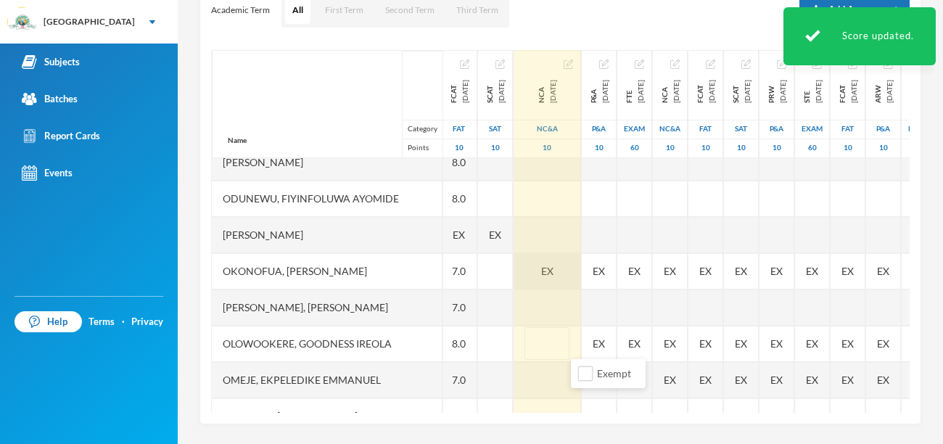
click at [581, 279] on div "EX" at bounding box center [547, 271] width 67 height 36
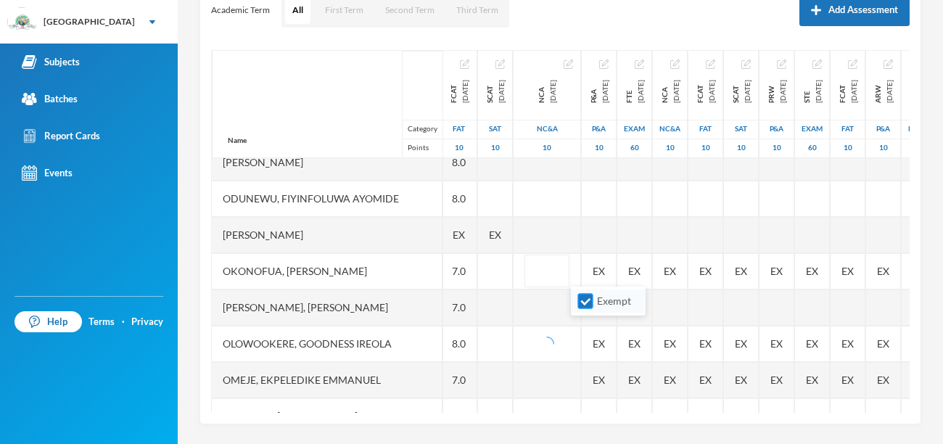
click at [586, 306] on input "Exempt" at bounding box center [585, 301] width 15 height 15
checkbox input "false"
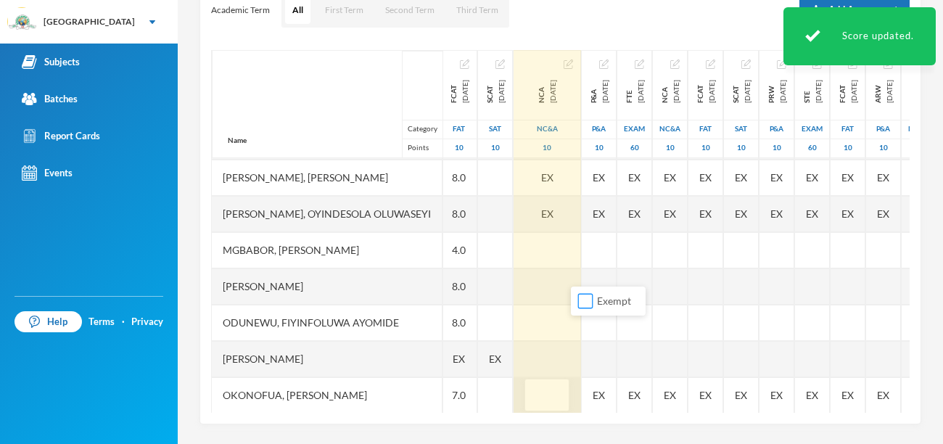
scroll to position [141, 2]
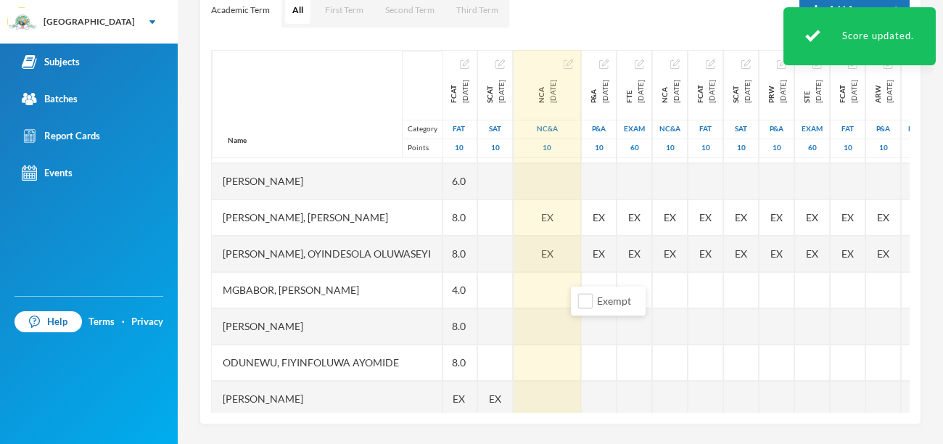
click at [581, 266] on div "EX" at bounding box center [547, 254] width 67 height 36
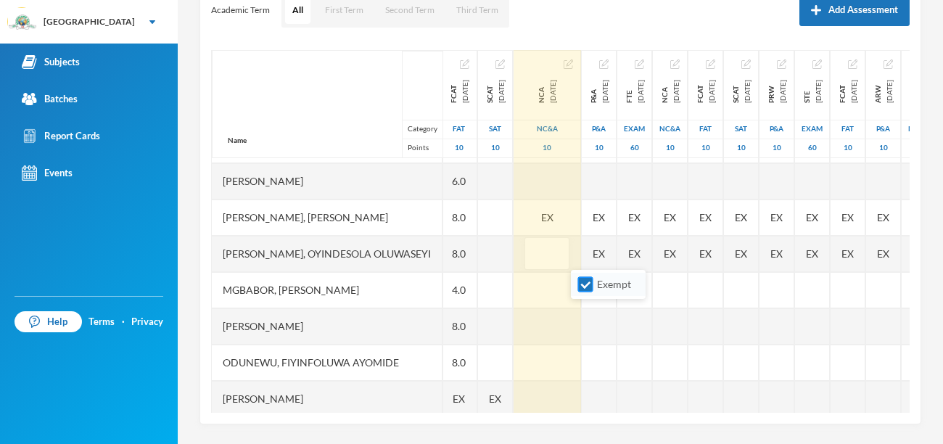
click at [585, 287] on input "Exempt" at bounding box center [585, 284] width 15 height 15
checkbox input "false"
click at [581, 215] on div "EX" at bounding box center [547, 218] width 67 height 36
click at [584, 252] on input "Exempt" at bounding box center [585, 248] width 15 height 15
checkbox input "false"
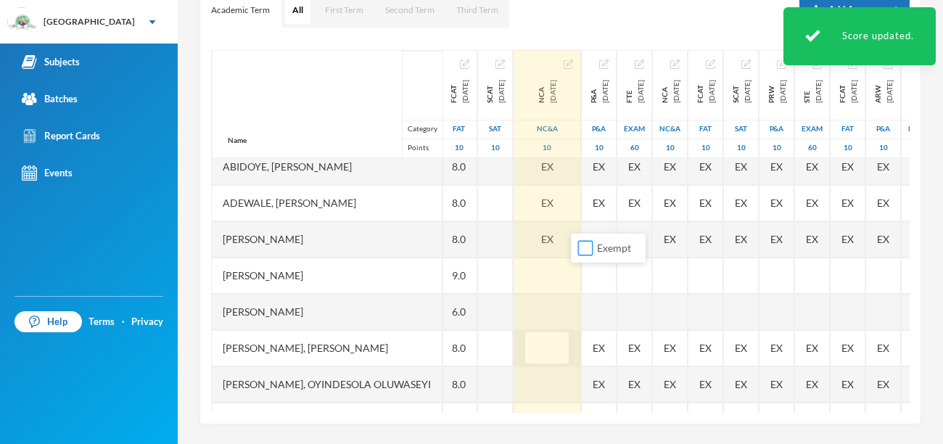
scroll to position [0, 2]
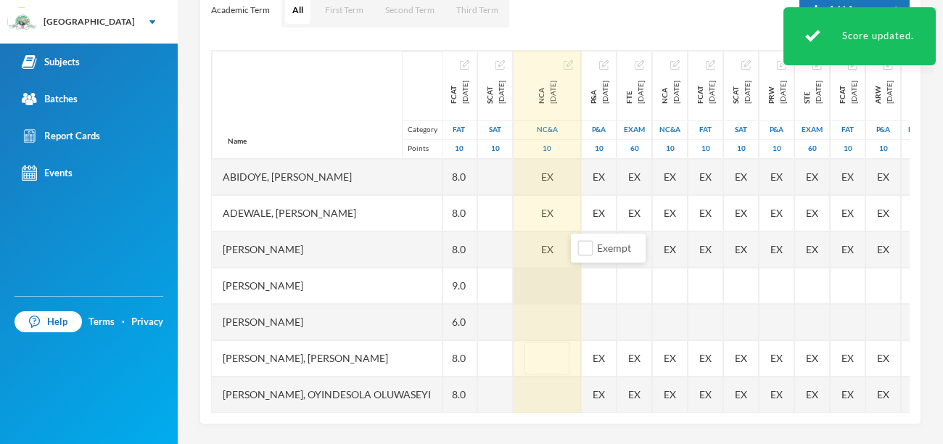
click at [578, 284] on div at bounding box center [547, 286] width 67 height 36
click at [581, 243] on div "EX" at bounding box center [547, 249] width 67 height 36
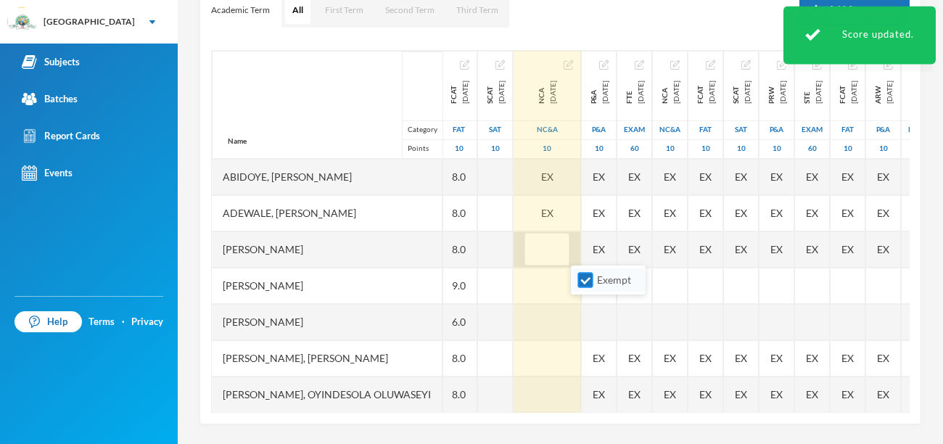
click at [583, 283] on input "Exempt" at bounding box center [585, 280] width 15 height 15
checkbox input "false"
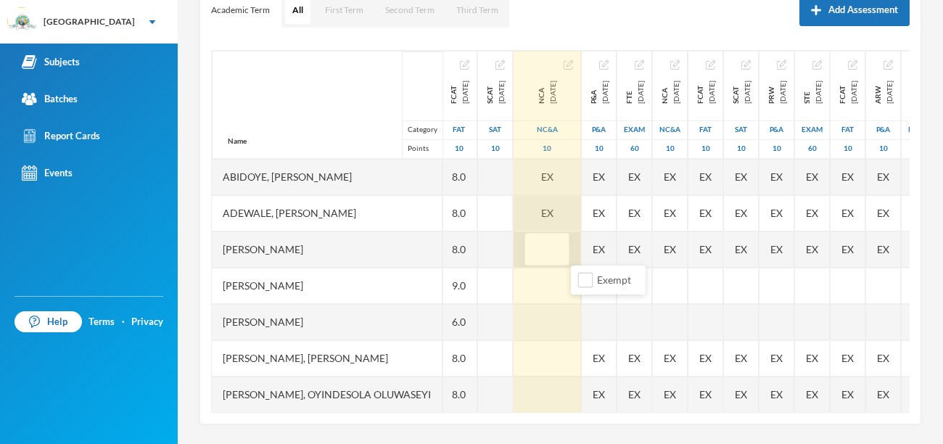
click at [581, 205] on div "EX" at bounding box center [547, 213] width 67 height 36
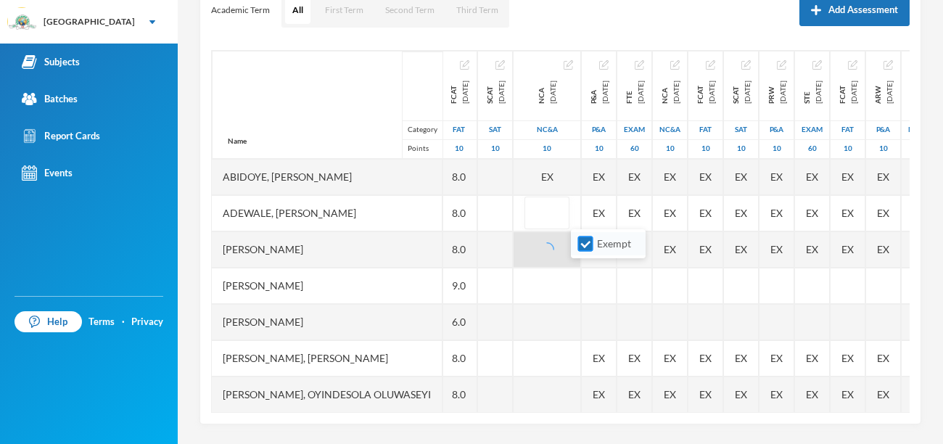
click at [587, 246] on input "Exempt" at bounding box center [585, 244] width 15 height 15
checkbox input "false"
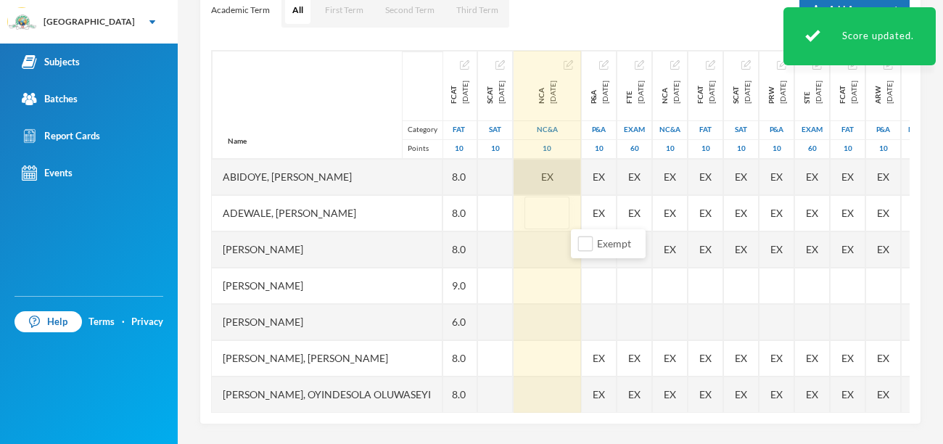
click at [581, 175] on div "EX" at bounding box center [547, 177] width 67 height 36
click at [588, 211] on input "Exempt" at bounding box center [585, 208] width 15 height 15
checkbox input "false"
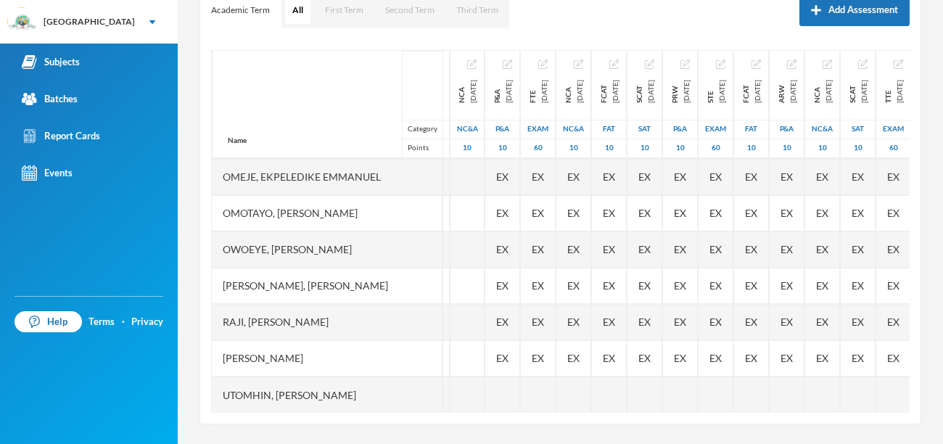
scroll to position [508, 0]
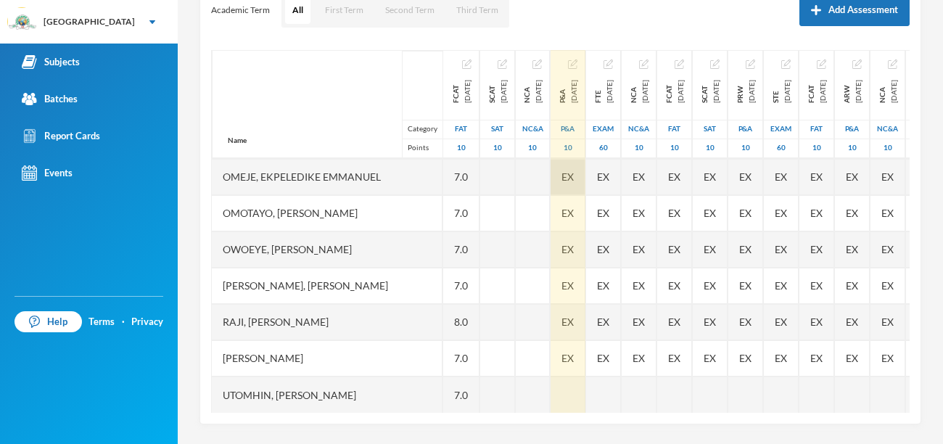
click at [574, 175] on span "EX" at bounding box center [568, 176] width 12 height 15
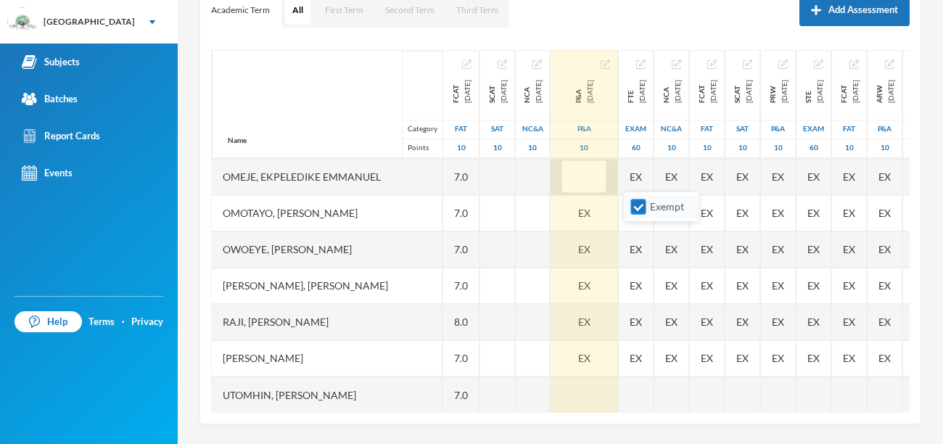
click at [634, 209] on input "Exempt" at bounding box center [638, 207] width 15 height 15
checkbox input "false"
click at [618, 360] on div "EX" at bounding box center [584, 358] width 67 height 36
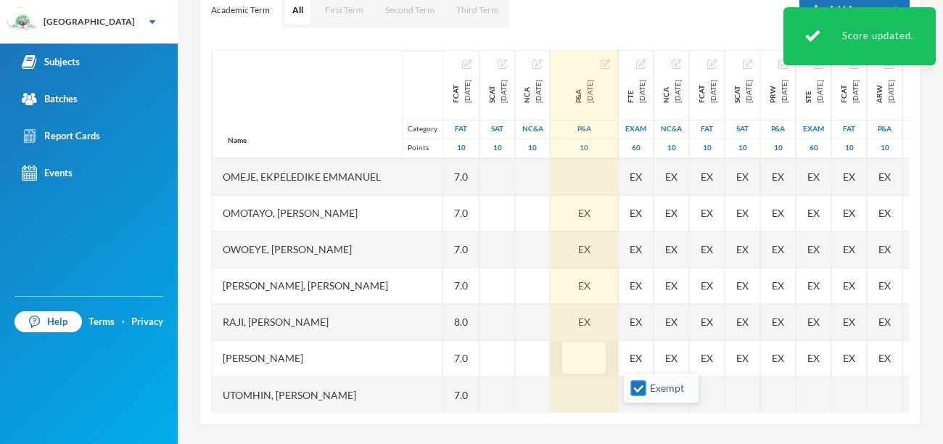
click at [636, 387] on input "Exempt" at bounding box center [638, 388] width 15 height 15
checkbox input "false"
click at [618, 327] on div "EX" at bounding box center [584, 322] width 67 height 36
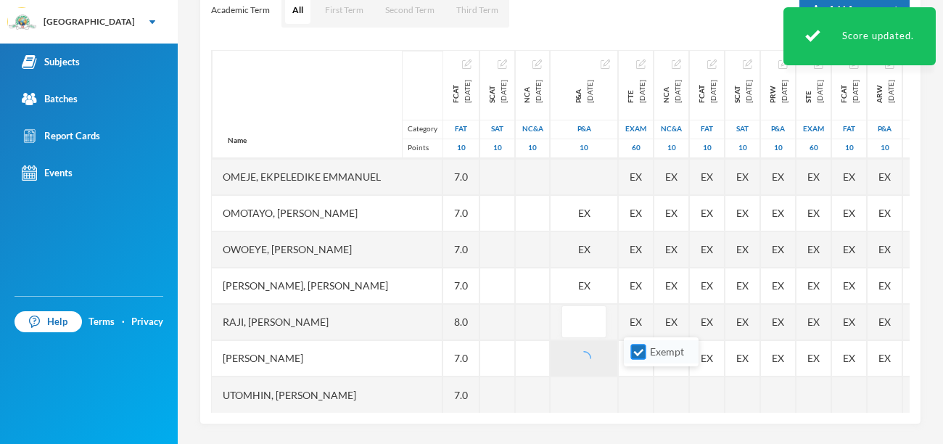
click at [636, 356] on input "Exempt" at bounding box center [638, 352] width 15 height 15
checkbox input "false"
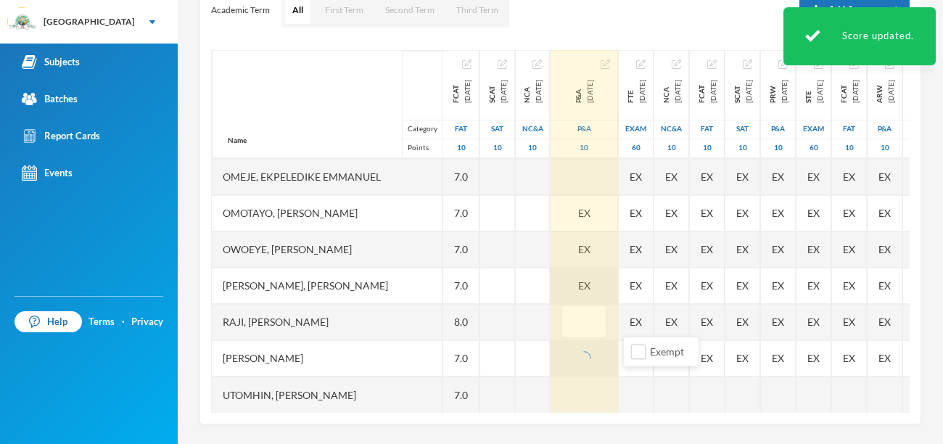
click at [591, 289] on span "EX" at bounding box center [584, 285] width 12 height 15
click at [636, 318] on input "Exempt" at bounding box center [638, 315] width 15 height 15
checkbox input "false"
click at [618, 246] on div "EX" at bounding box center [584, 249] width 67 height 36
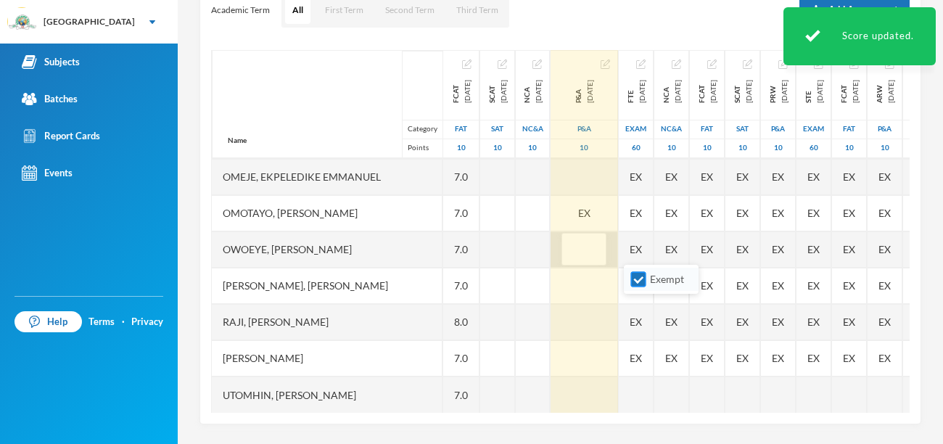
click at [636, 282] on input "Exempt" at bounding box center [638, 279] width 15 height 15
checkbox input "false"
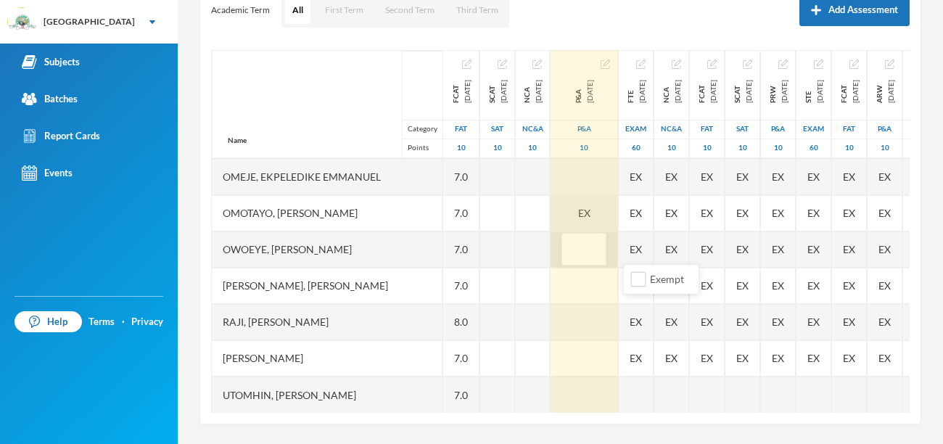
click at [618, 214] on div "EX" at bounding box center [584, 213] width 67 height 36
click at [639, 247] on input "Exempt" at bounding box center [638, 243] width 15 height 15
checkbox input "false"
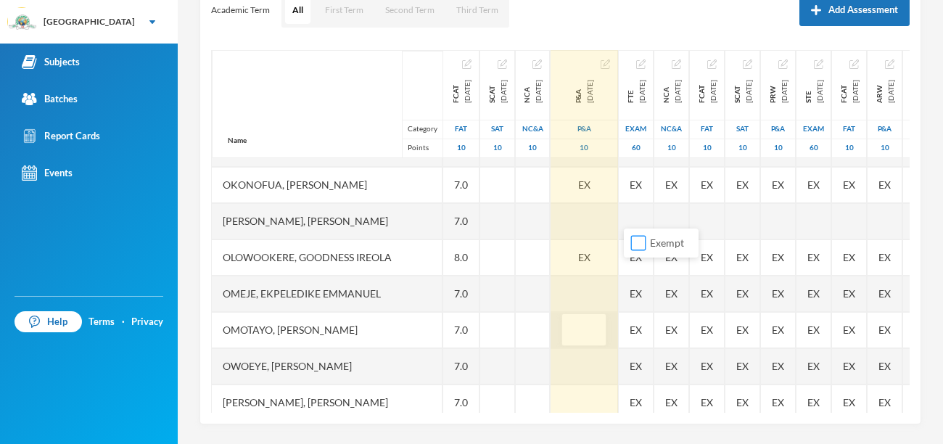
scroll to position [390, 0]
click at [618, 263] on div "EX" at bounding box center [584, 259] width 67 height 36
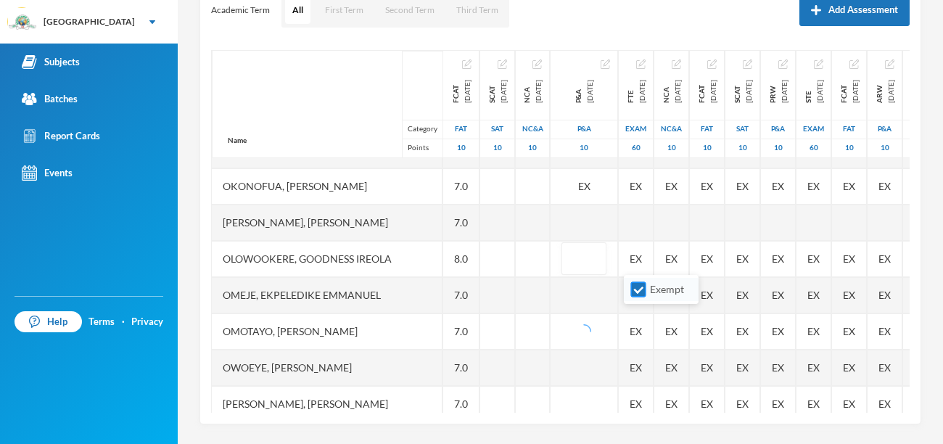
click at [637, 292] on input "Exempt" at bounding box center [638, 289] width 15 height 15
checkbox input "false"
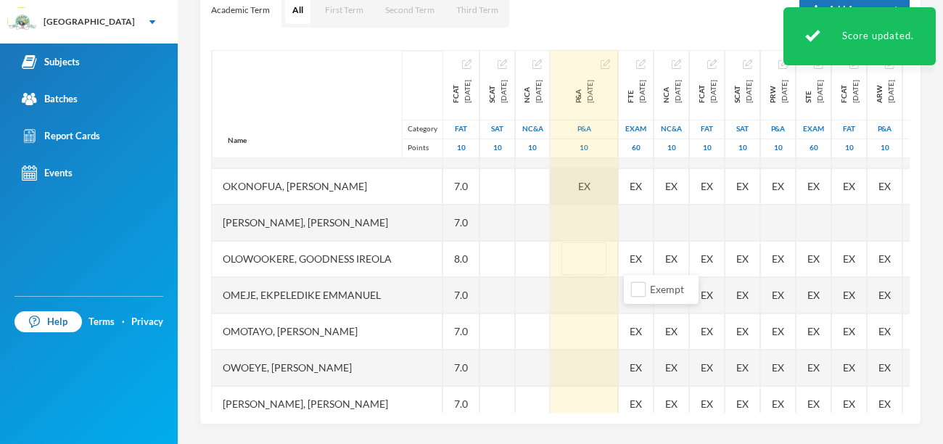
click at [618, 185] on div "EX" at bounding box center [584, 186] width 67 height 36
click at [636, 220] on input "Exempt" at bounding box center [638, 217] width 15 height 15
checkbox input "false"
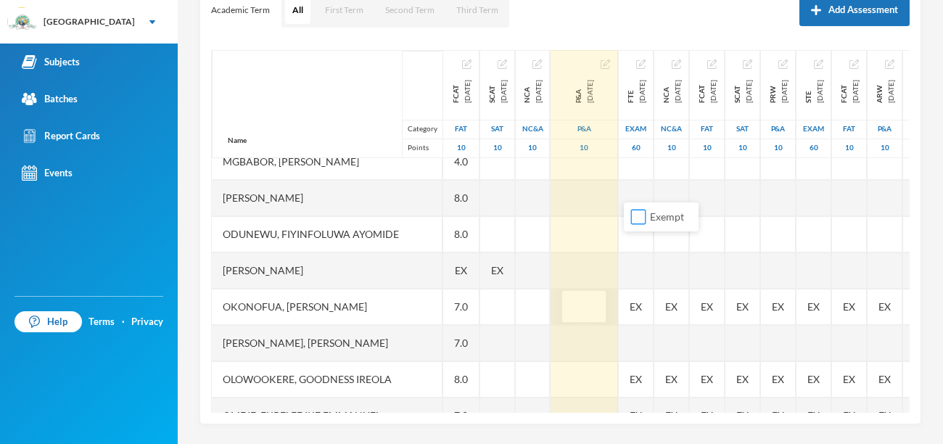
scroll to position [277, 0]
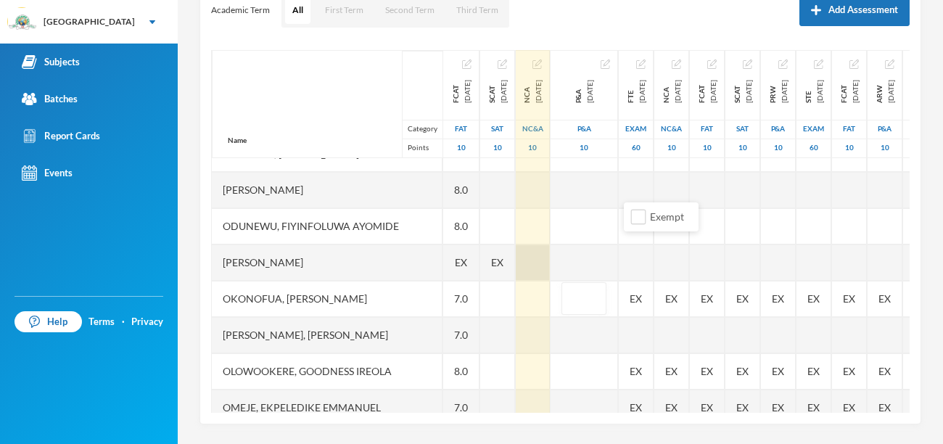
click at [550, 263] on div at bounding box center [533, 263] width 34 height 36
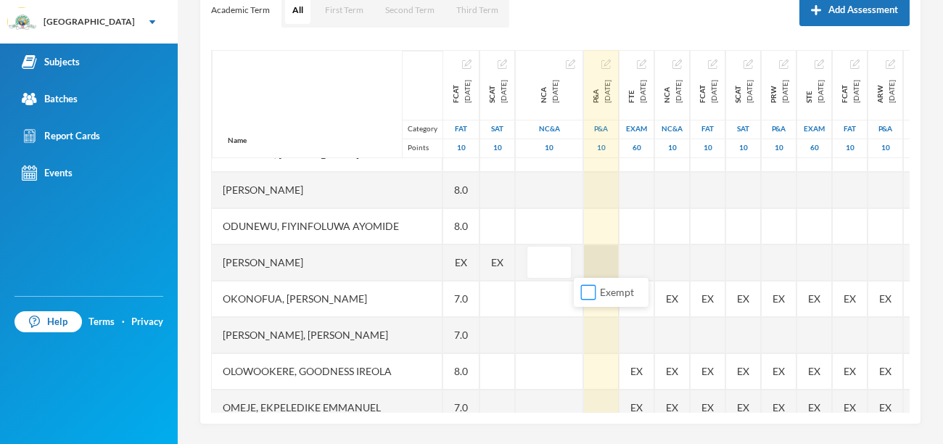
click at [591, 290] on input "Exempt" at bounding box center [588, 292] width 15 height 15
checkbox input "true"
click at [619, 260] on div at bounding box center [601, 263] width 35 height 36
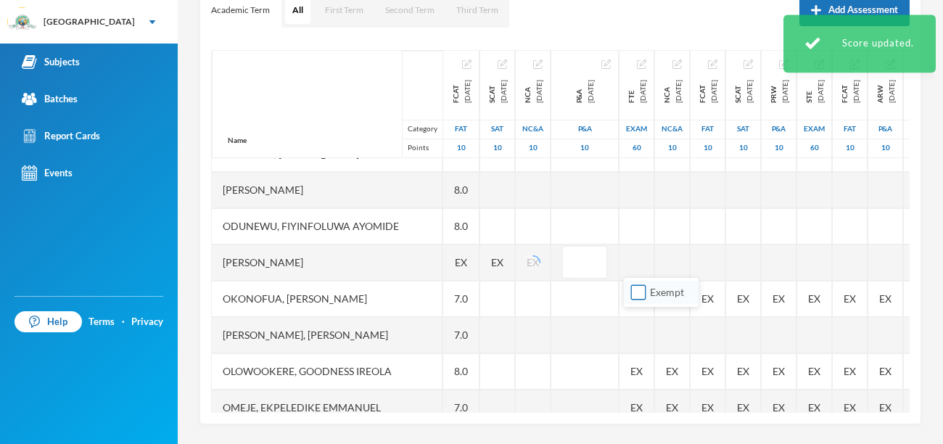
click at [637, 295] on input "Exempt" at bounding box center [638, 292] width 15 height 15
checkbox input "true"
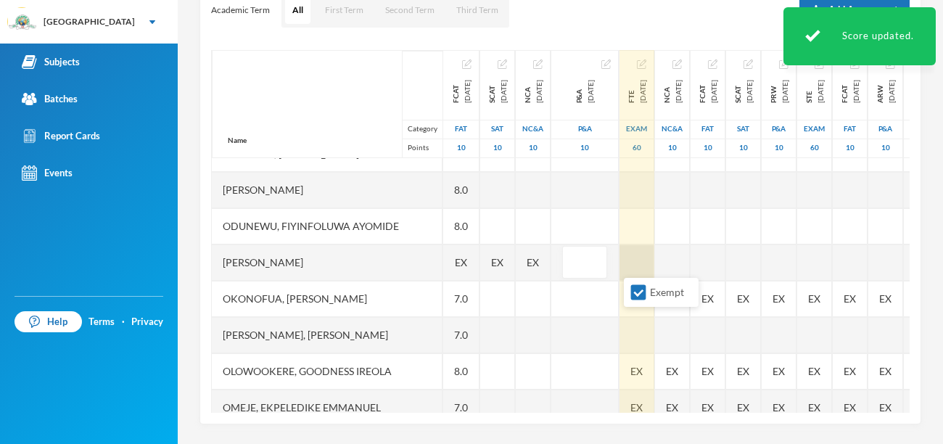
click at [654, 268] on div at bounding box center [637, 263] width 35 height 36
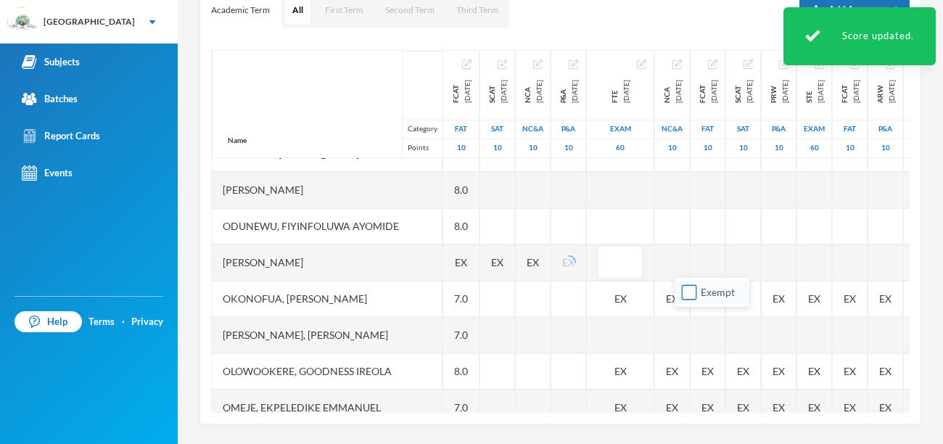
click at [686, 295] on input "Exempt" at bounding box center [689, 292] width 15 height 15
checkbox input "true"
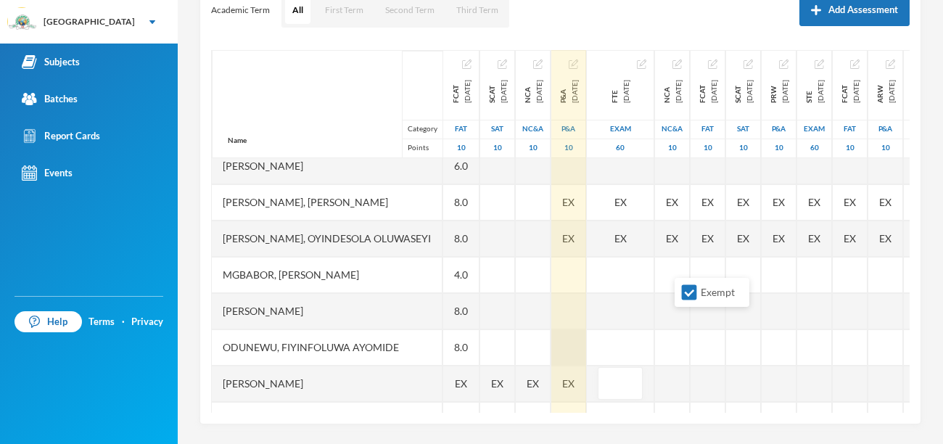
scroll to position [131, 0]
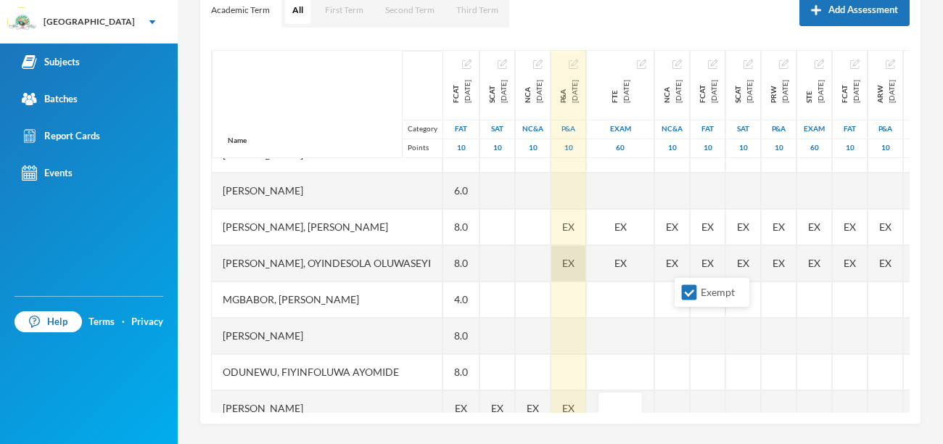
click at [575, 263] on span "EX" at bounding box center [568, 262] width 12 height 15
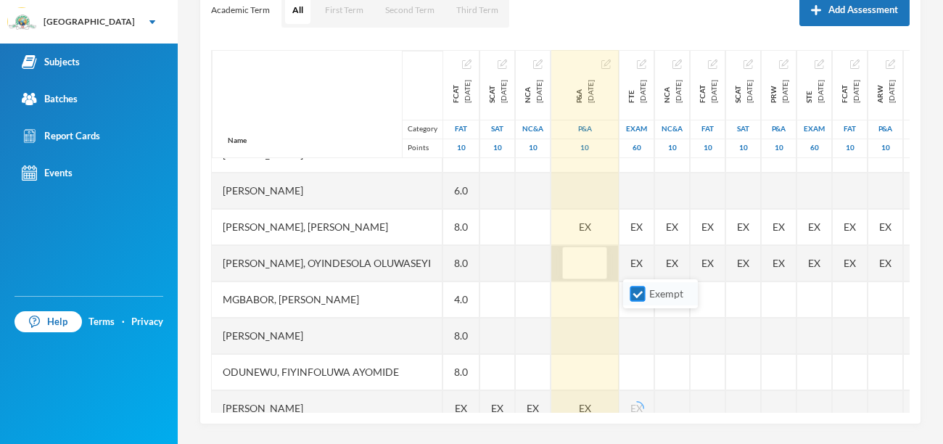
click at [636, 294] on input "Exempt" at bounding box center [637, 294] width 15 height 15
click at [591, 229] on span "EX" at bounding box center [585, 226] width 12 height 15
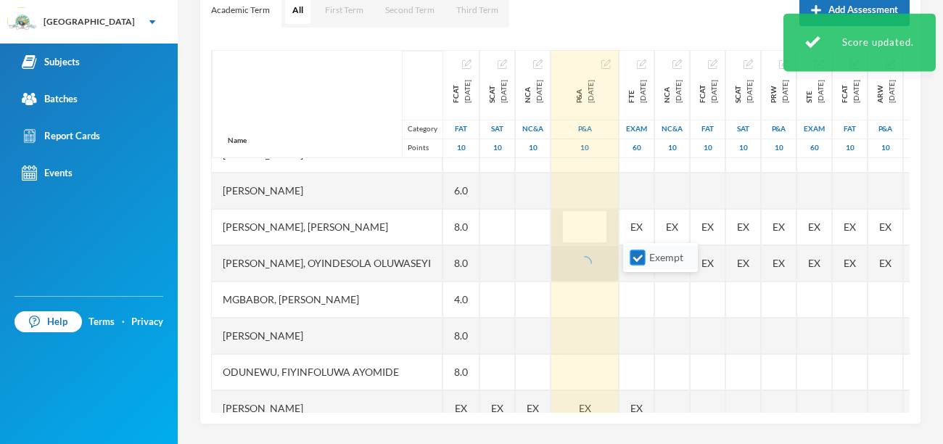
click at [636, 260] on input "Exempt" at bounding box center [637, 257] width 15 height 15
checkbox input "false"
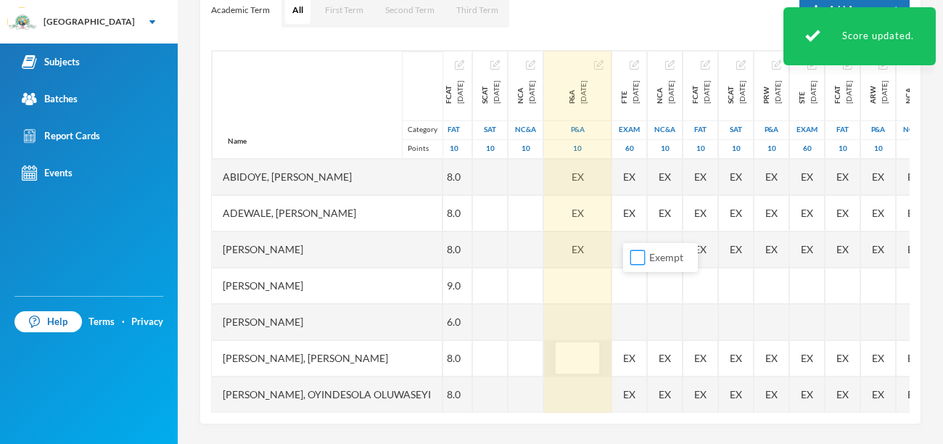
scroll to position [23, 8]
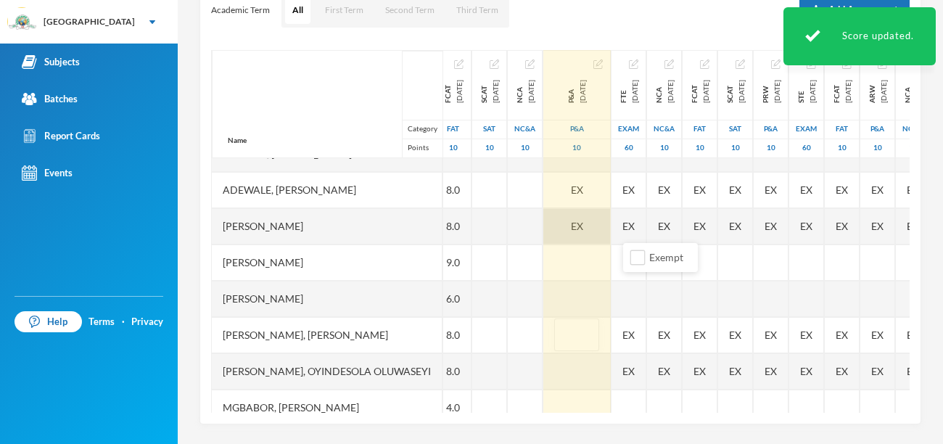
click at [583, 223] on span "EX" at bounding box center [577, 225] width 12 height 15
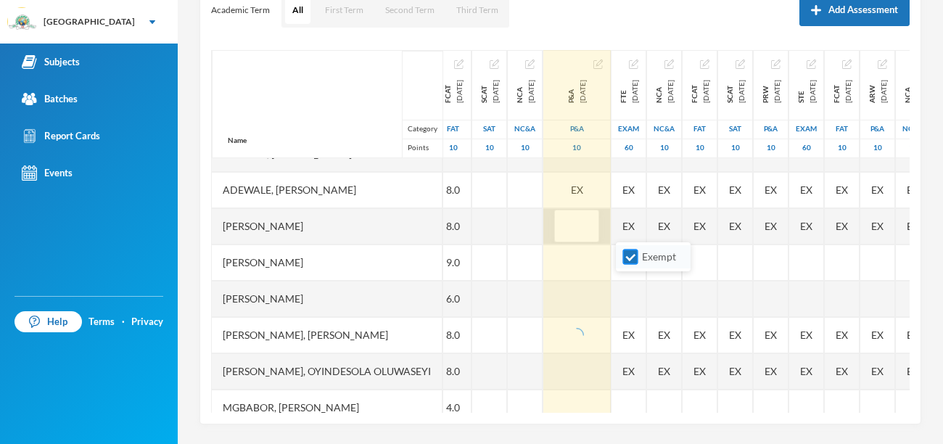
click at [628, 256] on input "Exempt" at bounding box center [630, 257] width 15 height 15
checkbox input "false"
click at [611, 194] on div "EX" at bounding box center [576, 190] width 67 height 36
click at [630, 221] on input "Exempt" at bounding box center [630, 220] width 15 height 15
checkbox input "false"
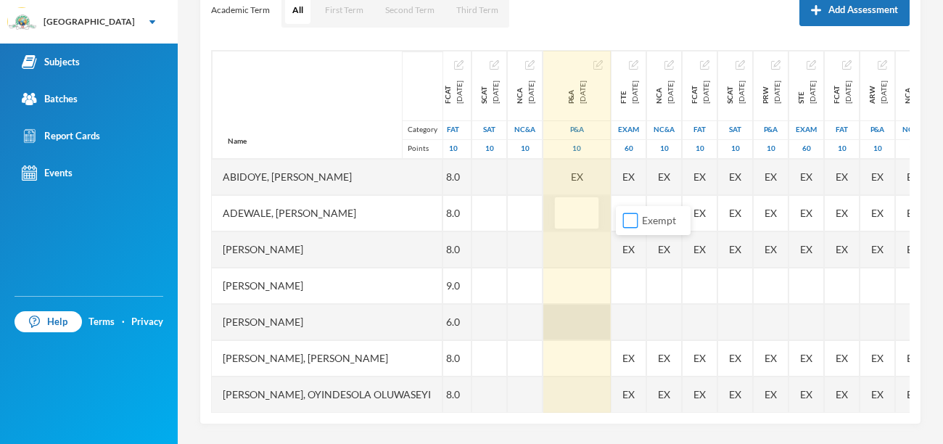
scroll to position [0, 9]
click at [609, 176] on div "EX" at bounding box center [575, 177] width 67 height 36
click at [630, 209] on input "Exempt" at bounding box center [629, 208] width 15 height 15
checkbox input "false"
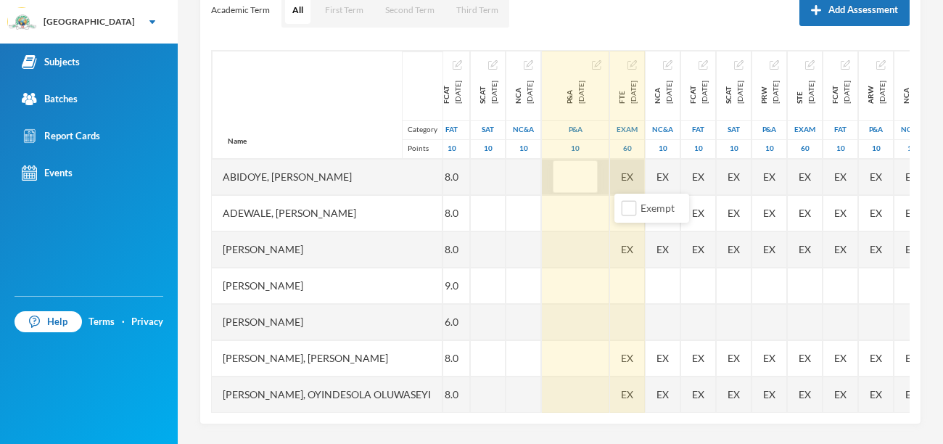
click at [645, 181] on div "EX" at bounding box center [627, 177] width 35 height 36
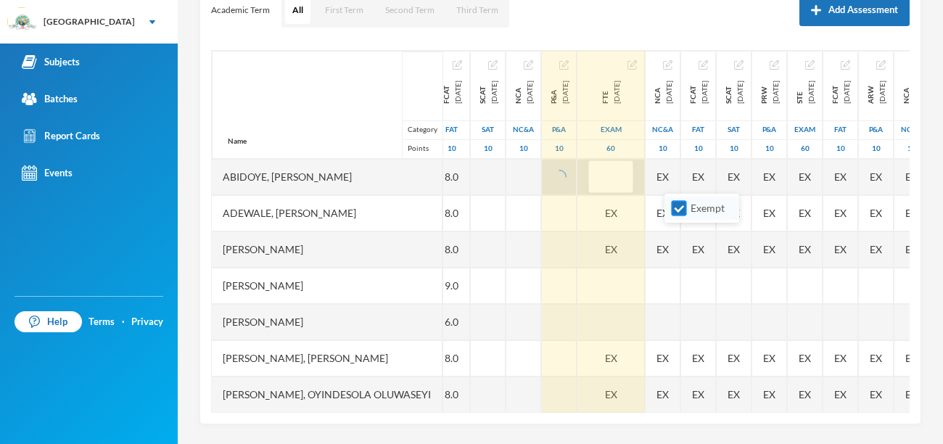
click at [674, 210] on input "Exempt" at bounding box center [679, 208] width 15 height 15
checkbox input "false"
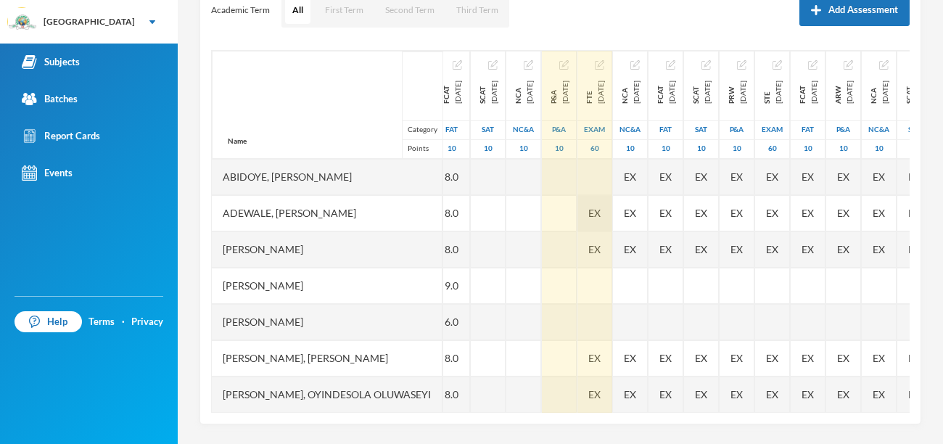
click at [601, 210] on span "EX" at bounding box center [594, 212] width 12 height 15
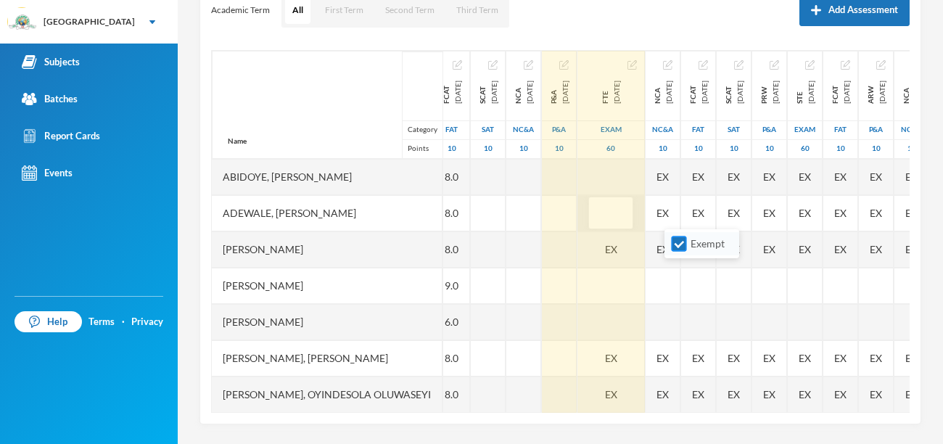
click at [676, 245] on input "Exempt" at bounding box center [679, 244] width 15 height 15
checkbox input "false"
click at [645, 350] on div "EX" at bounding box center [611, 358] width 67 height 36
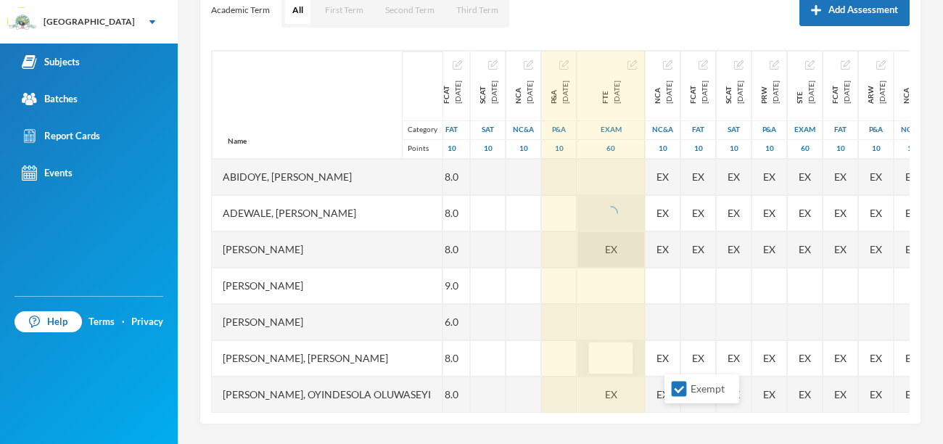
click at [645, 239] on div "EX" at bounding box center [611, 249] width 67 height 36
click at [676, 279] on input "Exempt" at bounding box center [679, 280] width 15 height 15
checkbox input "false"
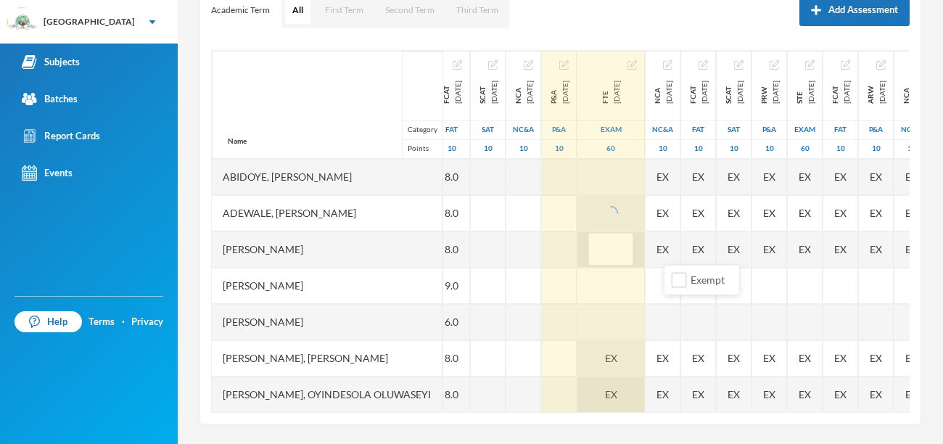
click at [645, 377] on div "EX" at bounding box center [611, 395] width 67 height 36
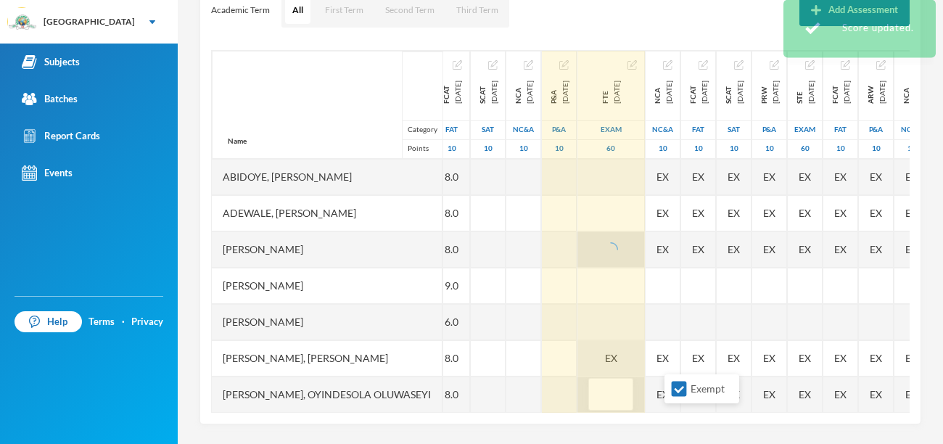
click at [645, 351] on div "EX" at bounding box center [611, 358] width 67 height 36
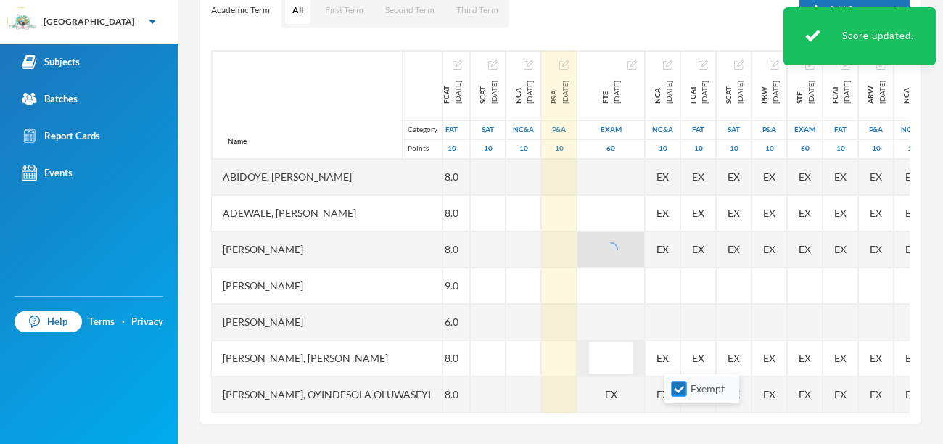
click at [675, 387] on input "Exempt" at bounding box center [679, 389] width 15 height 15
checkbox input "false"
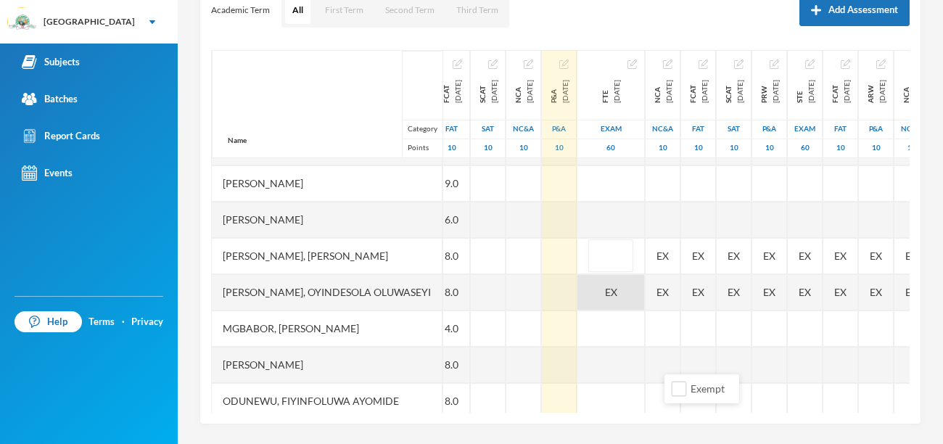
click at [645, 295] on div "EX" at bounding box center [611, 292] width 67 height 36
click at [683, 325] on input "Exempt" at bounding box center [679, 323] width 15 height 15
checkbox input "false"
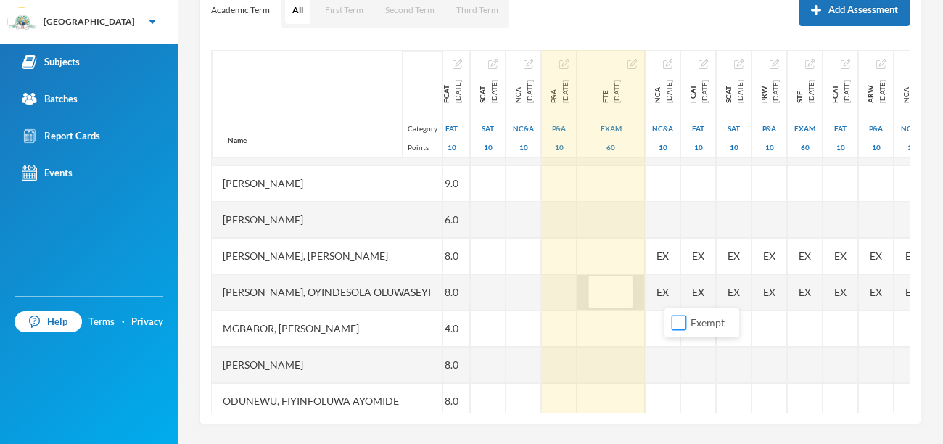
scroll to position [194, 9]
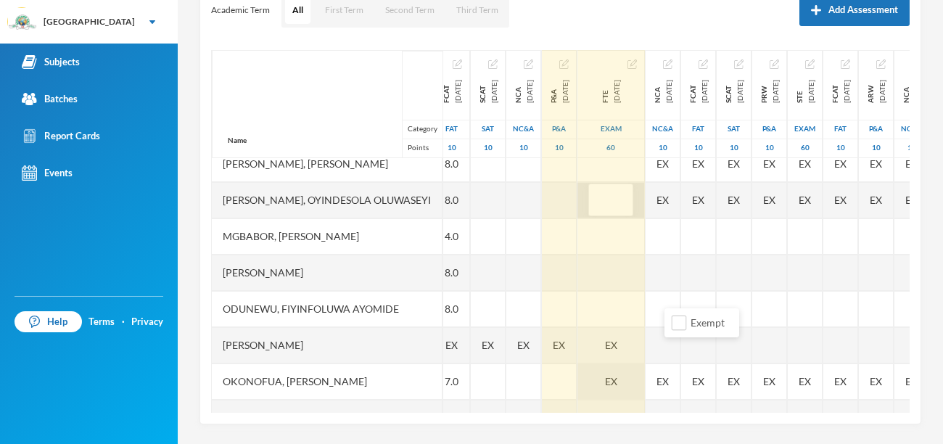
click at [645, 378] on div "EX" at bounding box center [611, 381] width 67 height 36
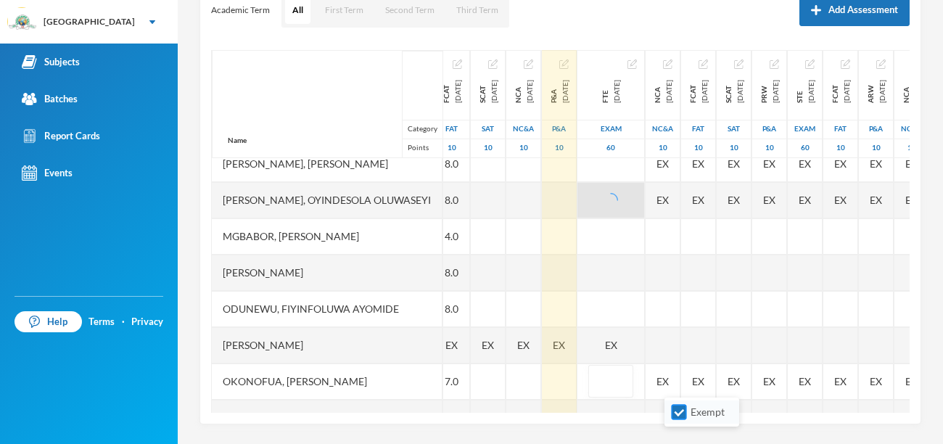
click at [682, 416] on input "Exempt" at bounding box center [679, 412] width 15 height 15
checkbox input "false"
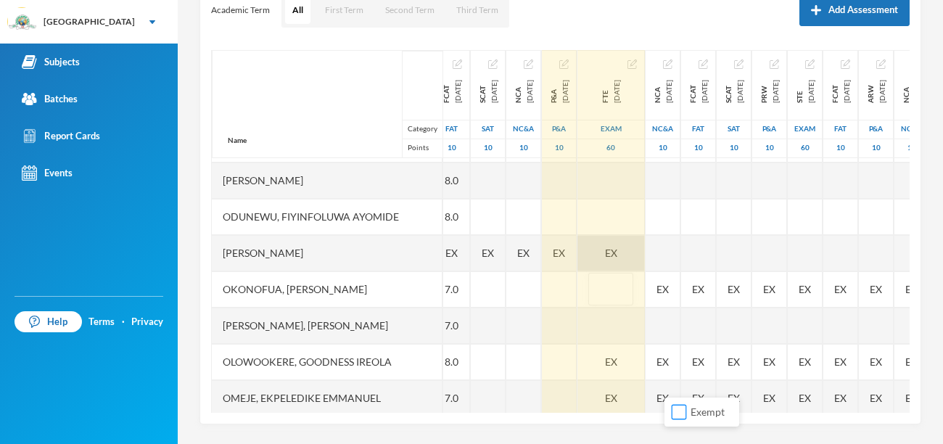
scroll to position [303, 9]
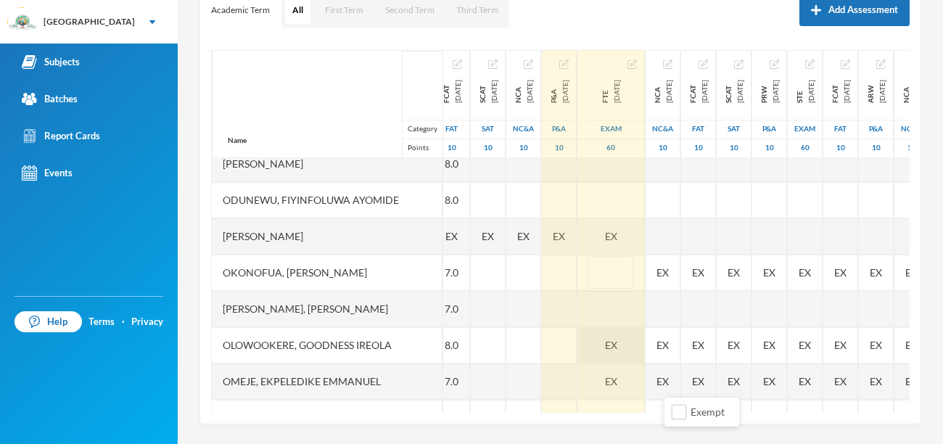
click at [645, 343] on div "EX" at bounding box center [611, 345] width 67 height 36
click at [674, 378] on input "Exempt" at bounding box center [679, 376] width 15 height 15
checkbox input "false"
click at [645, 378] on div "EX" at bounding box center [611, 381] width 67 height 36
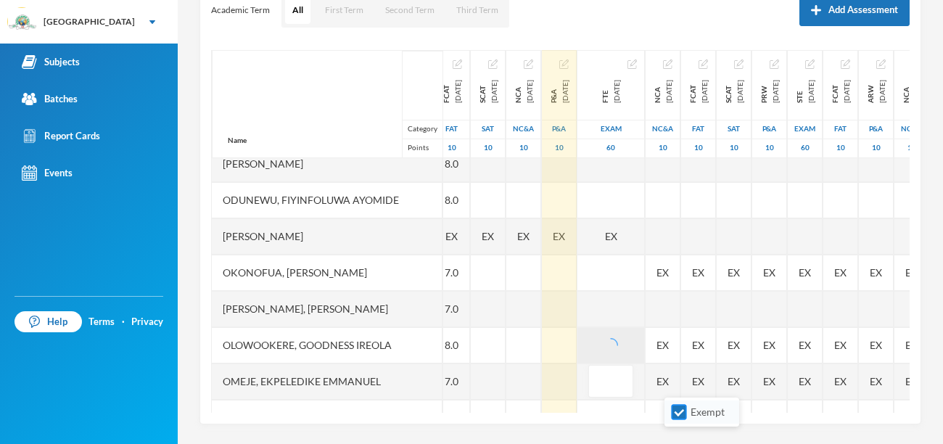
click at [682, 410] on input "Exempt" at bounding box center [679, 412] width 15 height 15
checkbox input "false"
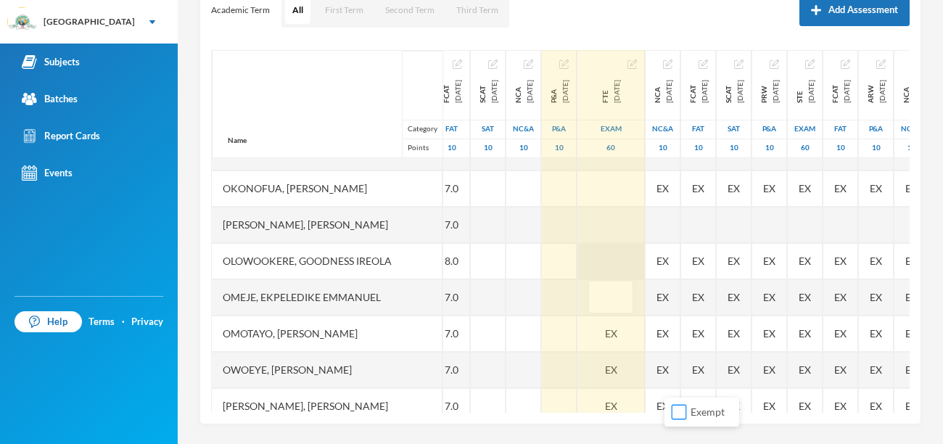
scroll to position [434, 9]
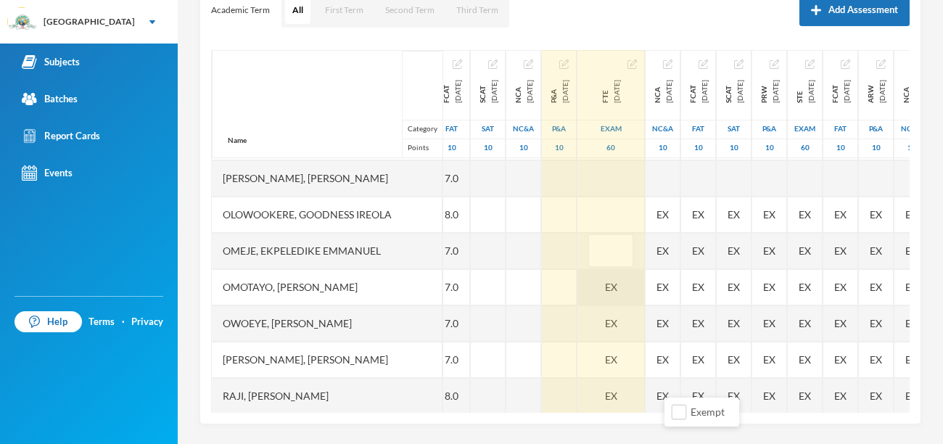
click at [645, 285] on div "EX" at bounding box center [611, 287] width 67 height 36
click at [678, 319] on input "Exempt" at bounding box center [679, 318] width 15 height 15
checkbox input "false"
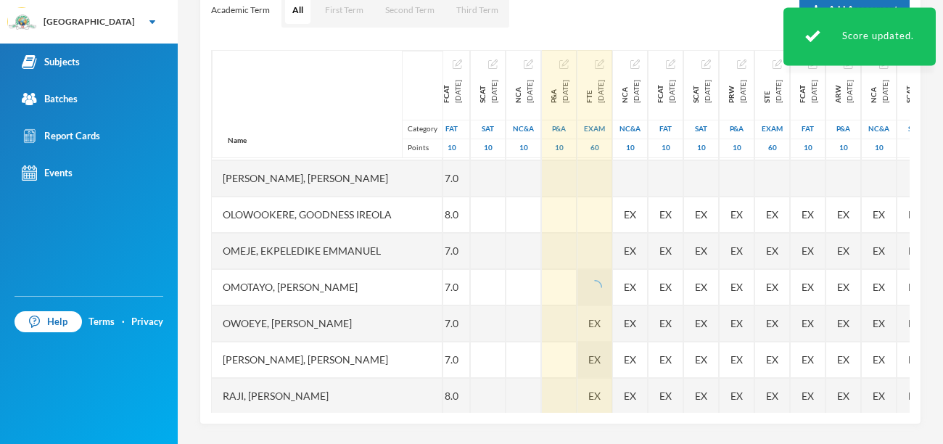
click at [601, 352] on span "EX" at bounding box center [594, 359] width 12 height 15
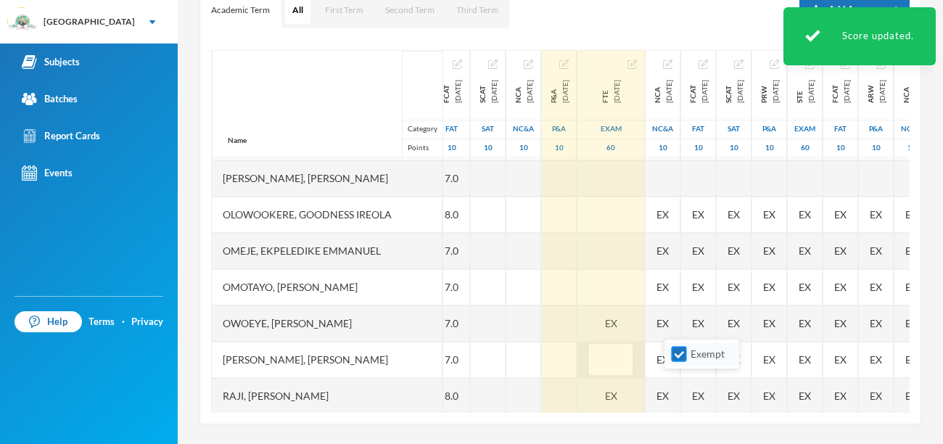
click at [681, 353] on body "Greenland Hall Your Bluebic Account Greenland Hall Add a New School Subjects Ba…" at bounding box center [471, 222] width 943 height 444
click at [645, 322] on div "EX" at bounding box center [611, 323] width 67 height 36
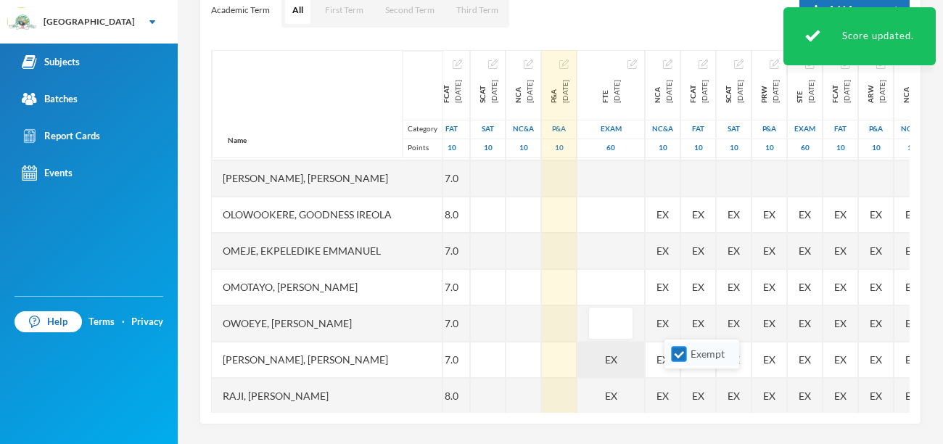
click at [682, 356] on input "Exempt" at bounding box center [679, 354] width 15 height 15
checkbox input "false"
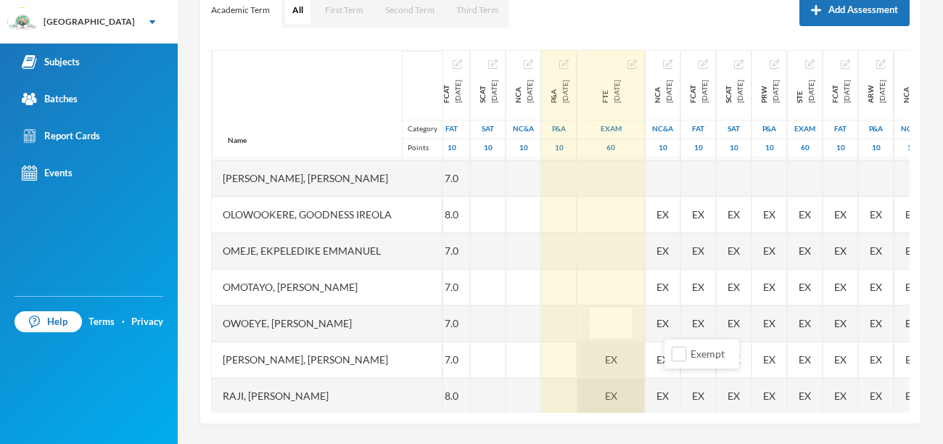
click at [617, 388] on span "EX" at bounding box center [611, 395] width 12 height 15
click at [681, 426] on input "Exempt" at bounding box center [679, 426] width 15 height 15
checkbox input "false"
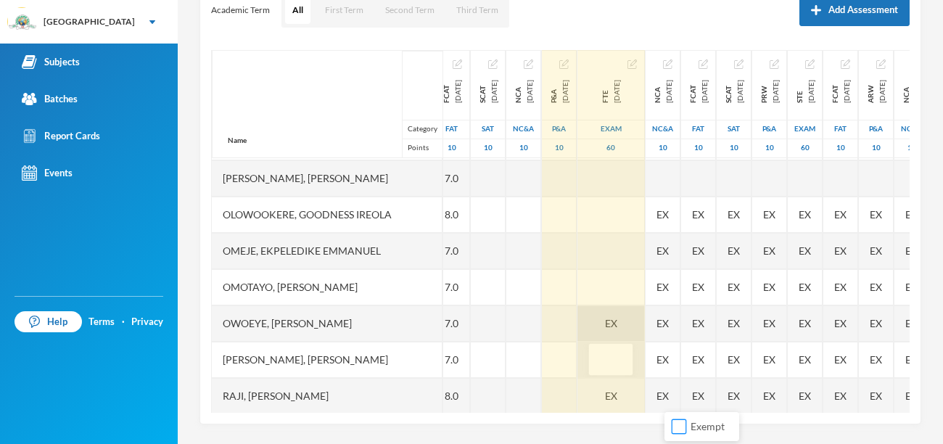
scroll to position [508, 9]
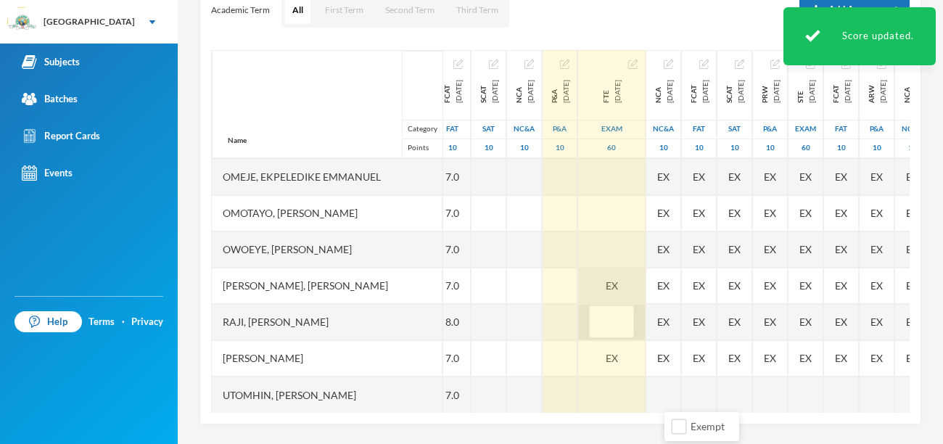
click at [646, 285] on div "EX" at bounding box center [611, 286] width 67 height 36
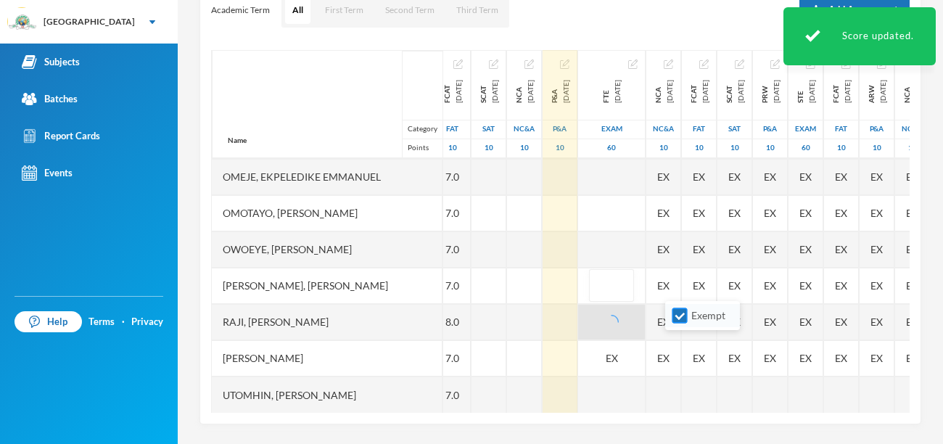
click at [680, 311] on input "Exempt" at bounding box center [680, 315] width 15 height 15
checkbox input "false"
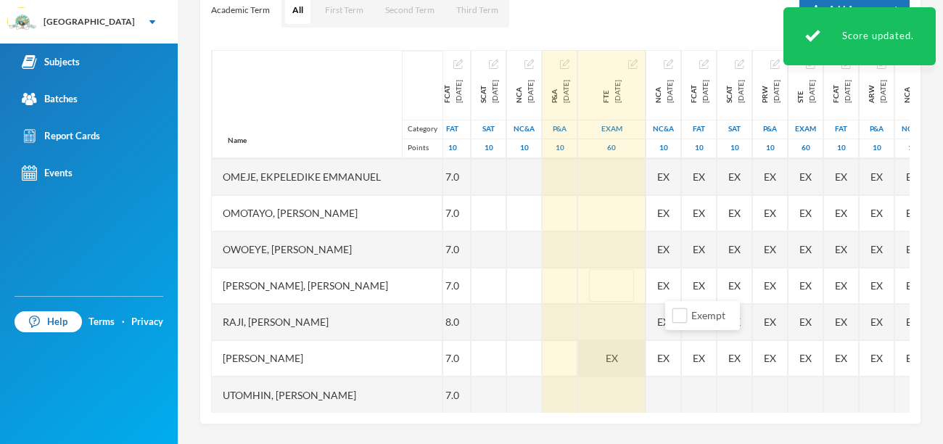
click at [618, 353] on span "EX" at bounding box center [612, 357] width 12 height 15
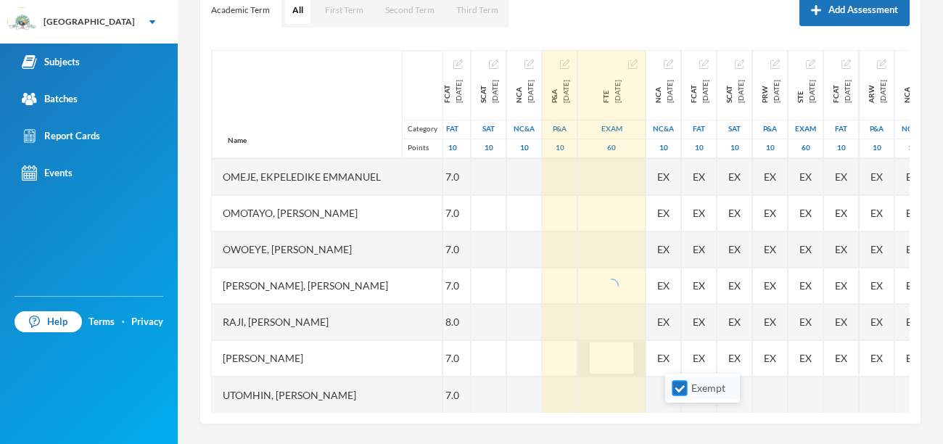
click at [680, 387] on input "Exempt" at bounding box center [680, 388] width 15 height 15
checkbox input "false"
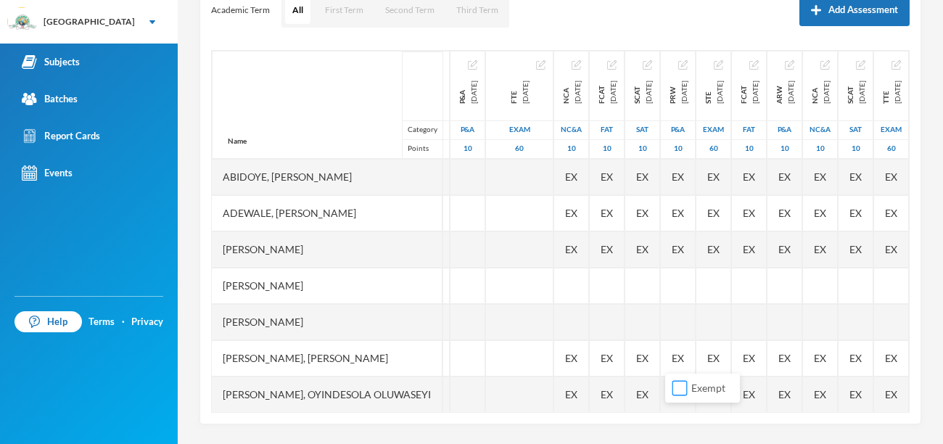
scroll to position [0, 0]
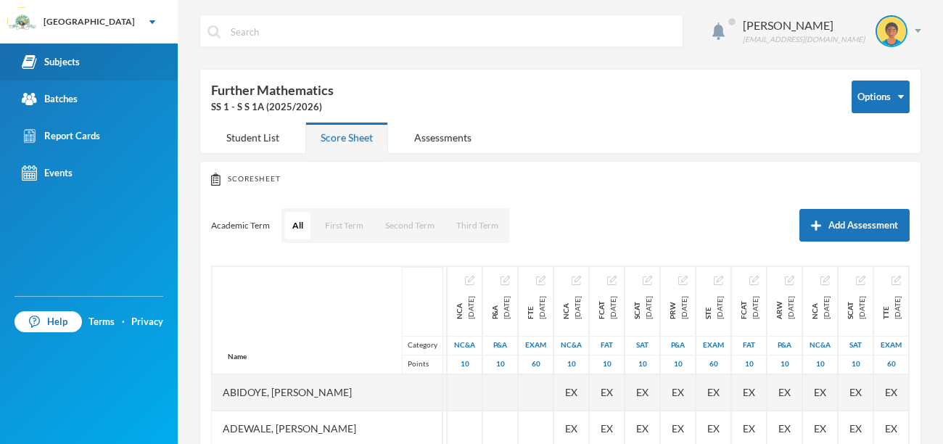
click at [70, 59] on div "Subjects" at bounding box center [51, 61] width 58 height 15
